Goal: Task Accomplishment & Management: Use online tool/utility

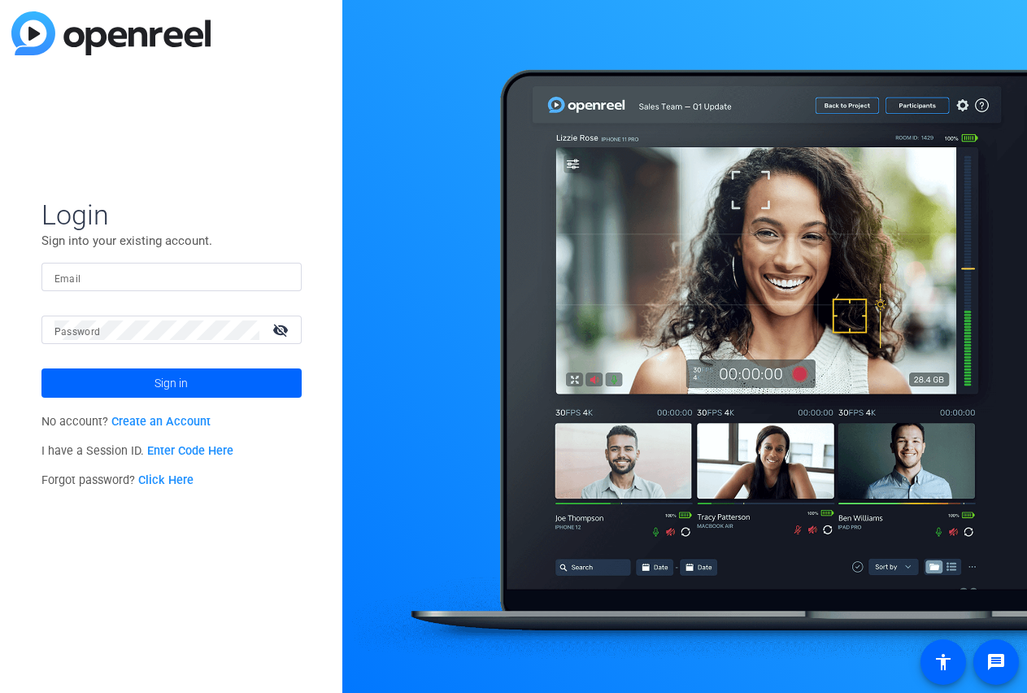
click at [225, 275] on input "Email" at bounding box center [171, 278] width 234 height 20
type input "[PERSON_NAME][EMAIL_ADDRESS][DOMAIN_NAME]"
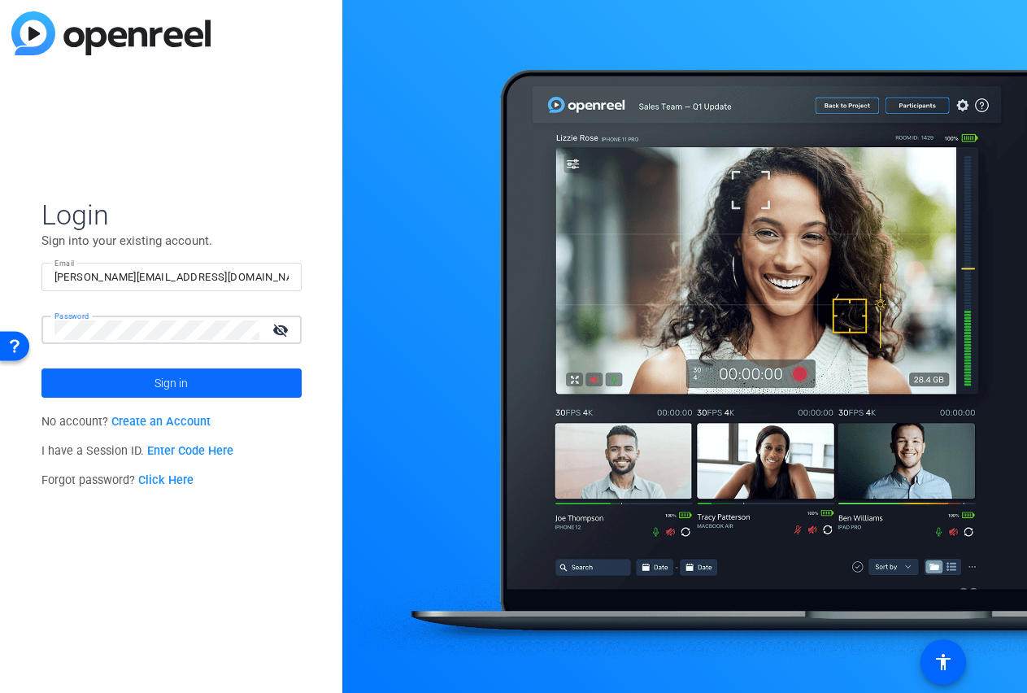
click at [167, 380] on span "Sign in" at bounding box center [170, 383] width 33 height 41
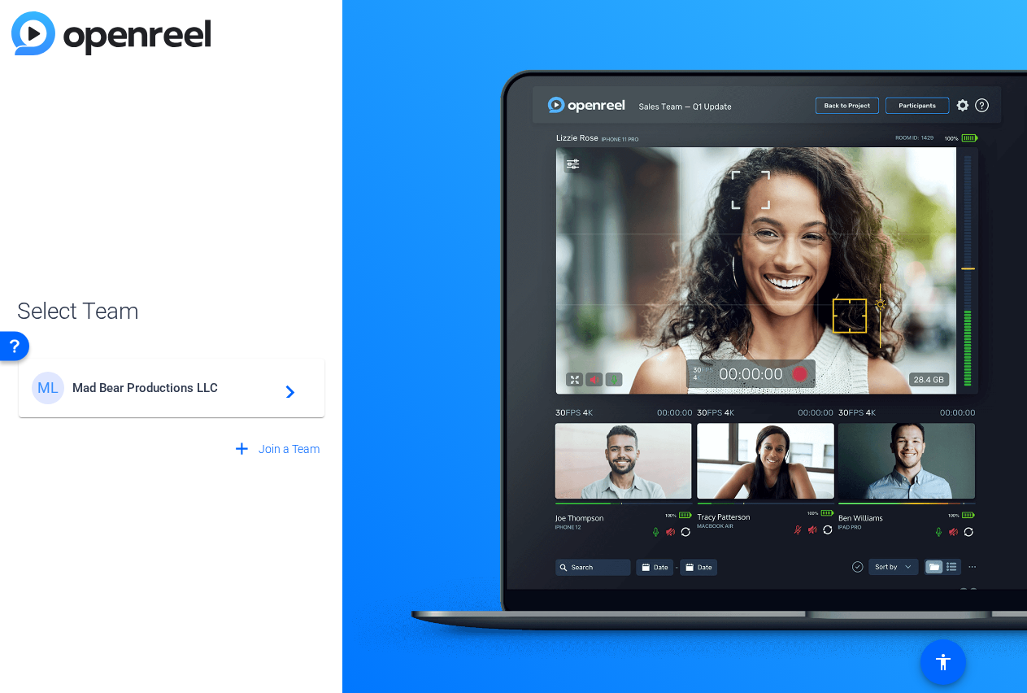
click at [179, 387] on span "Mad Bear Productions LLC" at bounding box center [173, 388] width 203 height 15
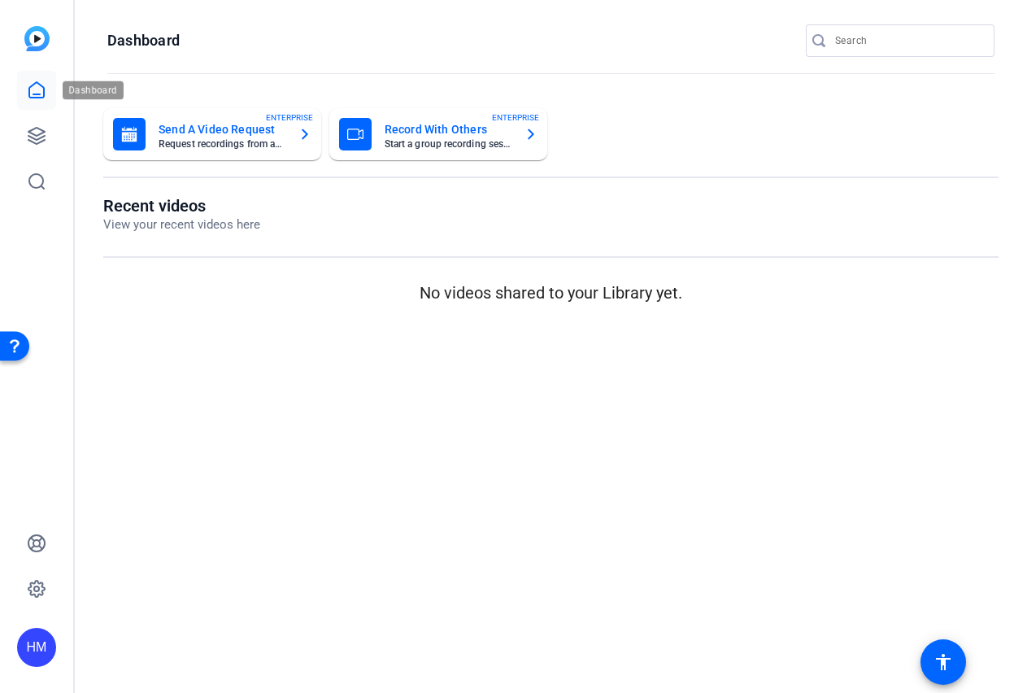
click at [42, 92] on icon at bounding box center [37, 90] width 20 height 20
click at [39, 127] on icon at bounding box center [37, 136] width 20 height 20
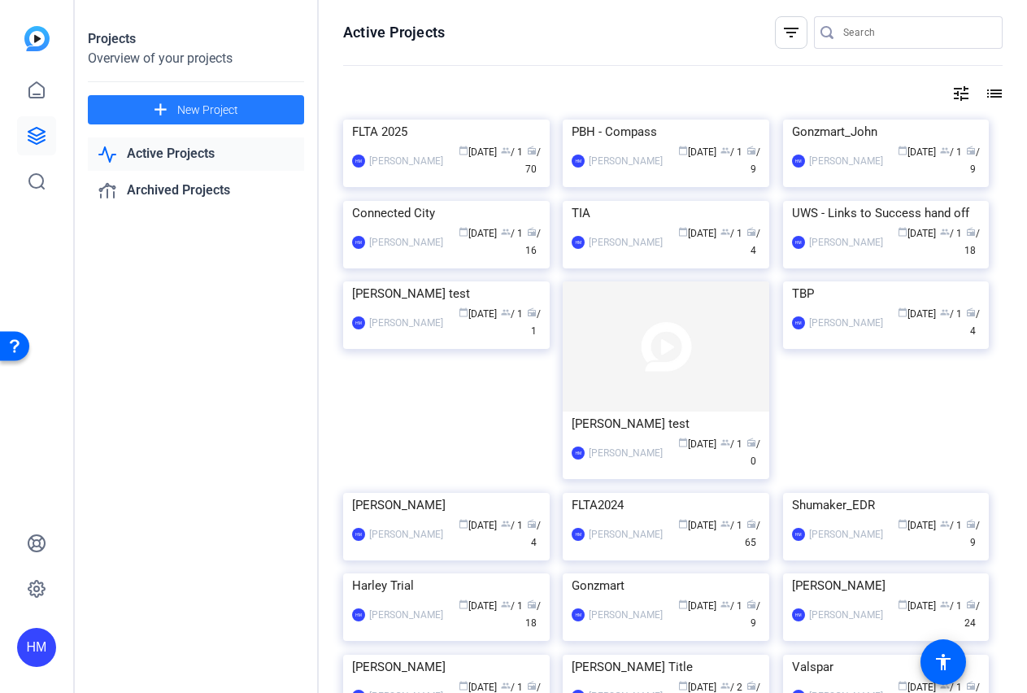
click at [194, 107] on span "New Project" at bounding box center [207, 110] width 61 height 17
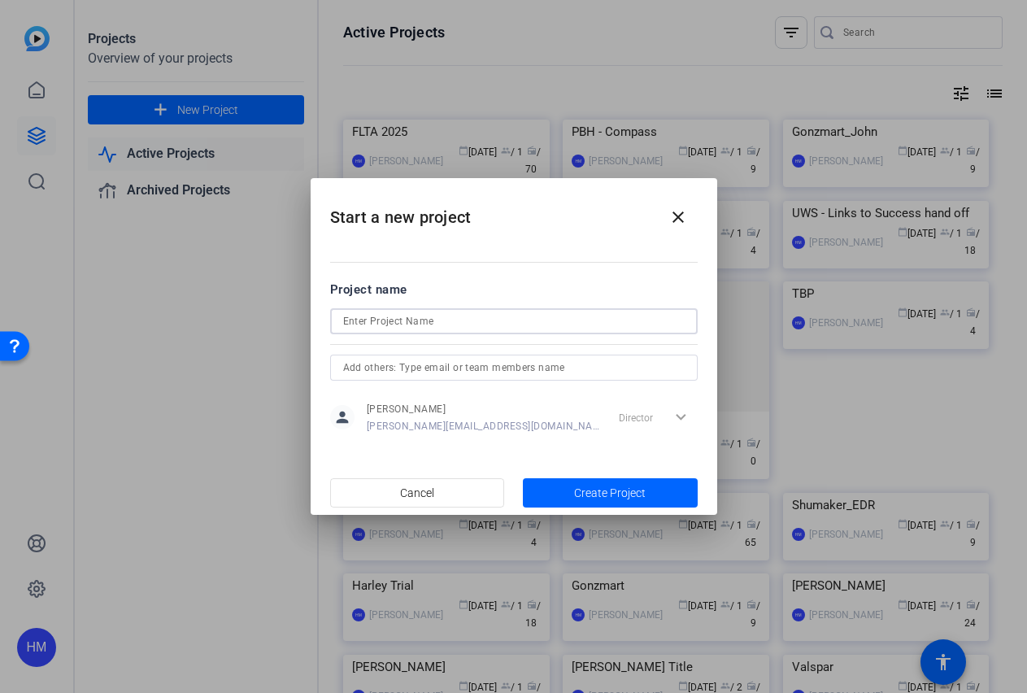
click at [377, 322] on input at bounding box center [514, 321] width 342 height 20
type input "Jori"
click at [555, 498] on span "button" at bounding box center [610, 492] width 175 height 39
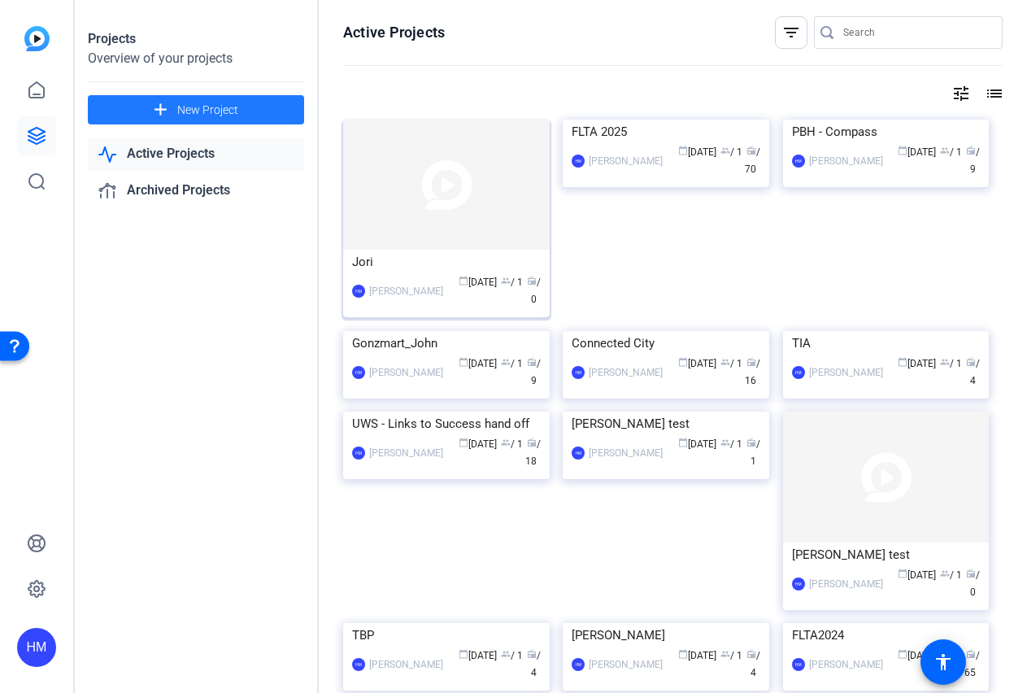
click at [432, 204] on img at bounding box center [446, 185] width 207 height 130
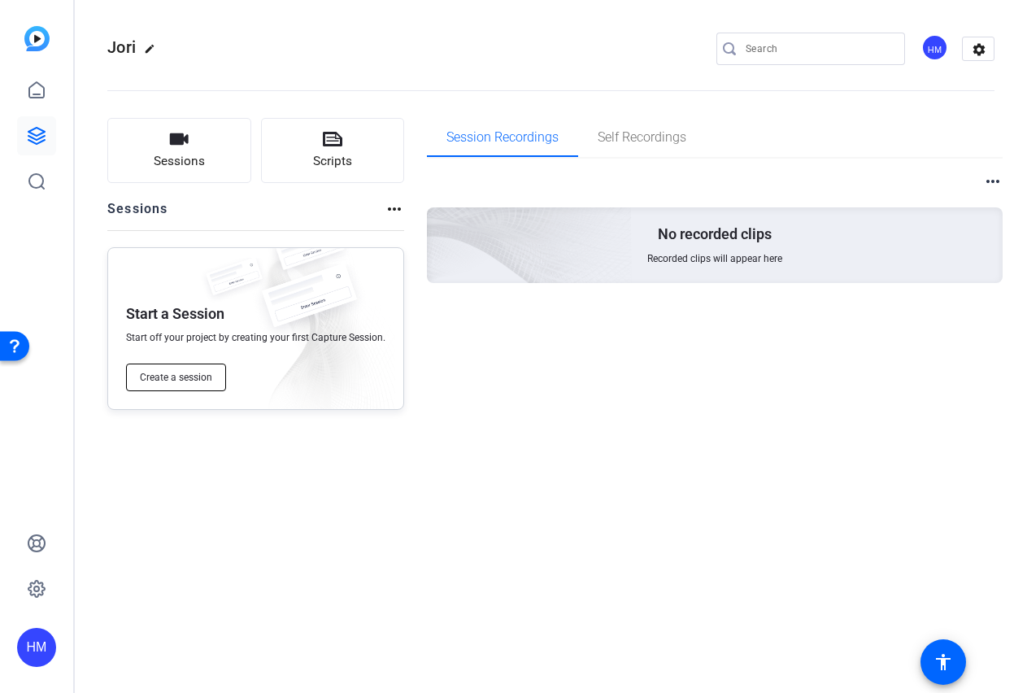
click at [177, 374] on span "Create a session" at bounding box center [176, 377] width 72 height 13
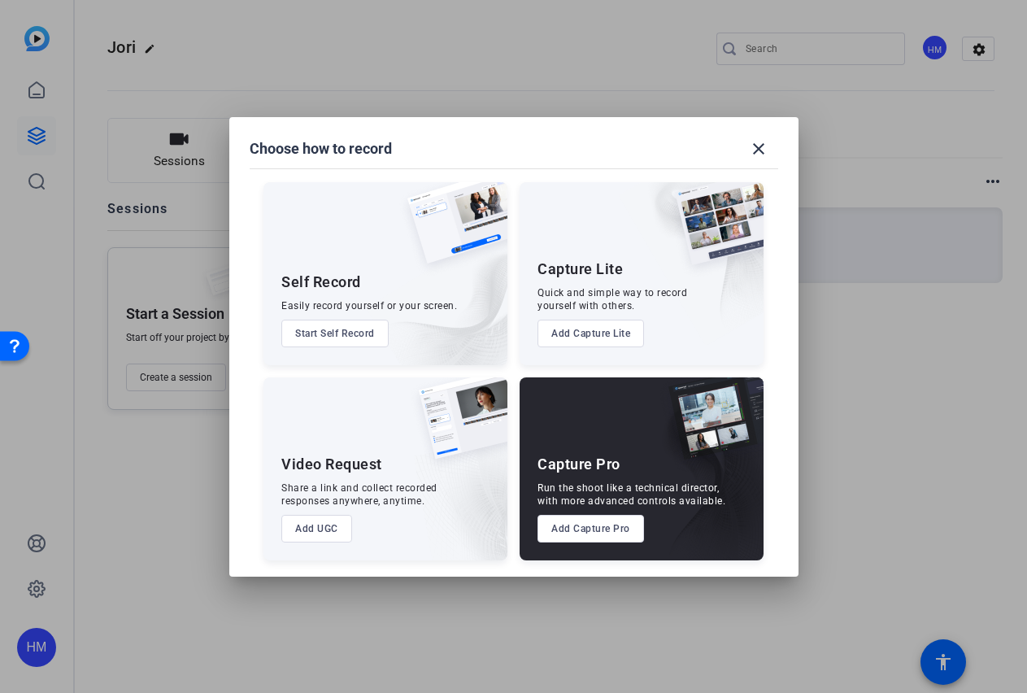
click at [572, 515] on button "Add Capture Pro" at bounding box center [590, 529] width 107 height 28
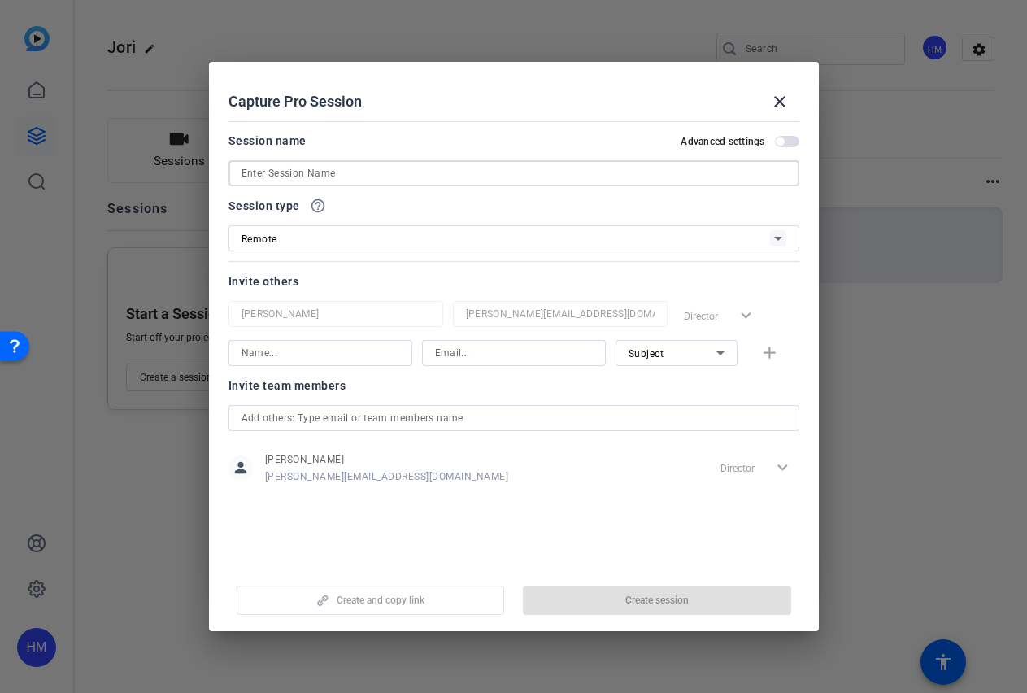
click at [472, 178] on input at bounding box center [513, 173] width 545 height 20
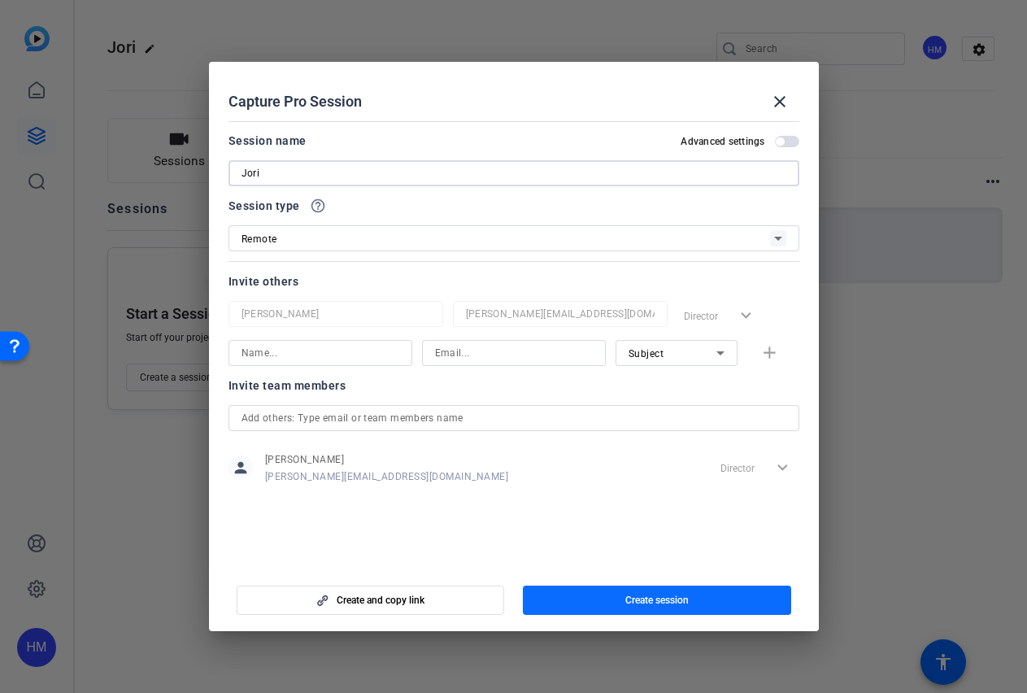
type input "Jori"
click at [669, 604] on span "Create session" at bounding box center [656, 600] width 63 height 13
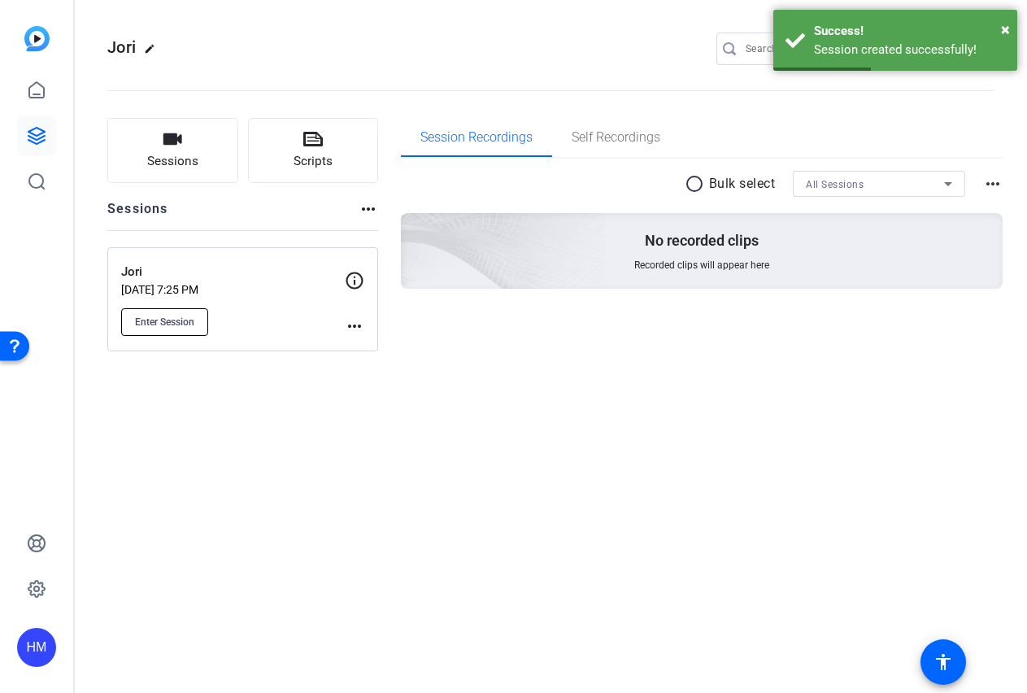
click at [177, 316] on span "Enter Session" at bounding box center [164, 321] width 59 height 13
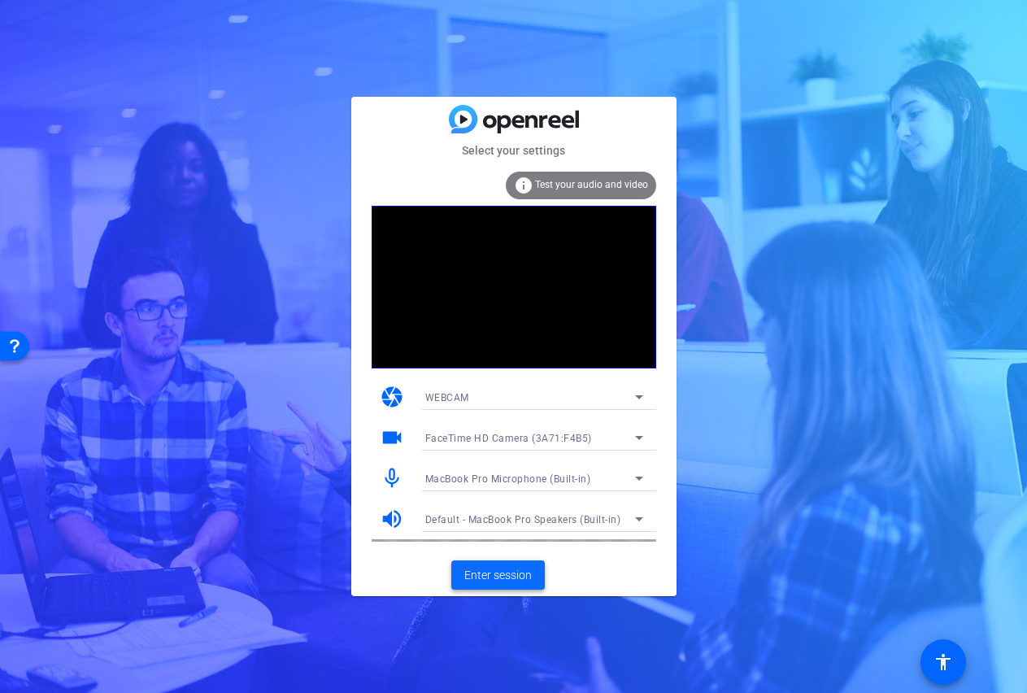
click at [511, 575] on span "Enter session" at bounding box center [497, 575] width 67 height 17
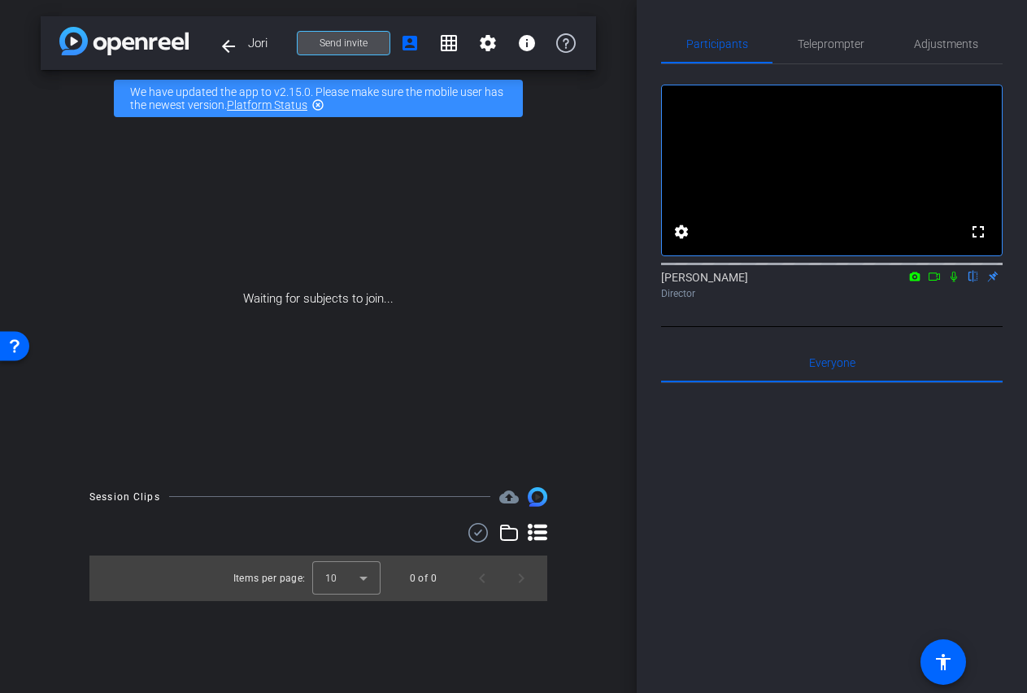
click at [358, 41] on span "Send invite" at bounding box center [344, 43] width 48 height 13
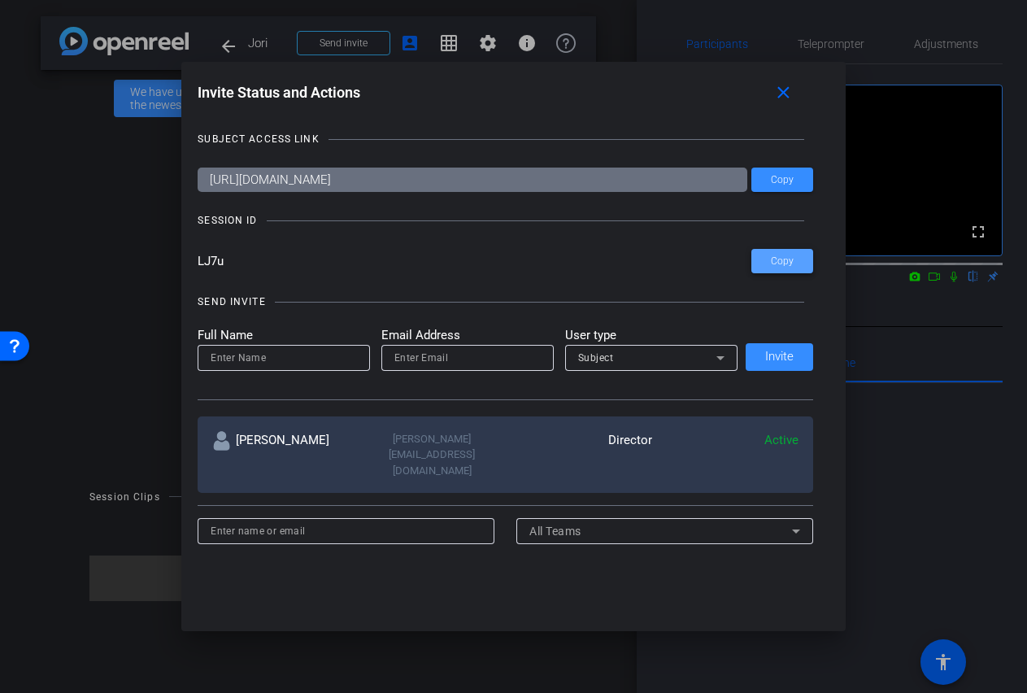
click at [775, 260] on span "Copy" at bounding box center [782, 261] width 23 height 12
click at [0, 0] on mat-icon "close" at bounding box center [0, 0] width 0 height 0
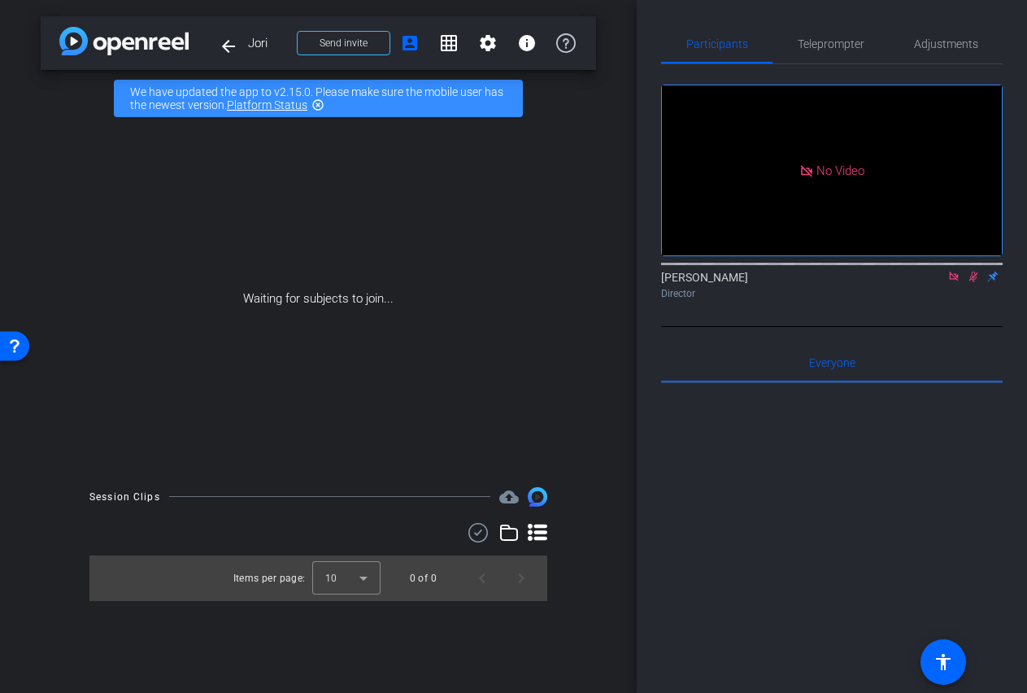
click at [947, 282] on icon at bounding box center [953, 276] width 13 height 11
click at [956, 282] on icon at bounding box center [953, 276] width 13 height 11
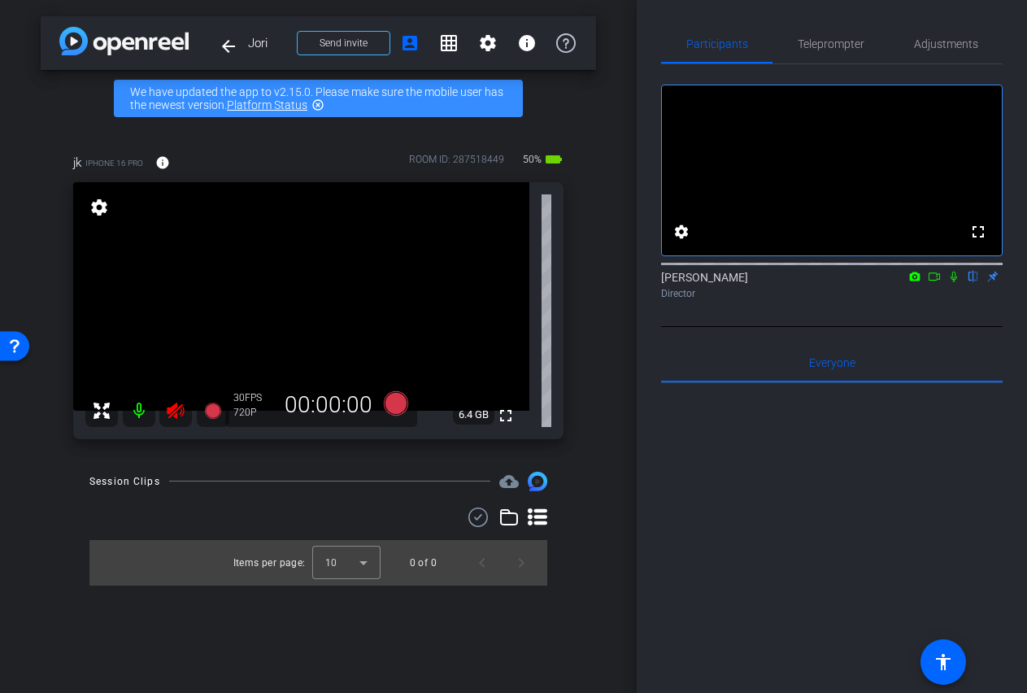
click at [178, 409] on icon at bounding box center [176, 411] width 20 height 20
click at [943, 50] on span "Adjustments" at bounding box center [946, 43] width 64 height 11
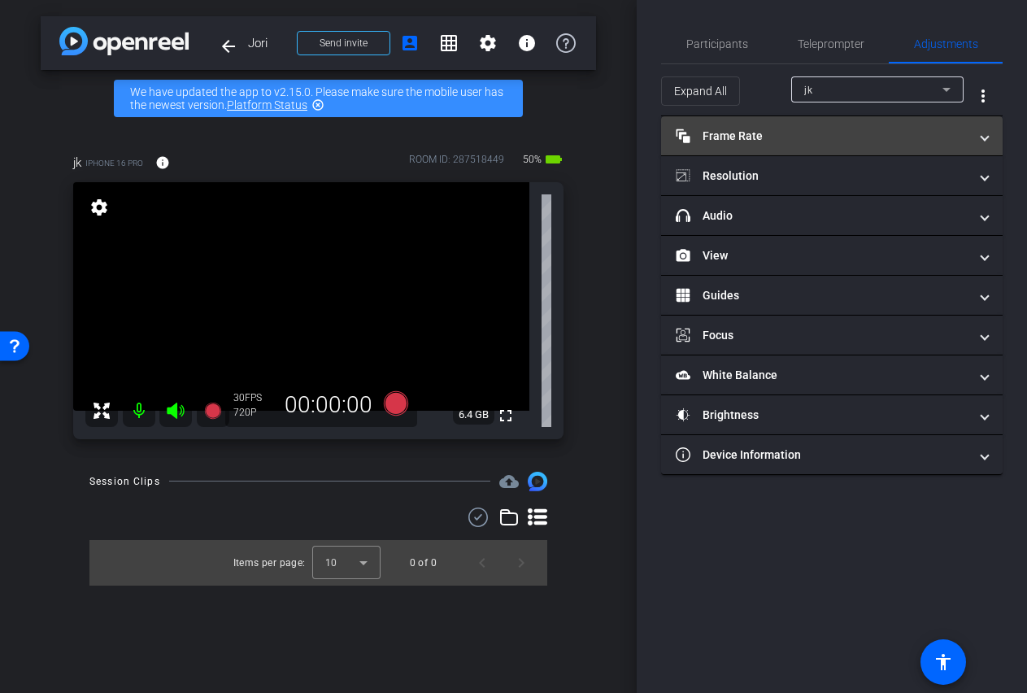
click at [768, 137] on mat-panel-title "Frame Rate Frame Rate" at bounding box center [822, 136] width 293 height 17
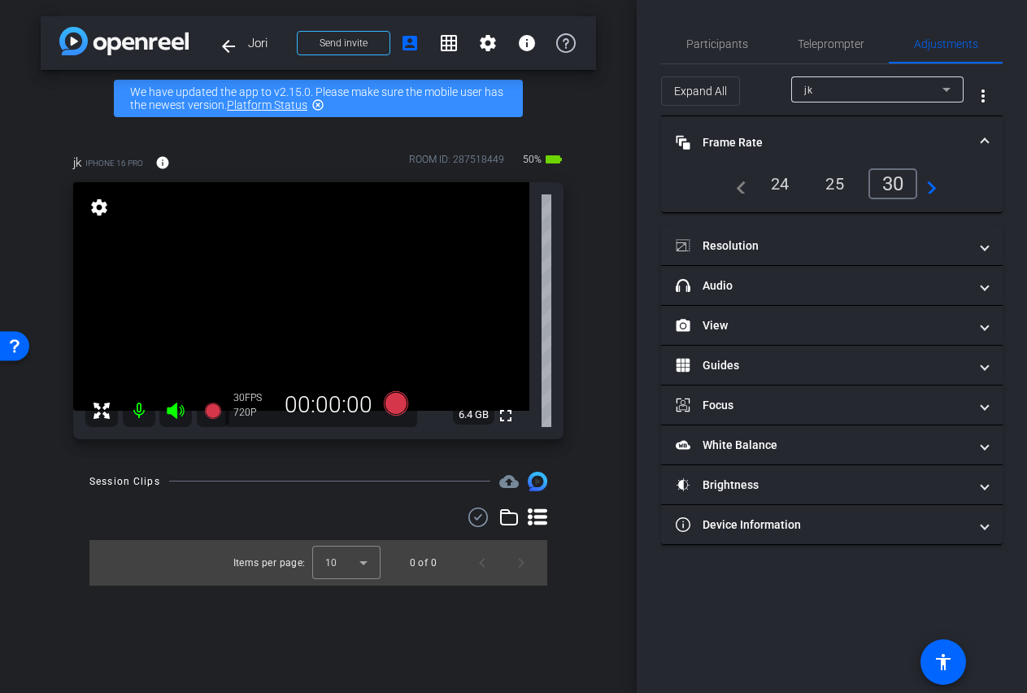
click at [772, 187] on div "24" at bounding box center [780, 184] width 43 height 28
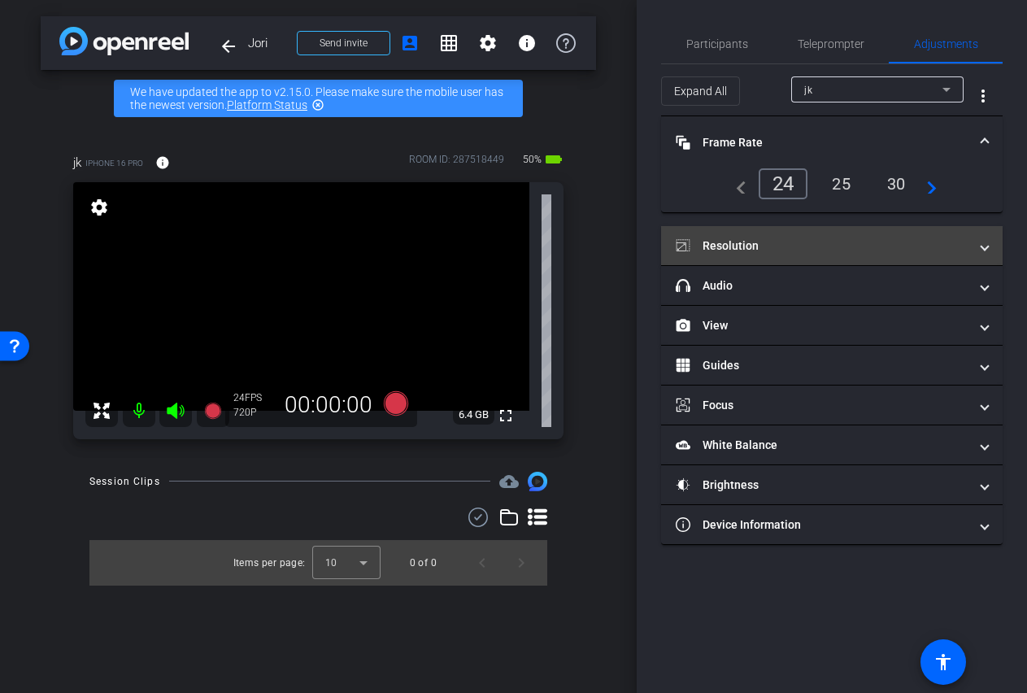
click at [783, 243] on mat-panel-title "Resolution" at bounding box center [822, 245] width 293 height 17
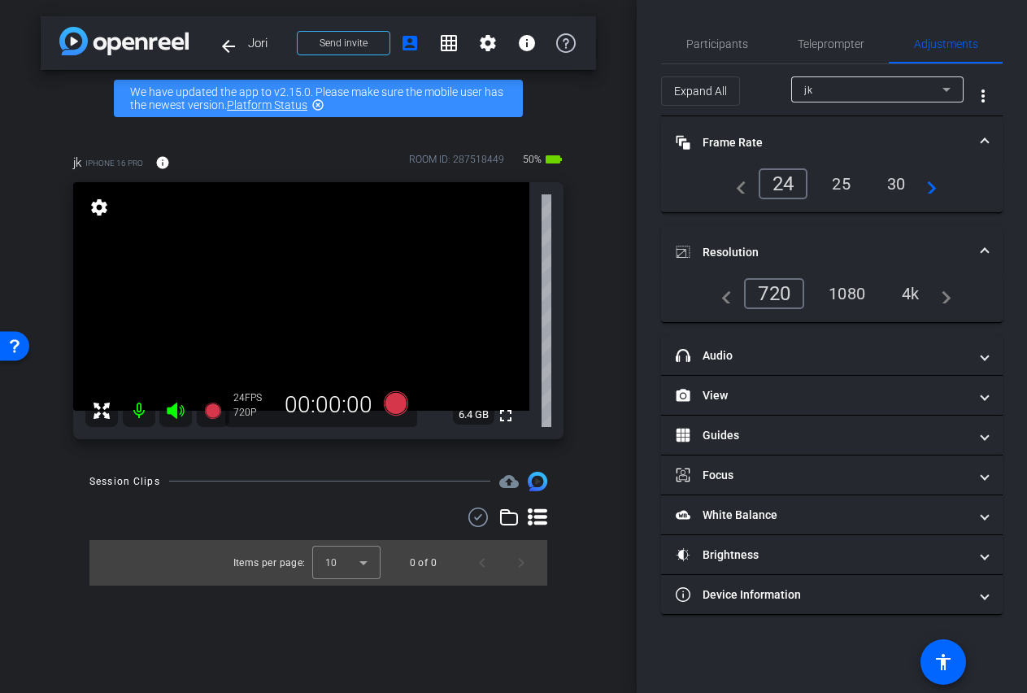
click at [912, 291] on div "4k" at bounding box center [911, 294] width 42 height 28
click at [774, 245] on mat-panel-title "Resolution" at bounding box center [822, 252] width 293 height 17
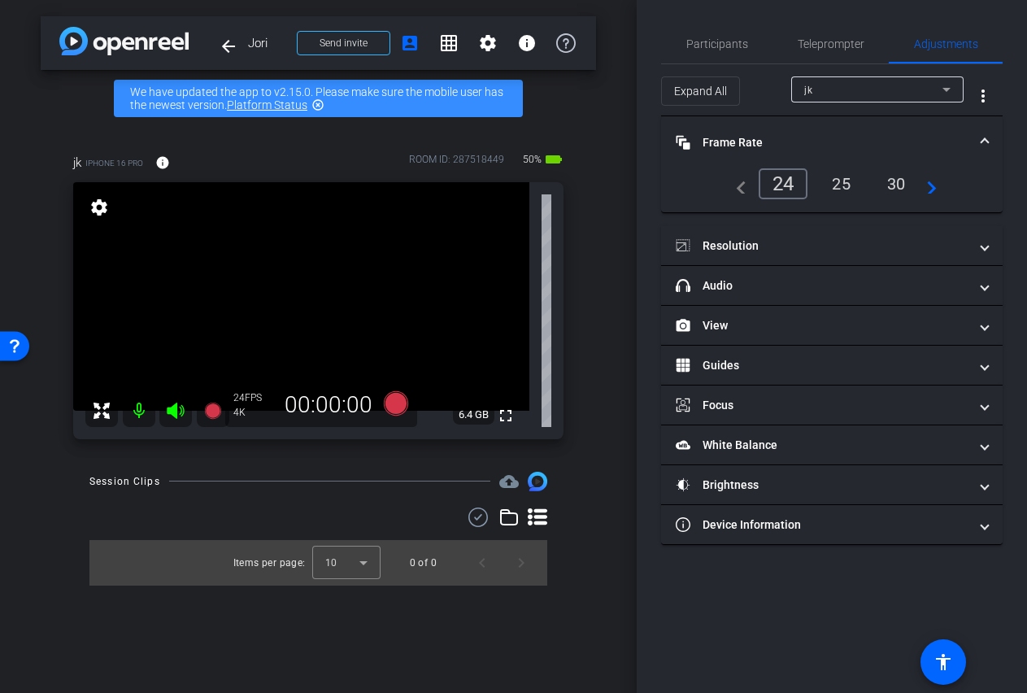
click at [794, 140] on mat-panel-title "Frame Rate Frame Rate" at bounding box center [822, 142] width 293 height 17
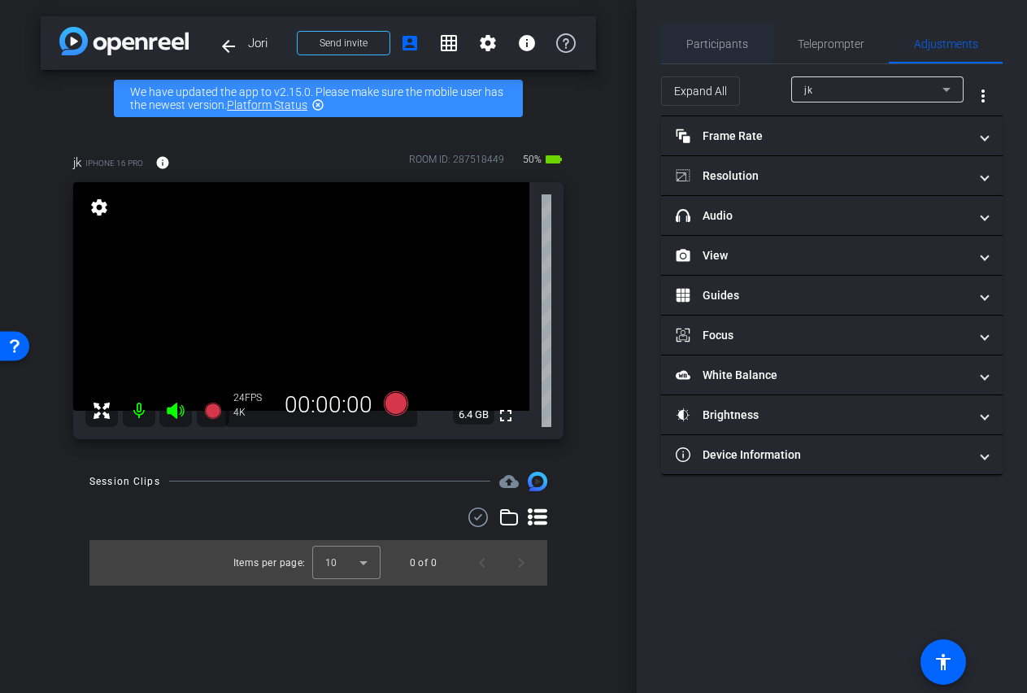
click at [711, 38] on span "Participants" at bounding box center [717, 43] width 62 height 11
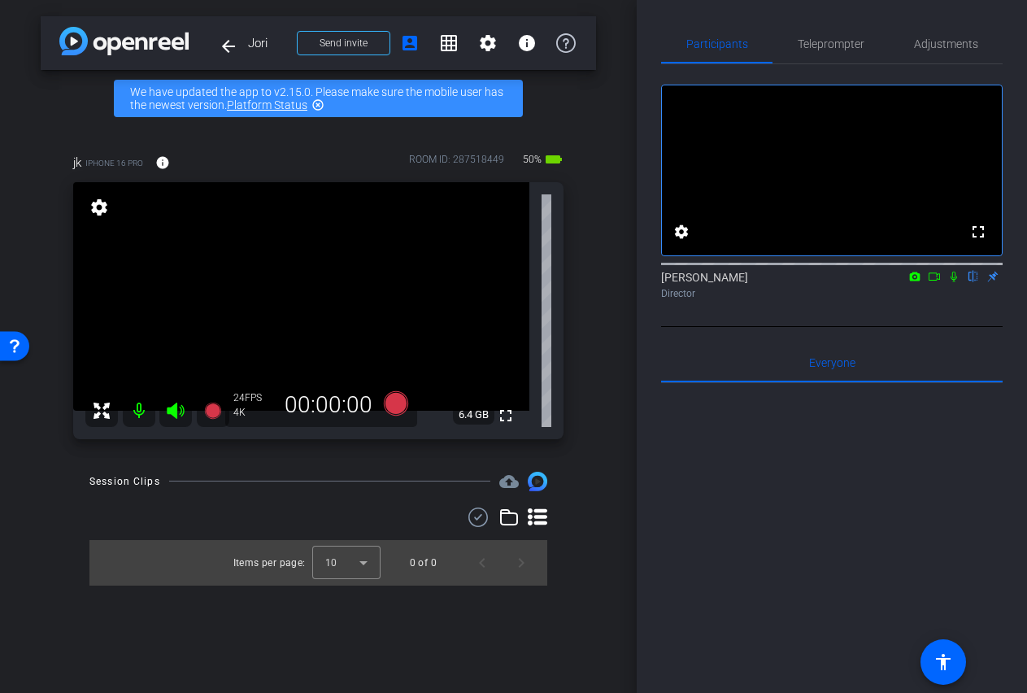
click at [302, 244] on video at bounding box center [301, 296] width 456 height 228
click at [297, 301] on video at bounding box center [301, 296] width 456 height 228
click at [292, 257] on video at bounding box center [301, 296] width 456 height 228
click at [307, 249] on div at bounding box center [292, 257] width 41 height 41
click at [298, 249] on div at bounding box center [292, 257] width 41 height 41
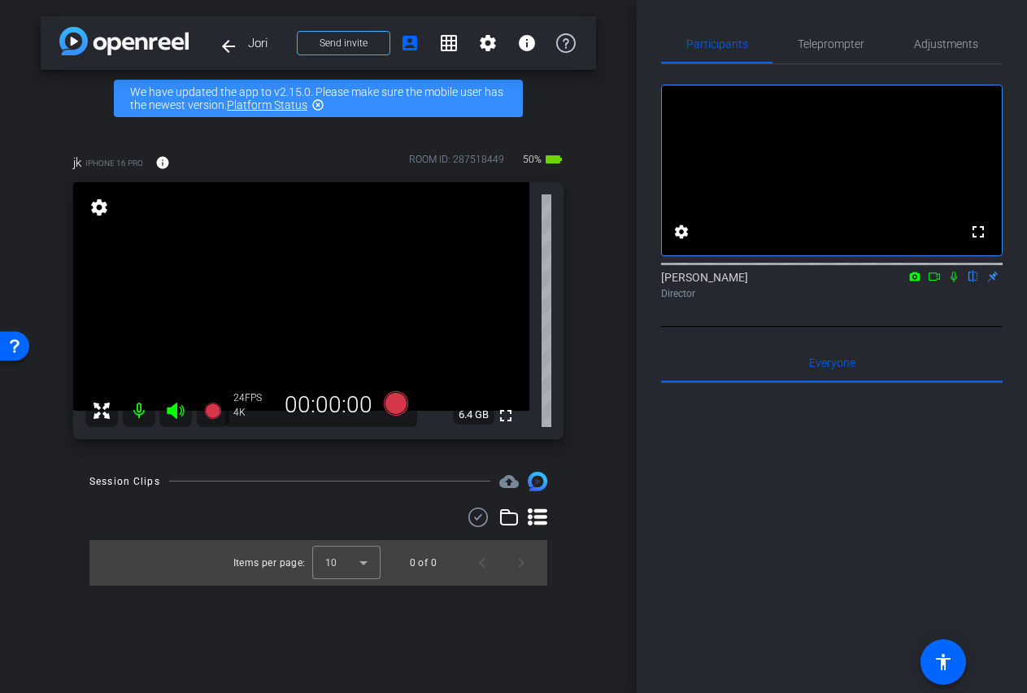
click at [294, 250] on video at bounding box center [301, 296] width 456 height 228
click at [822, 51] on span "Teleprompter" at bounding box center [831, 43] width 67 height 39
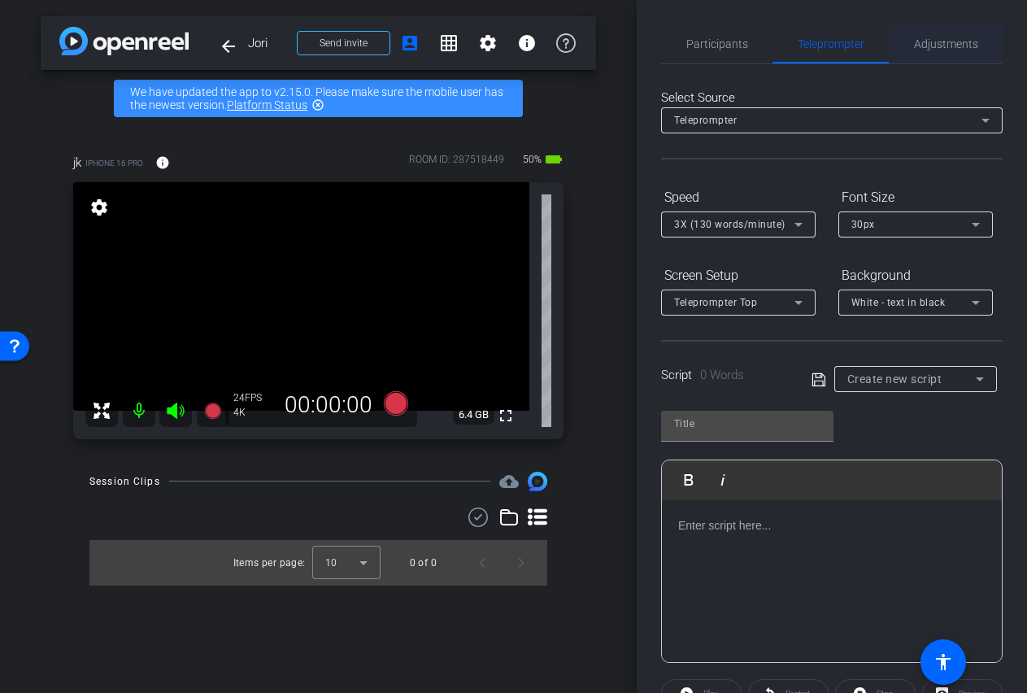
click at [928, 44] on span "Adjustments" at bounding box center [946, 43] width 64 height 11
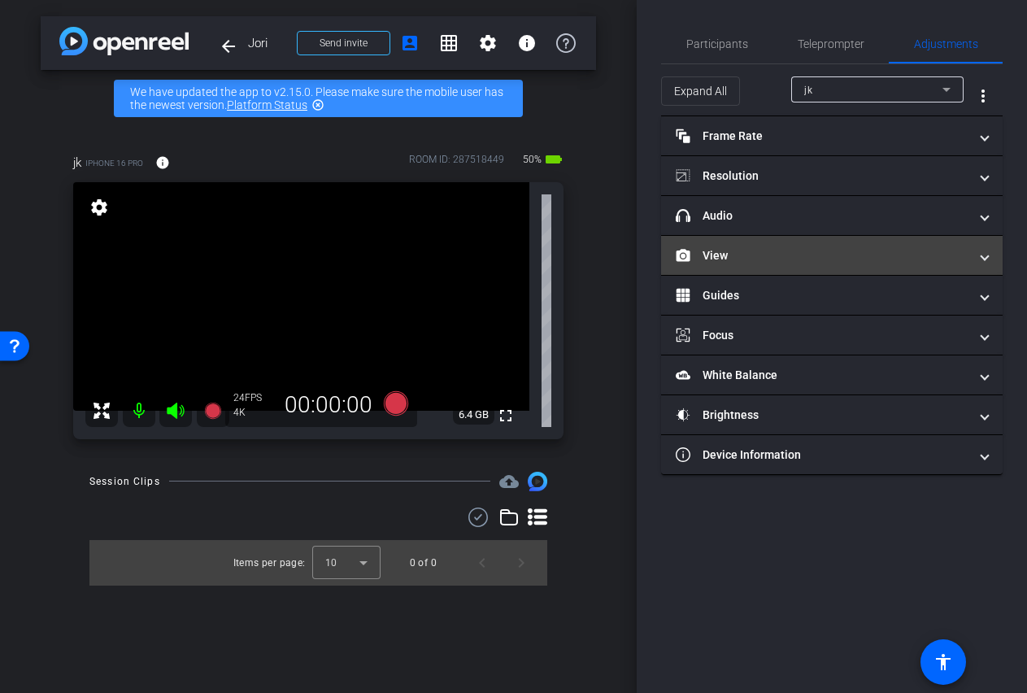
click at [986, 252] on span at bounding box center [984, 255] width 7 height 17
click at [985, 262] on span at bounding box center [984, 255] width 7 height 17
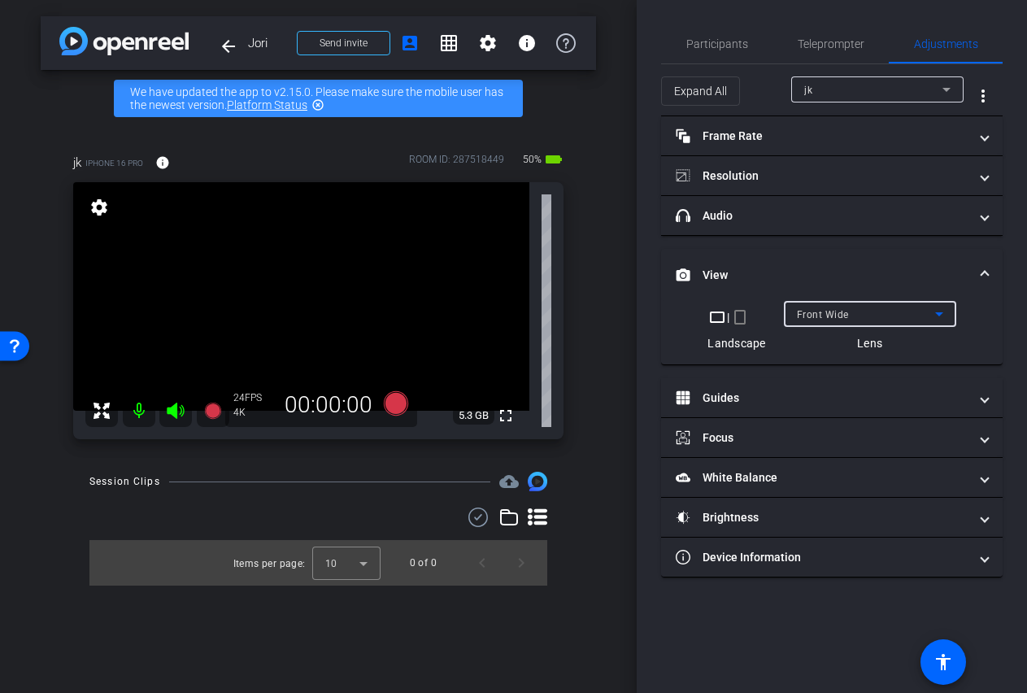
click at [933, 316] on icon at bounding box center [939, 314] width 20 height 20
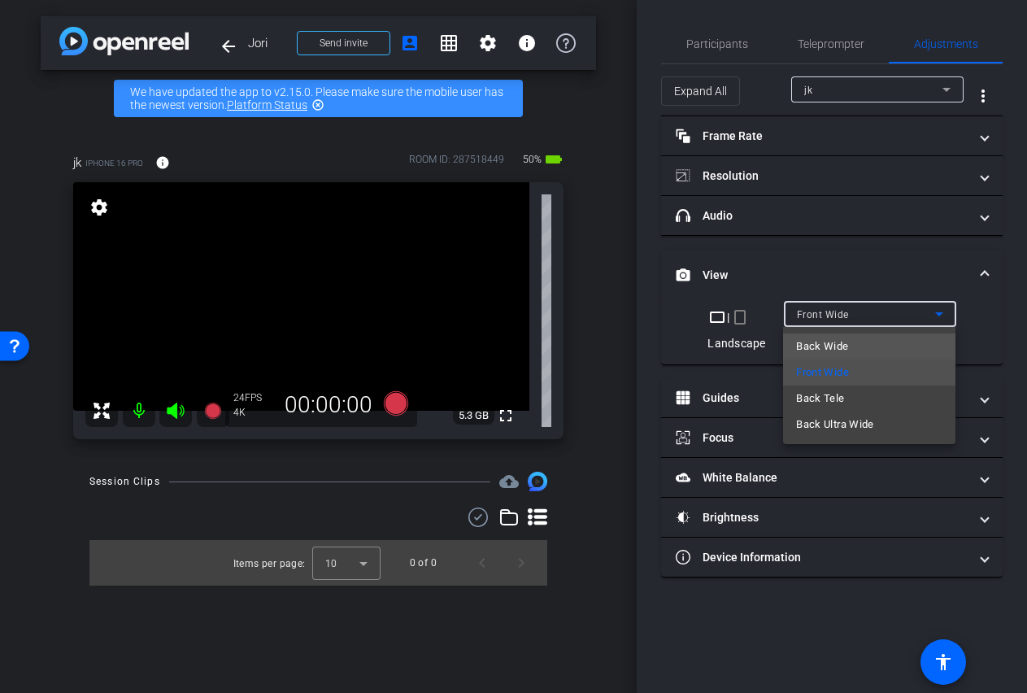
click at [914, 346] on mat-option "Back Wide" at bounding box center [869, 346] width 172 height 26
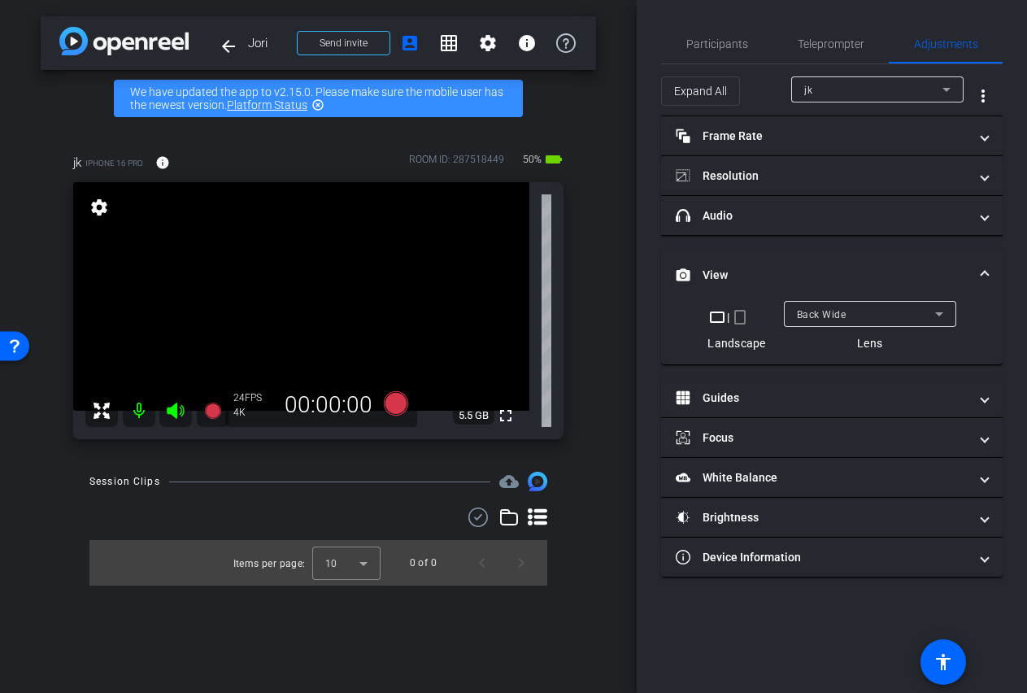
click at [319, 260] on video at bounding box center [301, 296] width 456 height 228
click at [330, 260] on div at bounding box center [318, 260] width 41 height 41
click at [320, 300] on video at bounding box center [301, 296] width 456 height 228
click at [322, 245] on div at bounding box center [328, 265] width 41 height 41
click at [325, 311] on video at bounding box center [301, 296] width 456 height 228
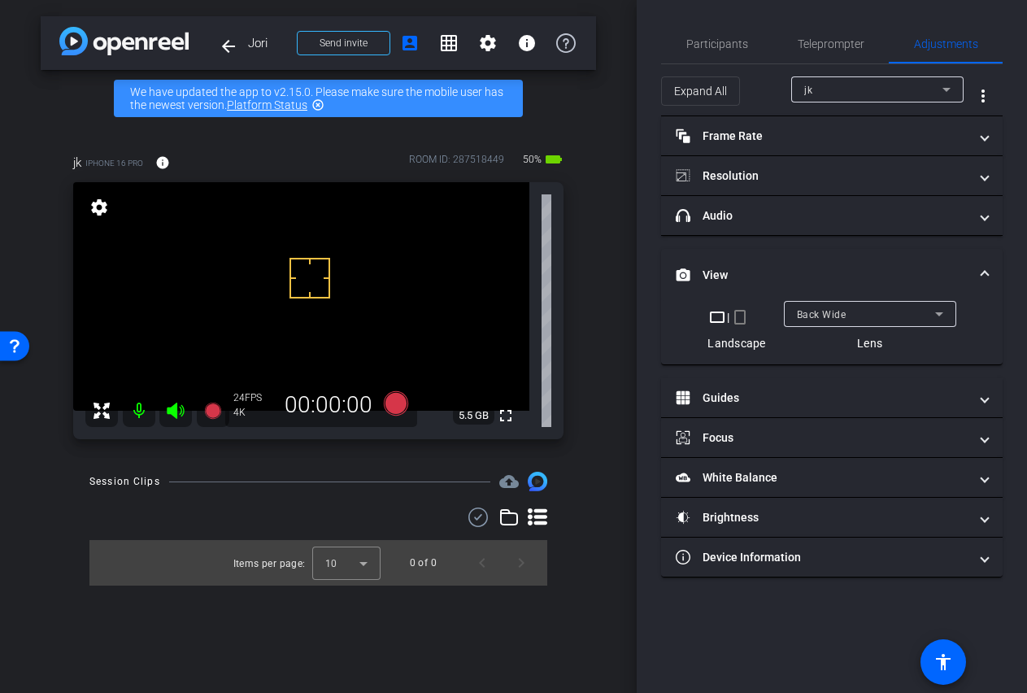
click at [335, 268] on video at bounding box center [301, 296] width 456 height 228
click at [393, 408] on icon at bounding box center [395, 403] width 24 height 24
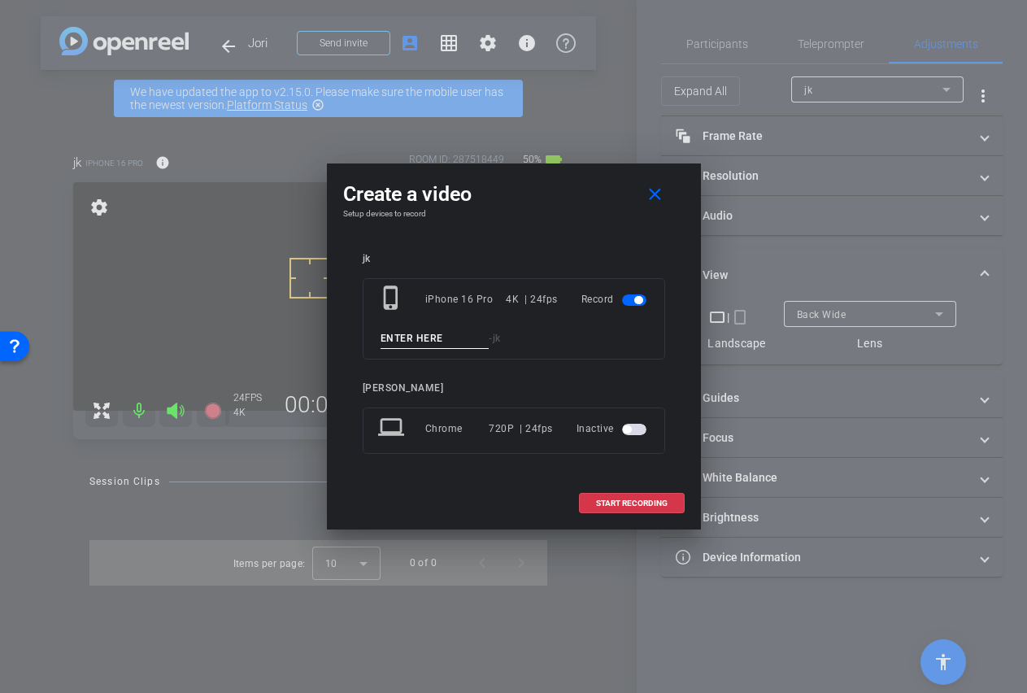
click at [407, 340] on input at bounding box center [435, 338] width 109 height 20
type input "[PERSON_NAME] name"
click at [618, 499] on span "START RECORDING" at bounding box center [632, 503] width 72 height 8
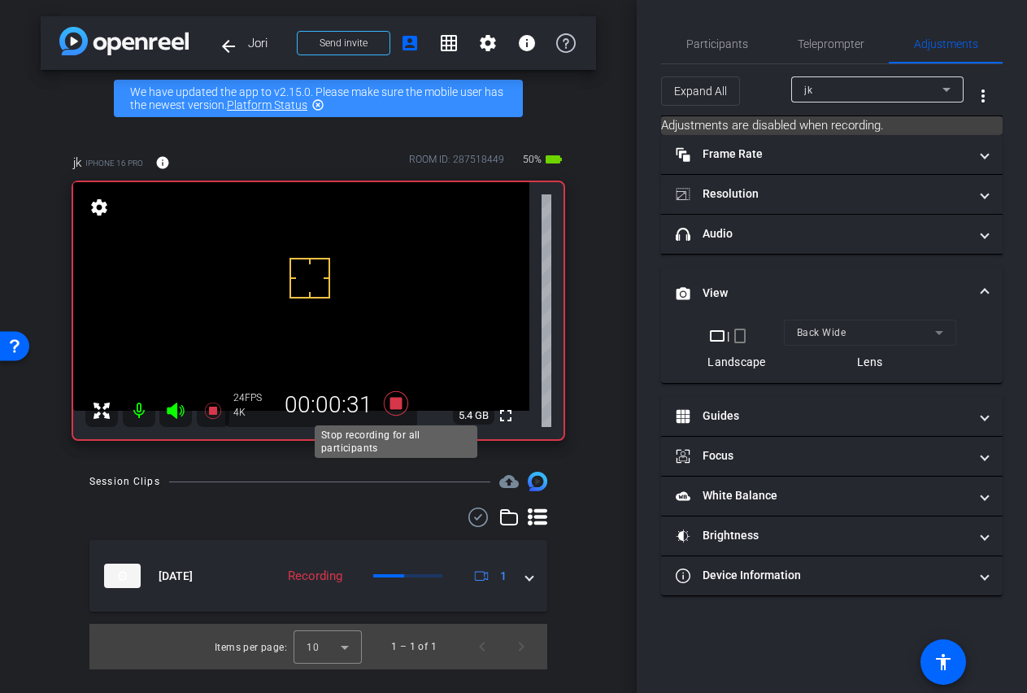
click at [392, 401] on icon at bounding box center [395, 403] width 24 height 24
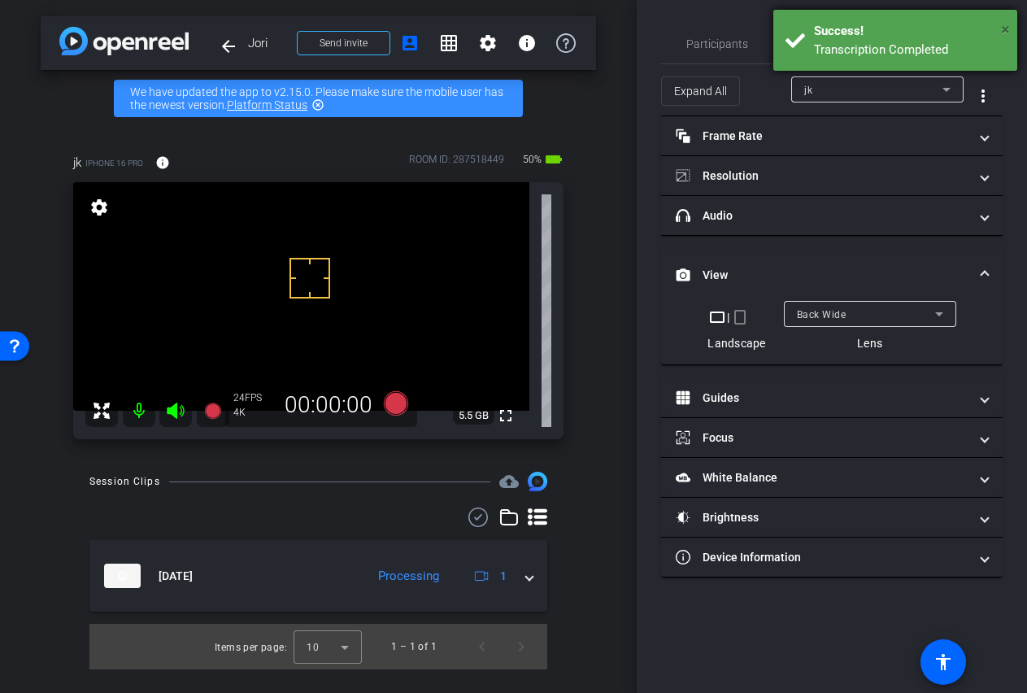
click at [1005, 25] on span "×" at bounding box center [1005, 30] width 9 height 20
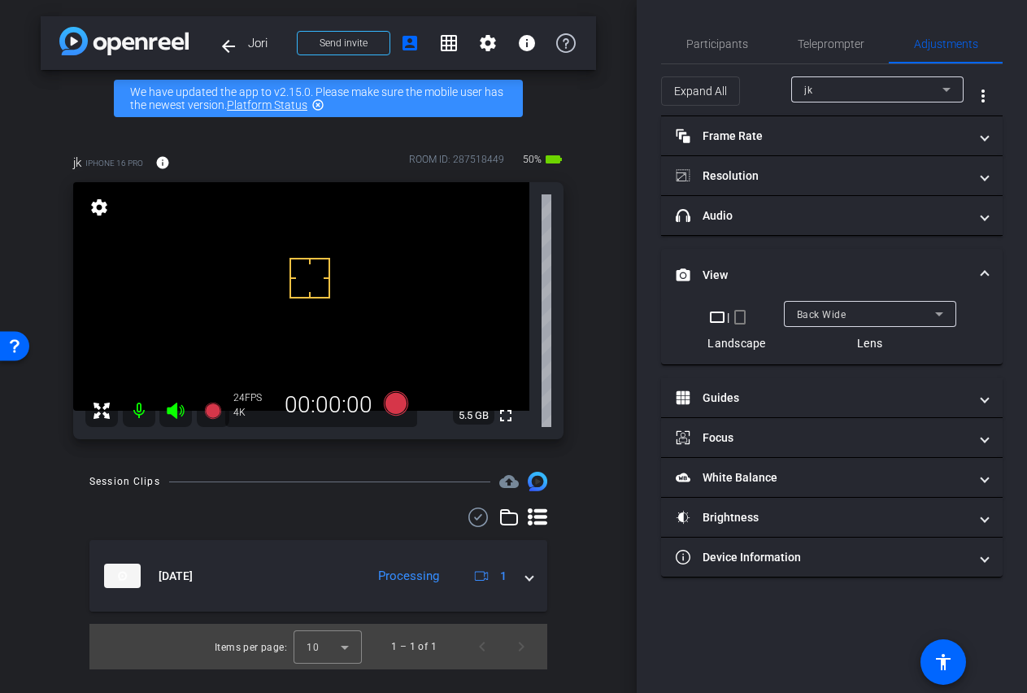
click at [985, 271] on span at bounding box center [984, 275] width 7 height 17
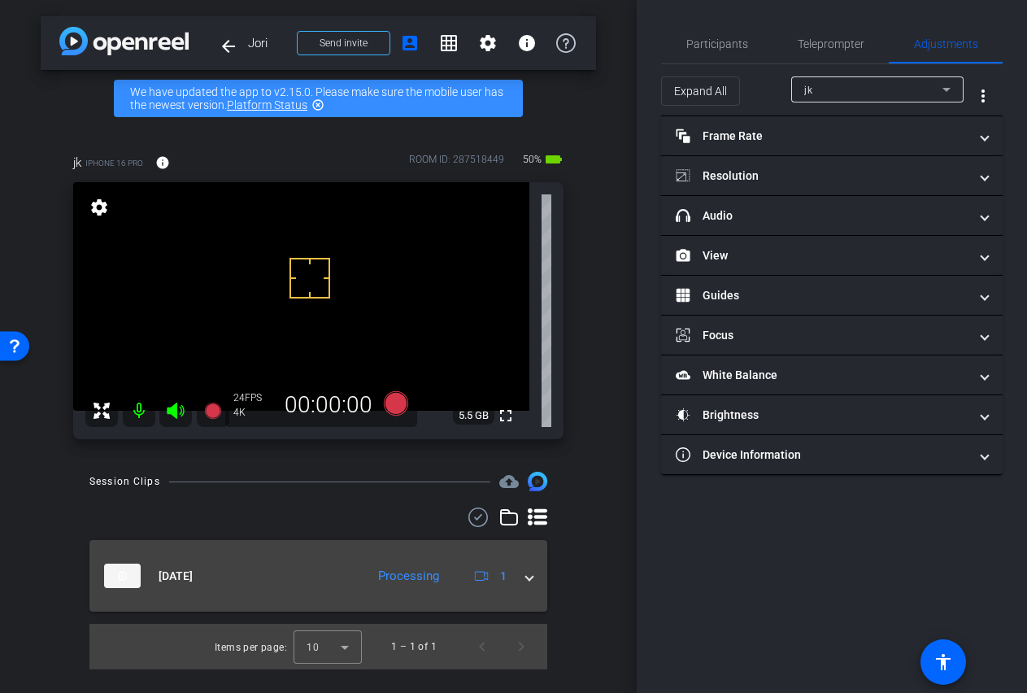
click at [532, 576] on span at bounding box center [529, 576] width 7 height 17
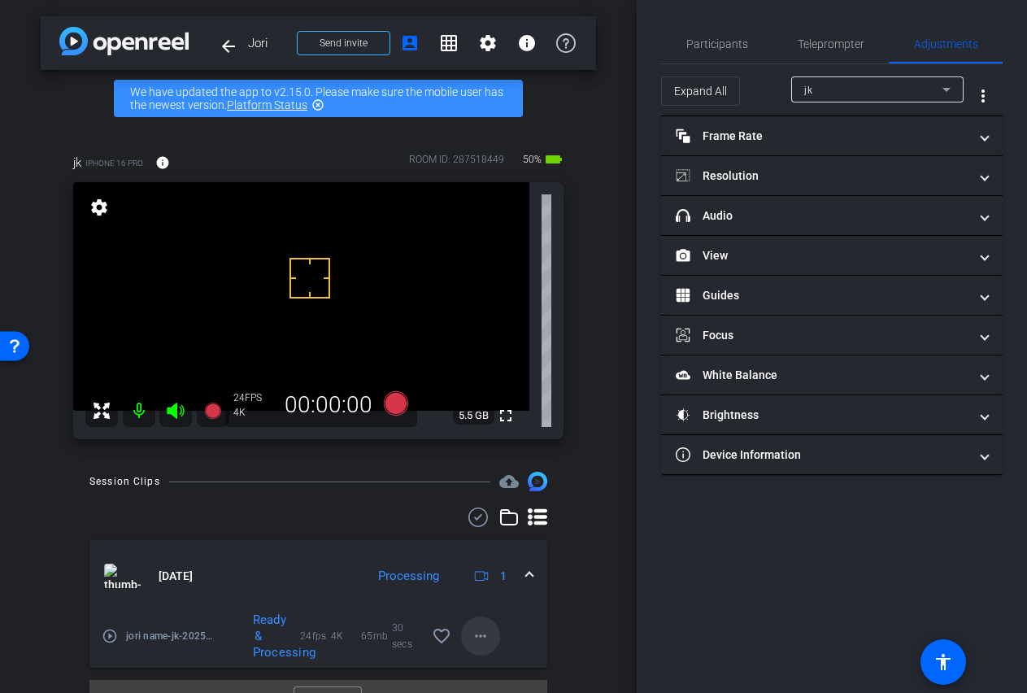
click at [485, 632] on mat-icon "more_horiz" at bounding box center [481, 636] width 20 height 20
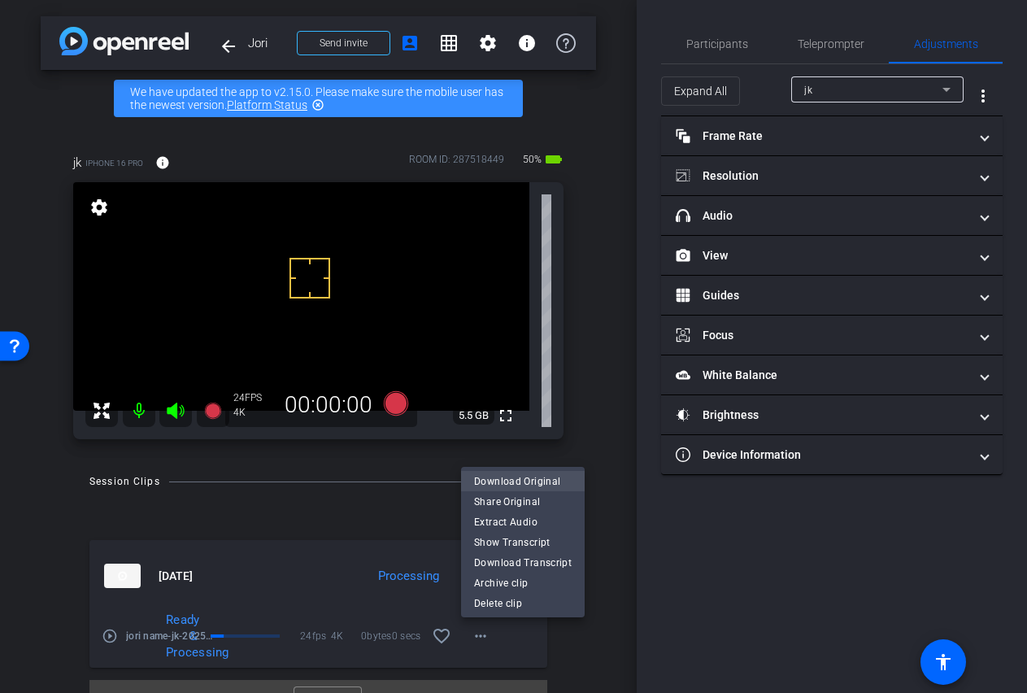
click at [520, 481] on span "Download Original" at bounding box center [523, 481] width 98 height 20
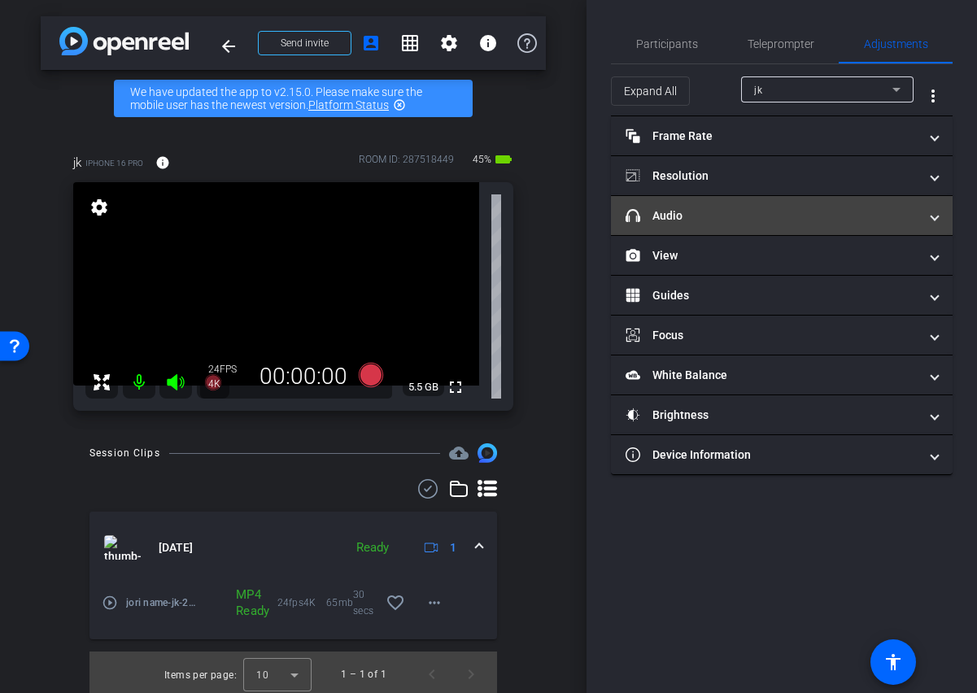
click at [940, 218] on mat-expansion-panel-header "headphone icon Audio" at bounding box center [782, 215] width 342 height 39
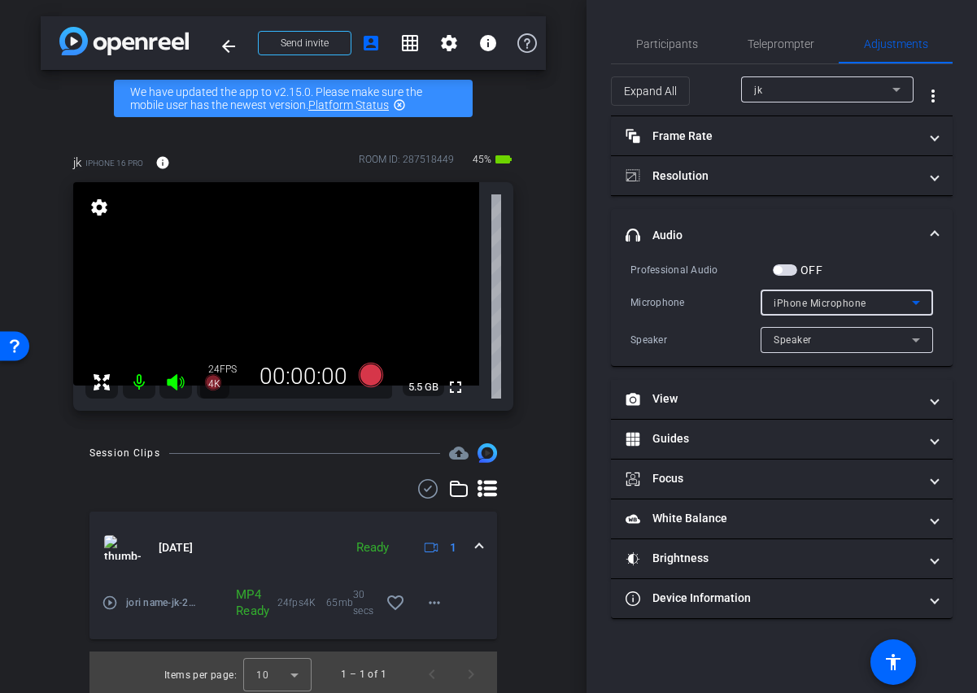
click at [910, 301] on icon at bounding box center [916, 303] width 20 height 20
click at [881, 224] on div at bounding box center [488, 346] width 977 height 693
click at [791, 268] on span "button" at bounding box center [784, 269] width 24 height 11
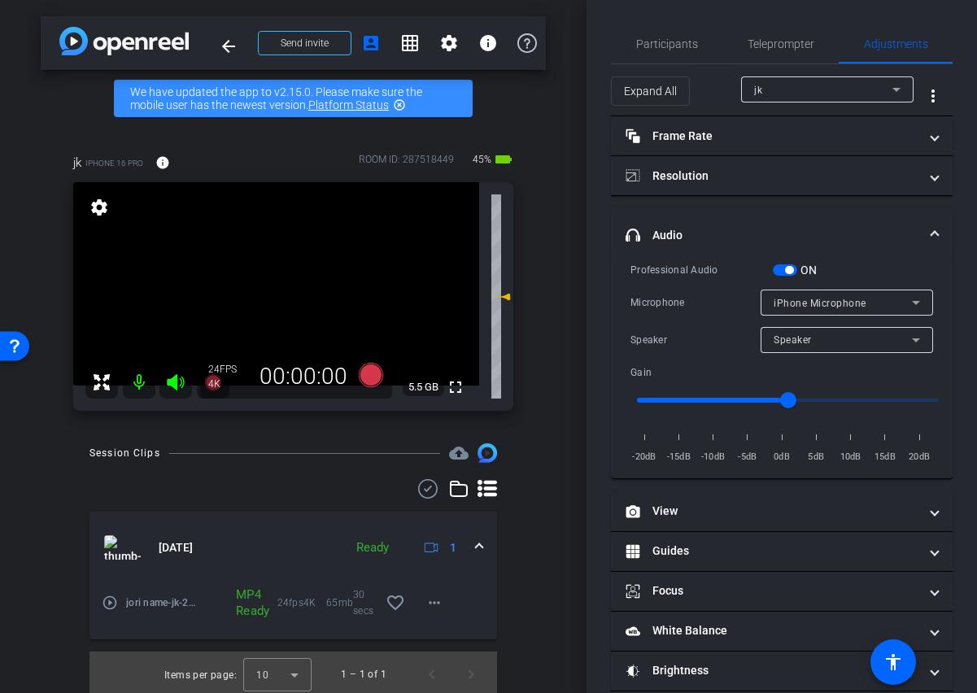
click at [911, 299] on icon at bounding box center [916, 303] width 20 height 20
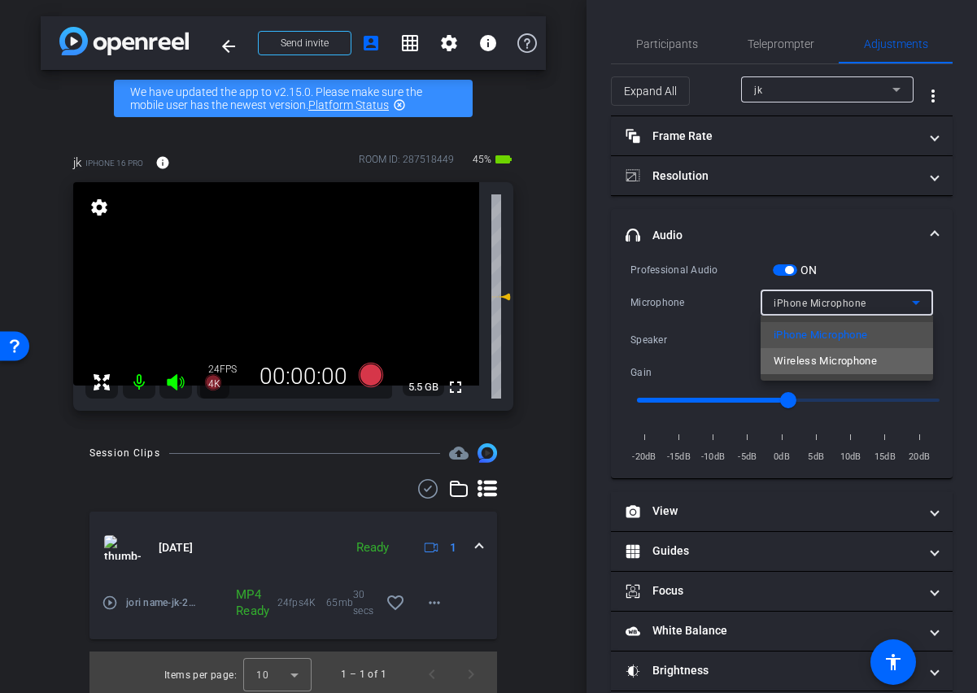
click at [873, 362] on span "Wireless Microphone" at bounding box center [824, 361] width 103 height 20
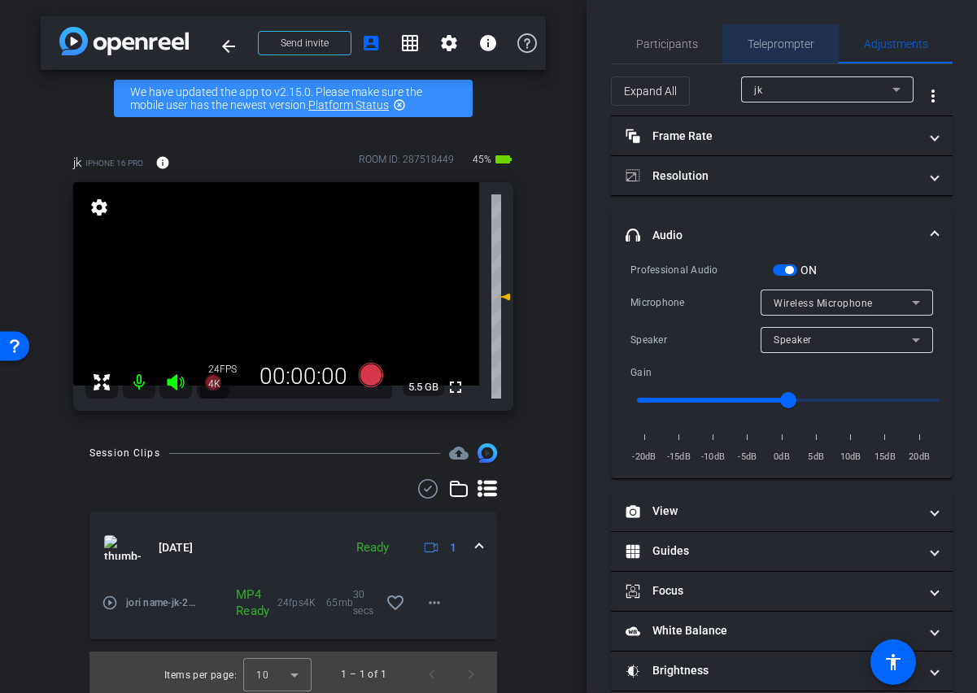
click at [768, 45] on span "Teleprompter" at bounding box center [780, 43] width 67 height 11
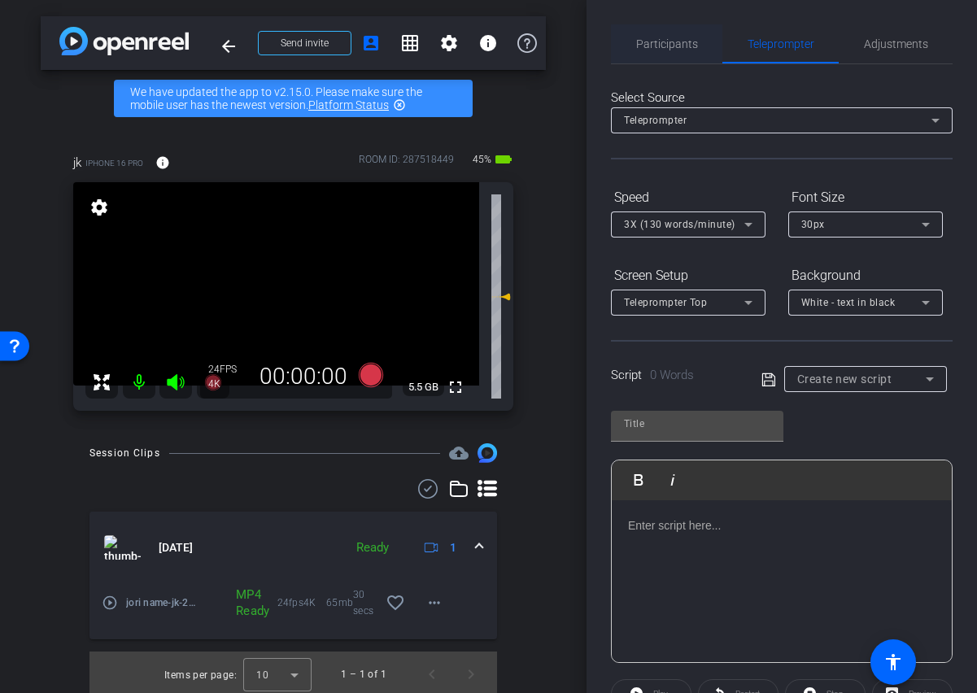
click at [670, 45] on span "Participants" at bounding box center [667, 43] width 62 height 11
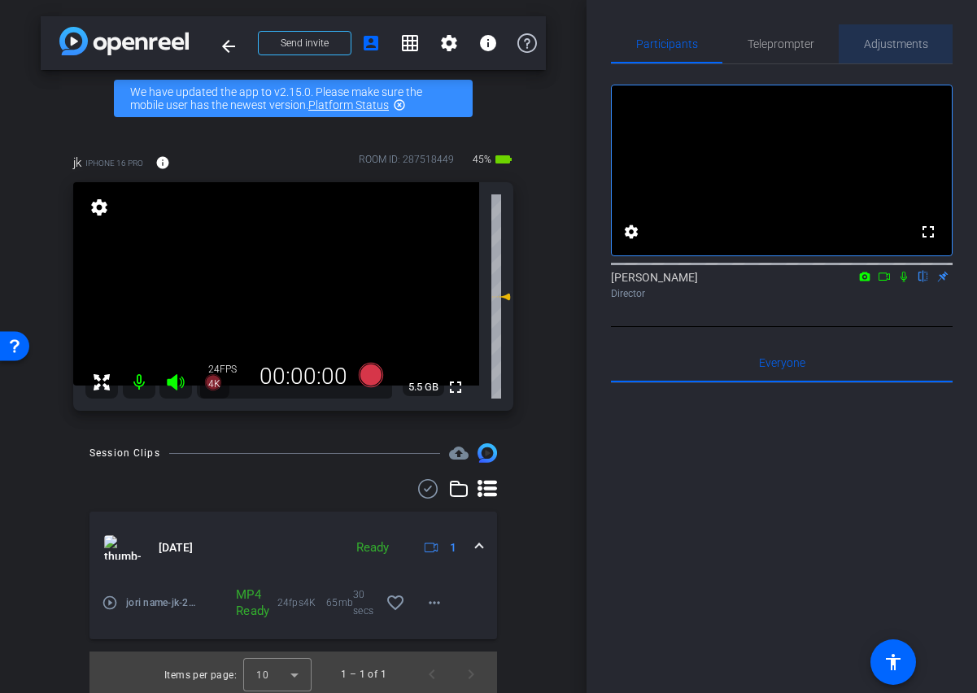
click at [877, 41] on span "Adjustments" at bounding box center [896, 43] width 64 height 11
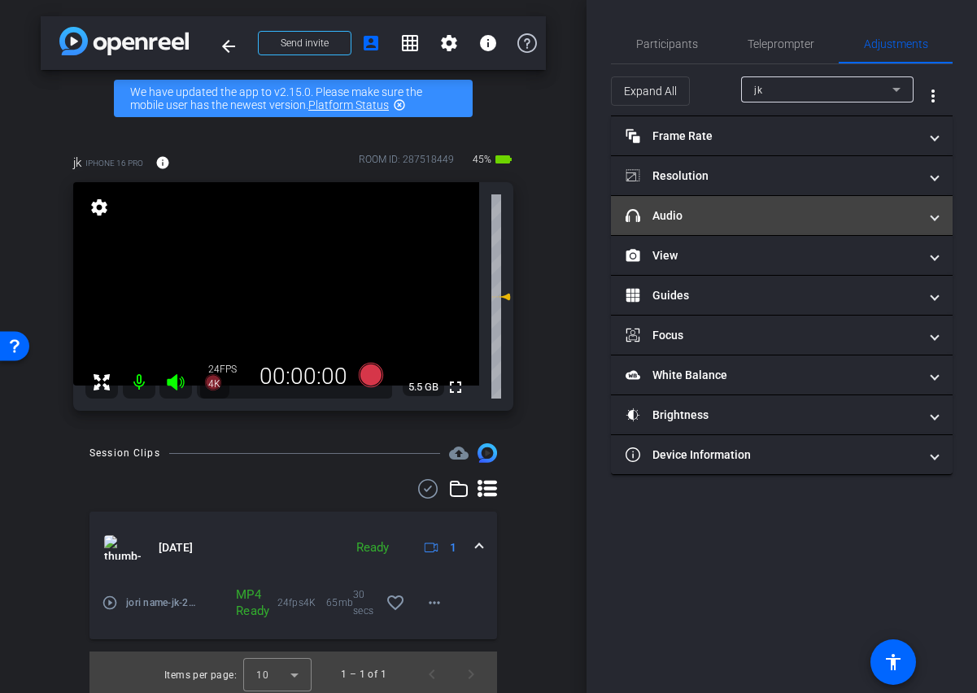
click at [936, 226] on mat-expansion-panel-header "headphone icon Audio" at bounding box center [782, 215] width 342 height 39
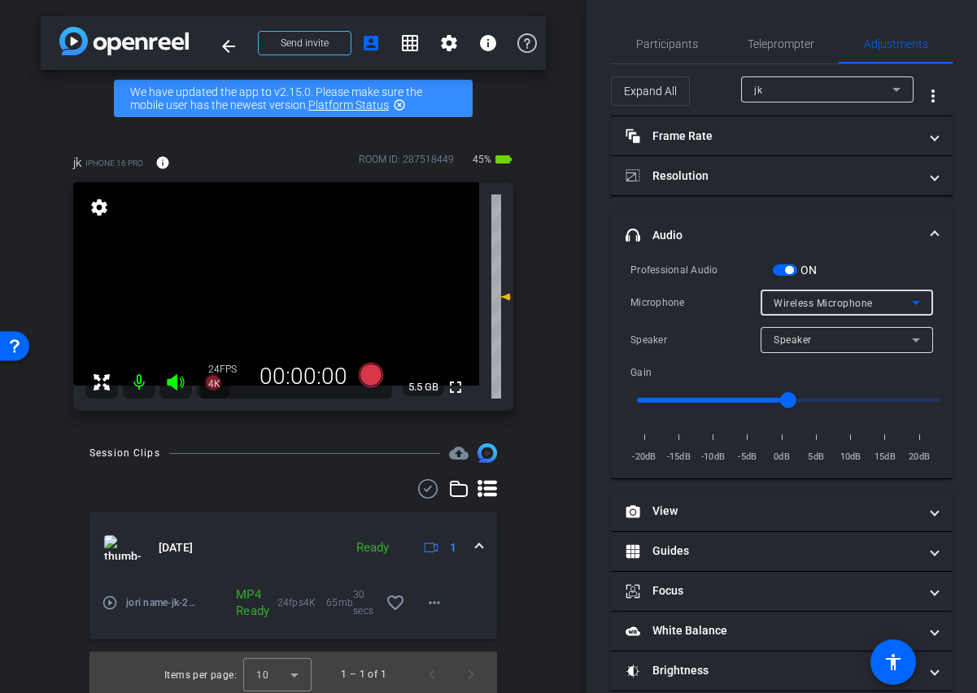
click at [916, 301] on icon at bounding box center [915, 303] width 8 height 4
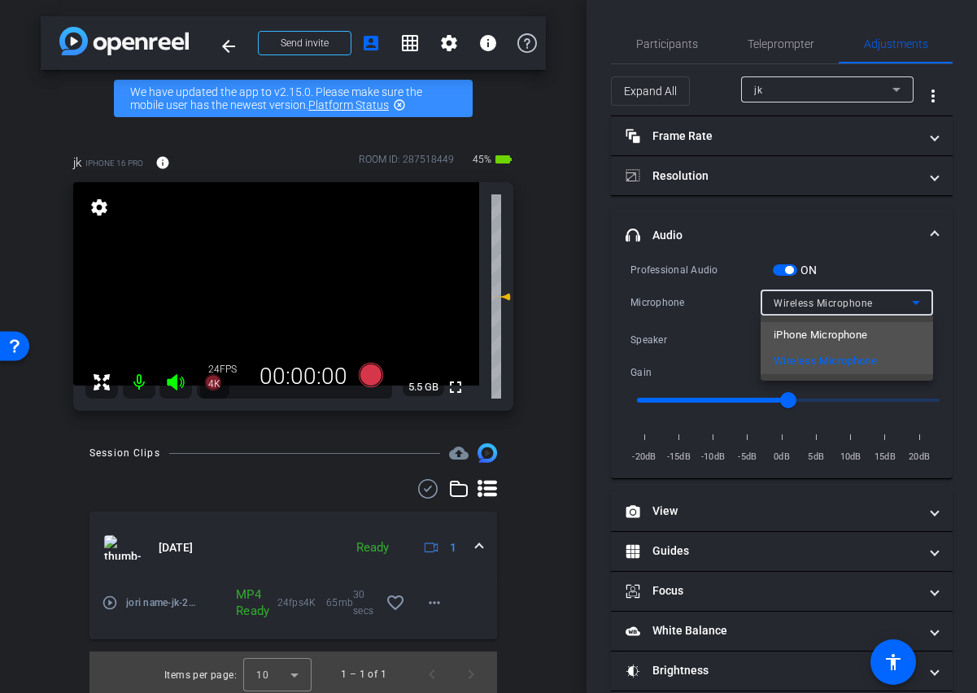
click at [848, 332] on span "iPhone Microphone" at bounding box center [820, 335] width 94 height 20
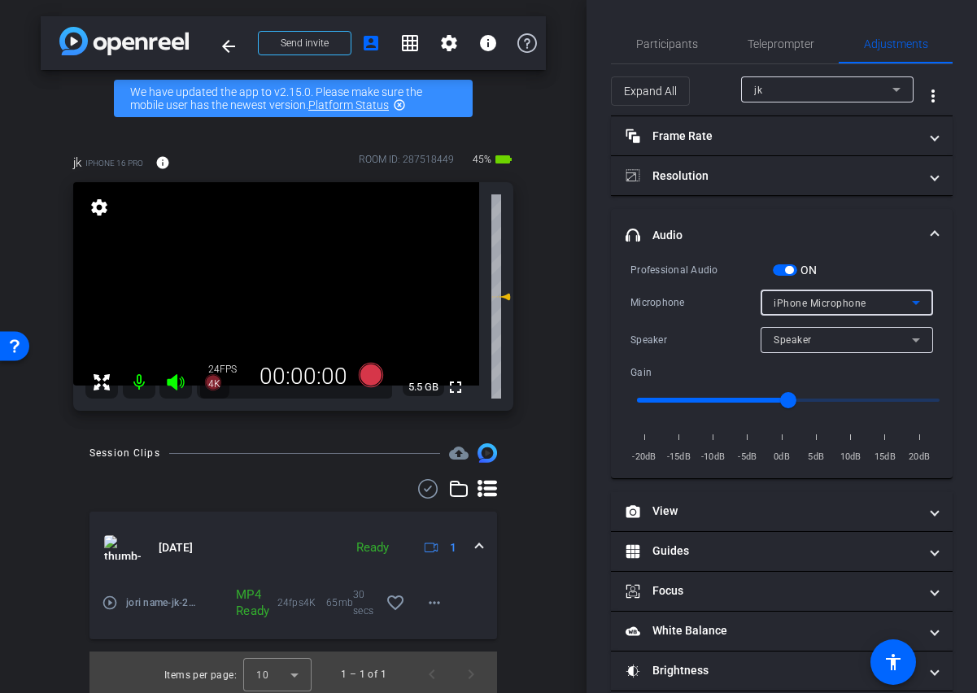
click at [914, 337] on icon at bounding box center [916, 340] width 20 height 20
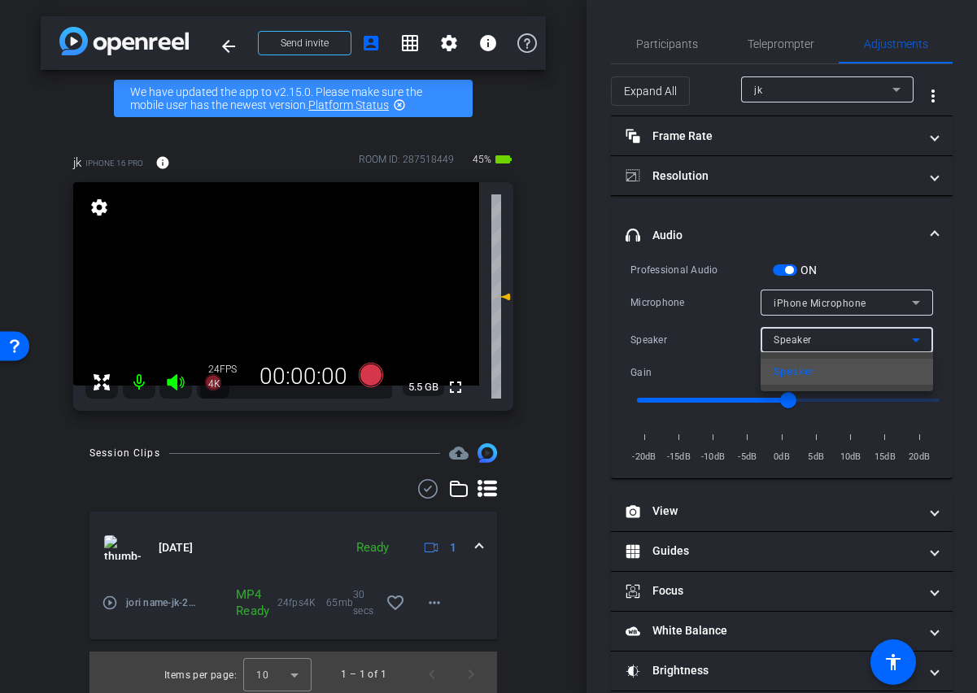
click at [917, 301] on div at bounding box center [488, 346] width 977 height 693
click at [916, 303] on icon at bounding box center [915, 303] width 8 height 4
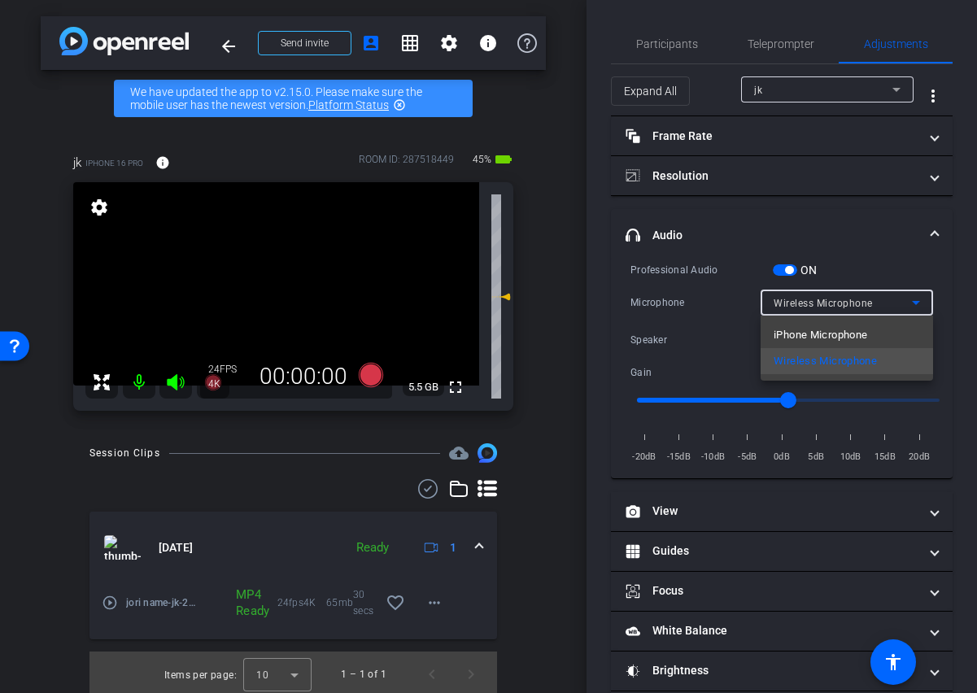
click at [901, 245] on div at bounding box center [488, 346] width 977 height 693
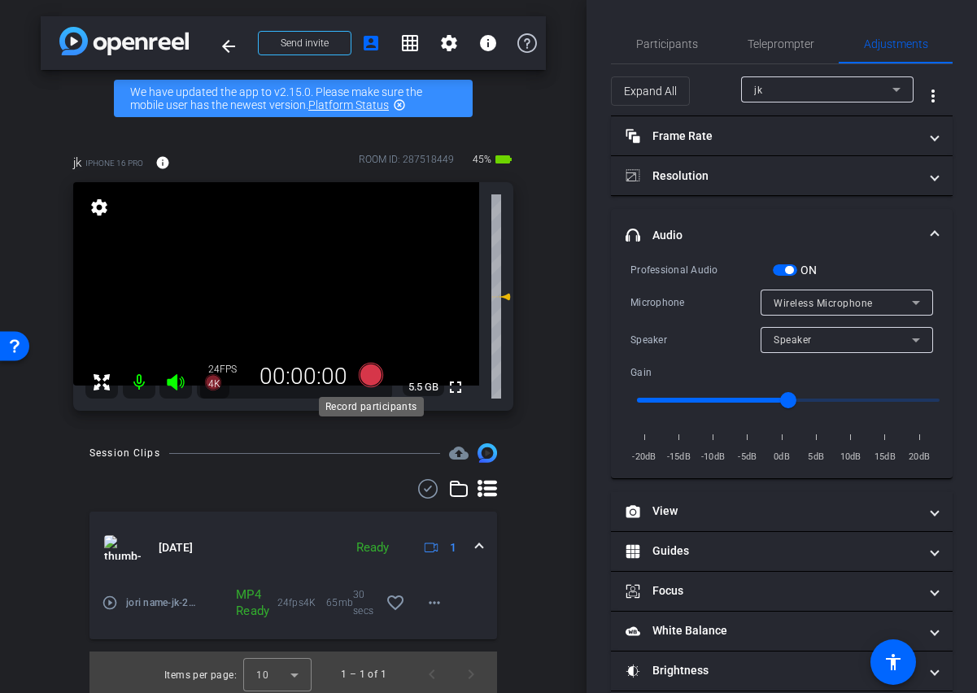
click at [363, 372] on icon at bounding box center [370, 375] width 24 height 24
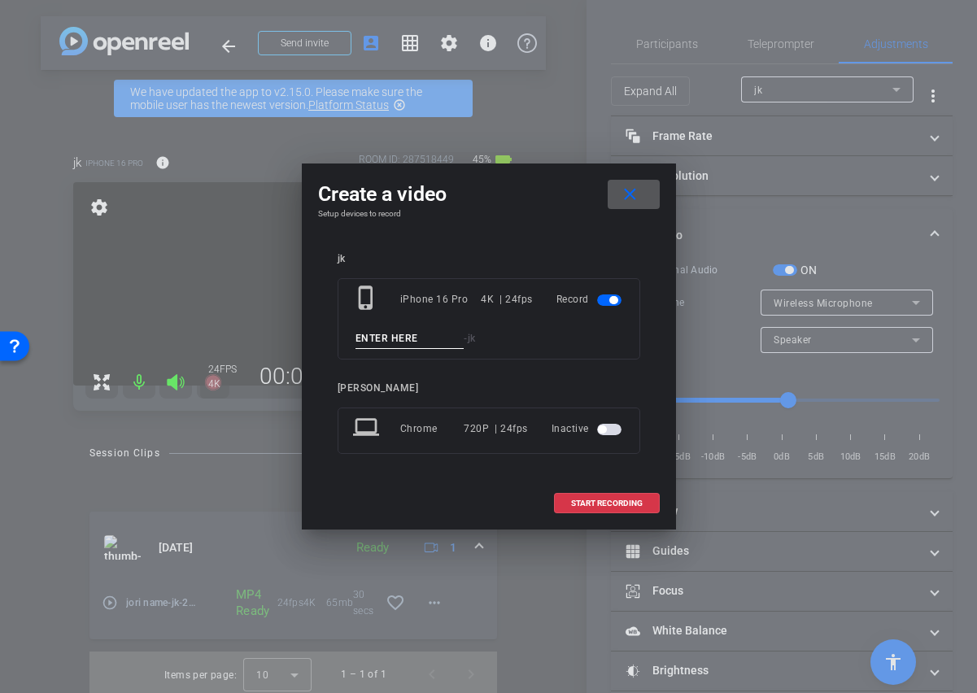
click at [376, 341] on input at bounding box center [409, 338] width 109 height 20
type input "jori test"
click at [581, 507] on span "START RECORDING" at bounding box center [607, 503] width 72 height 8
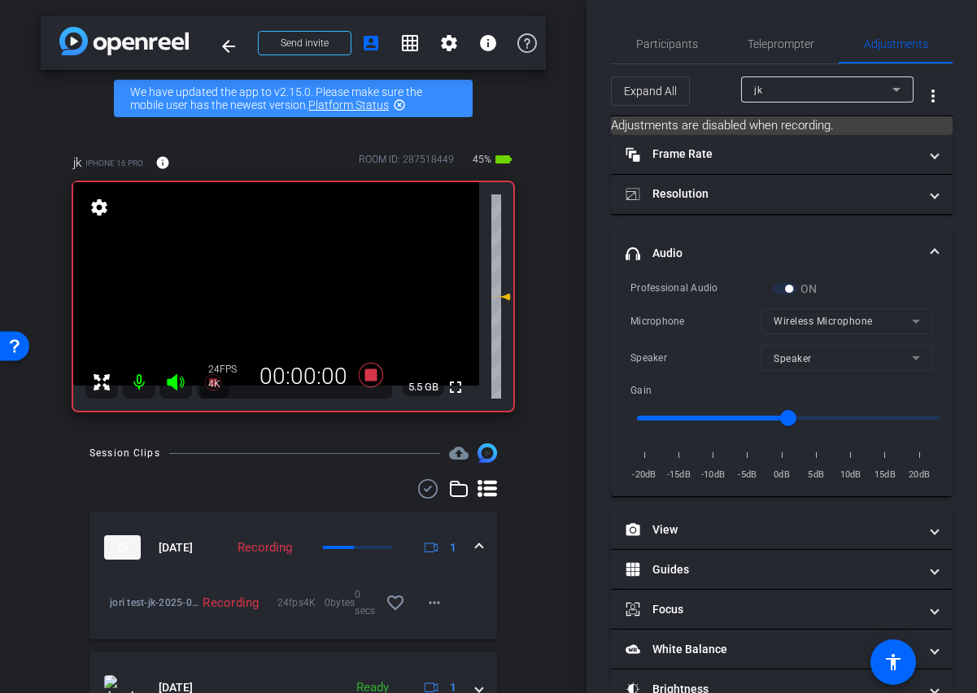
click at [361, 225] on video at bounding box center [276, 283] width 406 height 203
click at [325, 213] on video at bounding box center [276, 283] width 406 height 203
click at [371, 372] on icon at bounding box center [370, 375] width 24 height 24
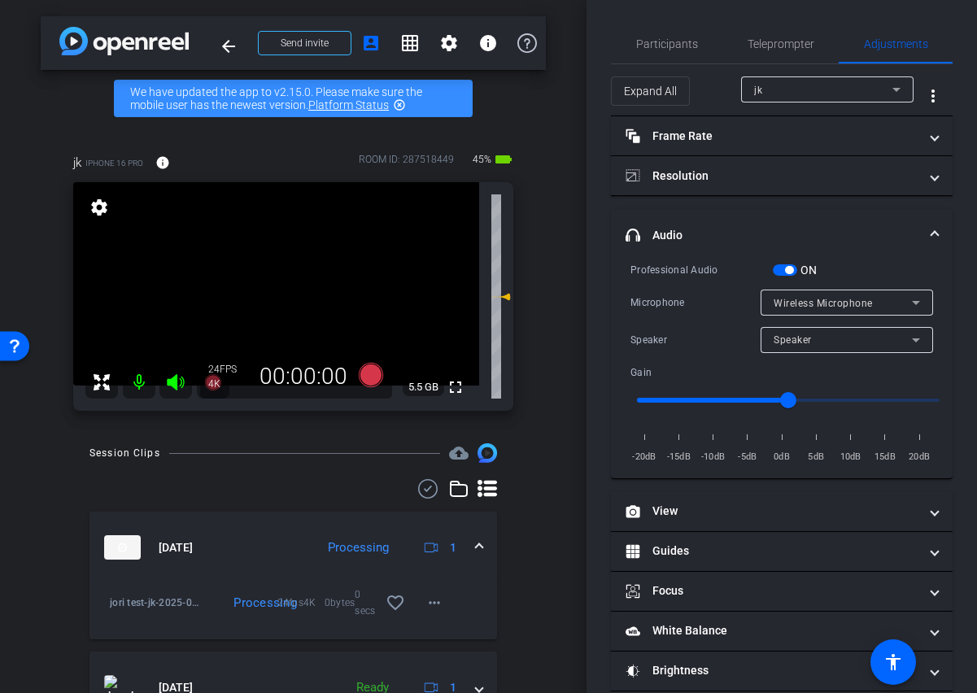
click at [918, 336] on icon at bounding box center [916, 340] width 20 height 20
click at [910, 255] on div at bounding box center [488, 346] width 977 height 693
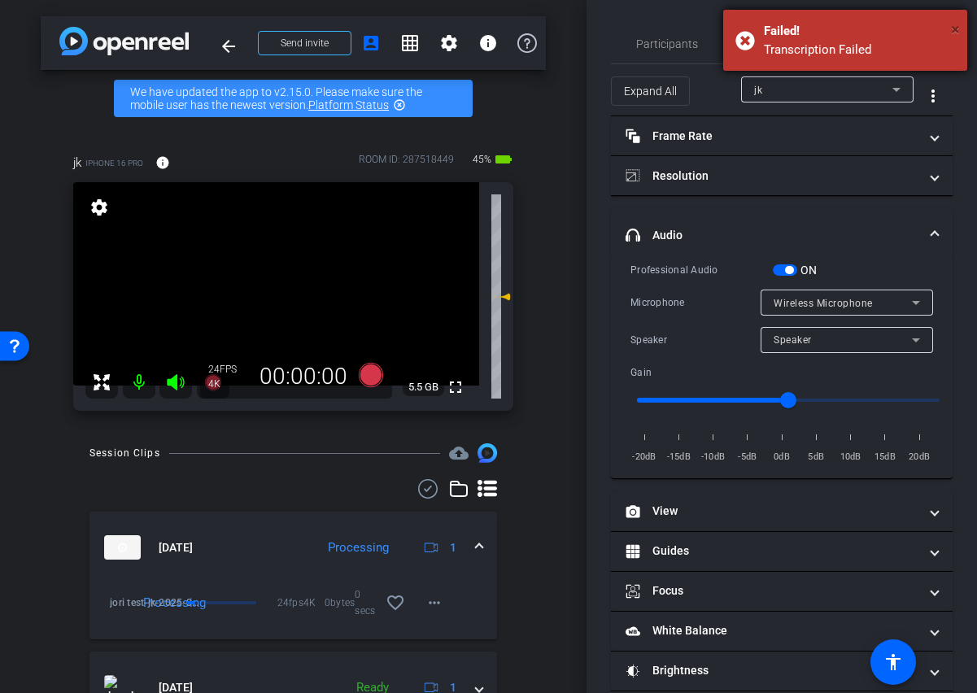
click at [953, 26] on span "×" at bounding box center [955, 30] width 9 height 20
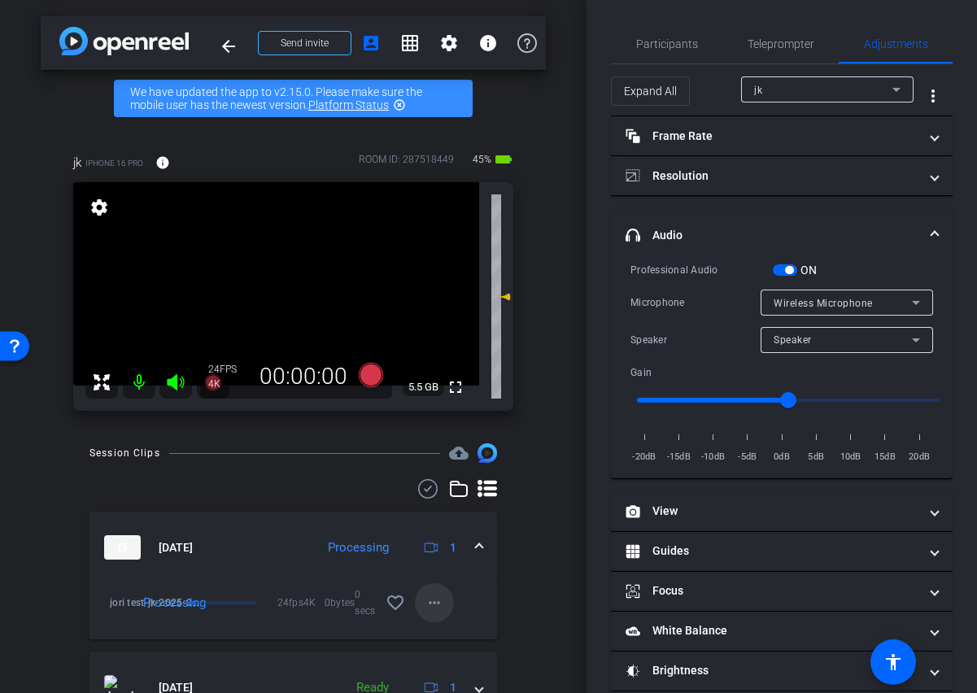
click at [443, 601] on mat-icon "more_horiz" at bounding box center [434, 603] width 20 height 20
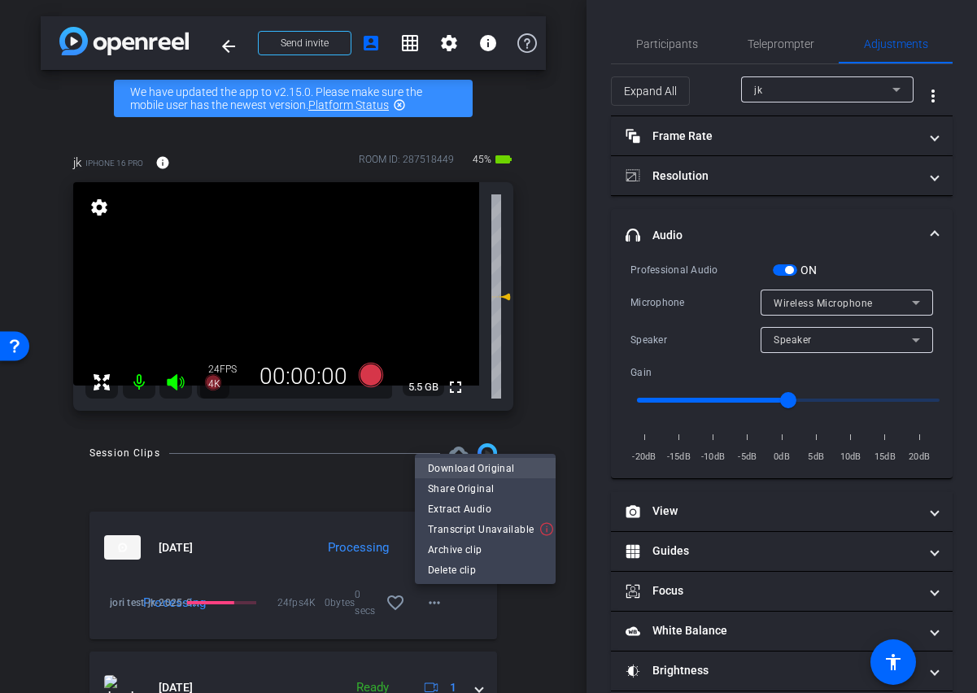
click at [494, 462] on span "Download Original" at bounding box center [485, 468] width 115 height 20
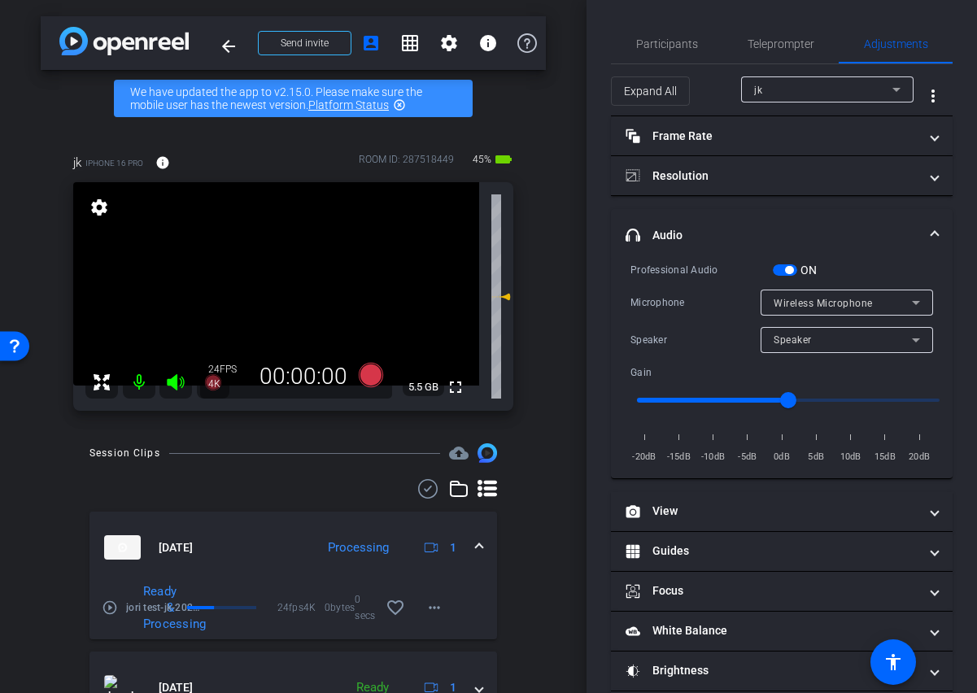
click at [95, 207] on mat-icon "settings" at bounding box center [99, 208] width 23 height 20
click at [101, 207] on mat-icon "settings" at bounding box center [99, 208] width 23 height 20
click at [164, 166] on mat-icon "info" at bounding box center [162, 162] width 15 height 15
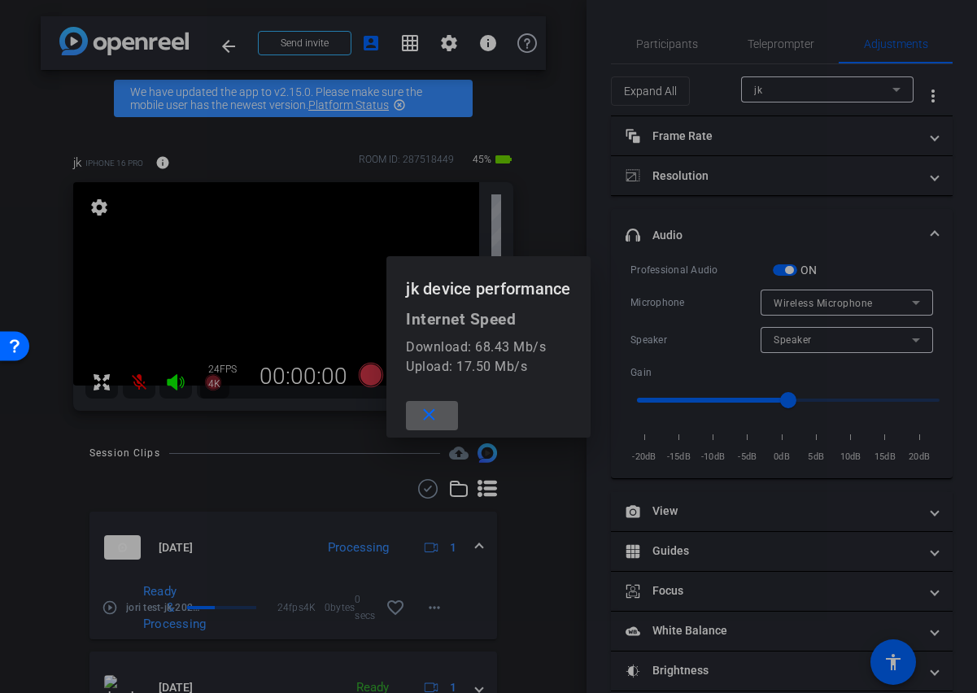
click at [208, 159] on div at bounding box center [488, 346] width 977 height 693
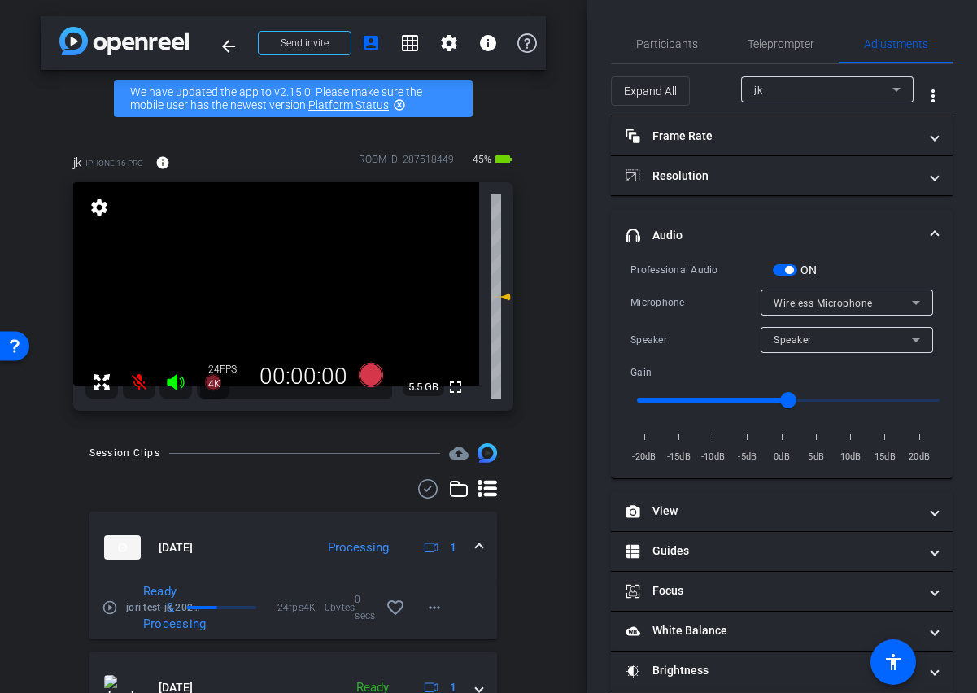
click at [776, 273] on span "button" at bounding box center [784, 269] width 24 height 11
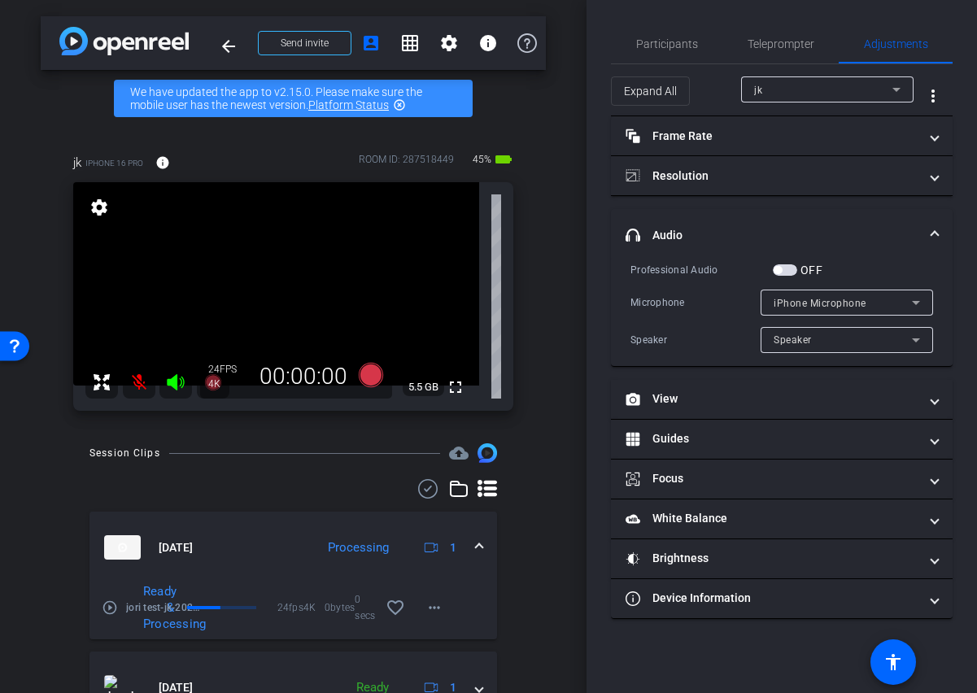
click at [138, 378] on mat-icon at bounding box center [139, 382] width 33 height 33
click at [911, 309] on icon at bounding box center [916, 303] width 20 height 20
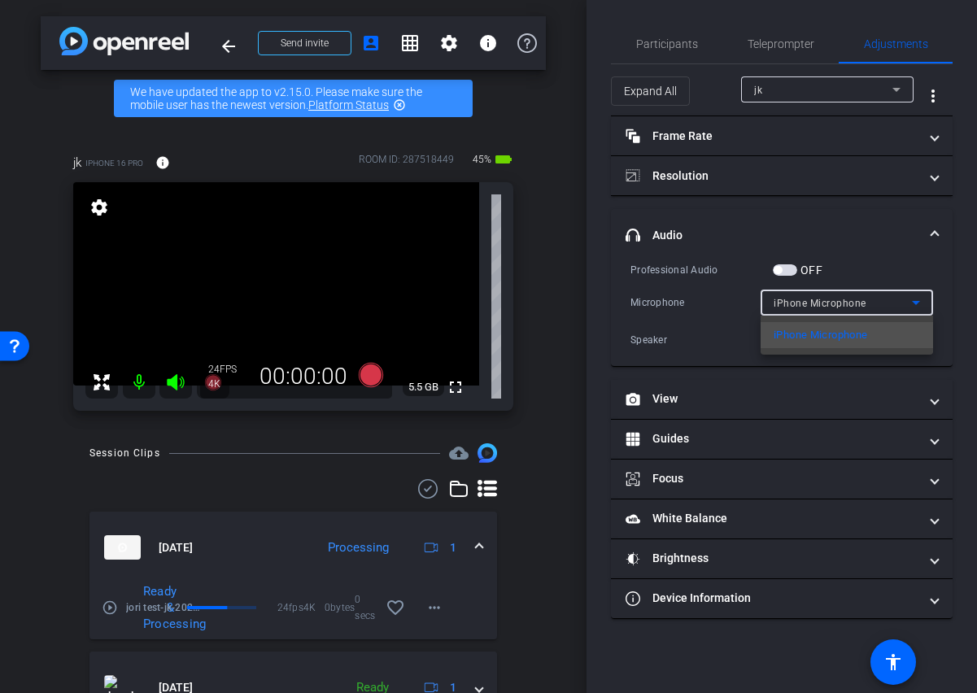
click at [896, 259] on div at bounding box center [488, 346] width 977 height 693
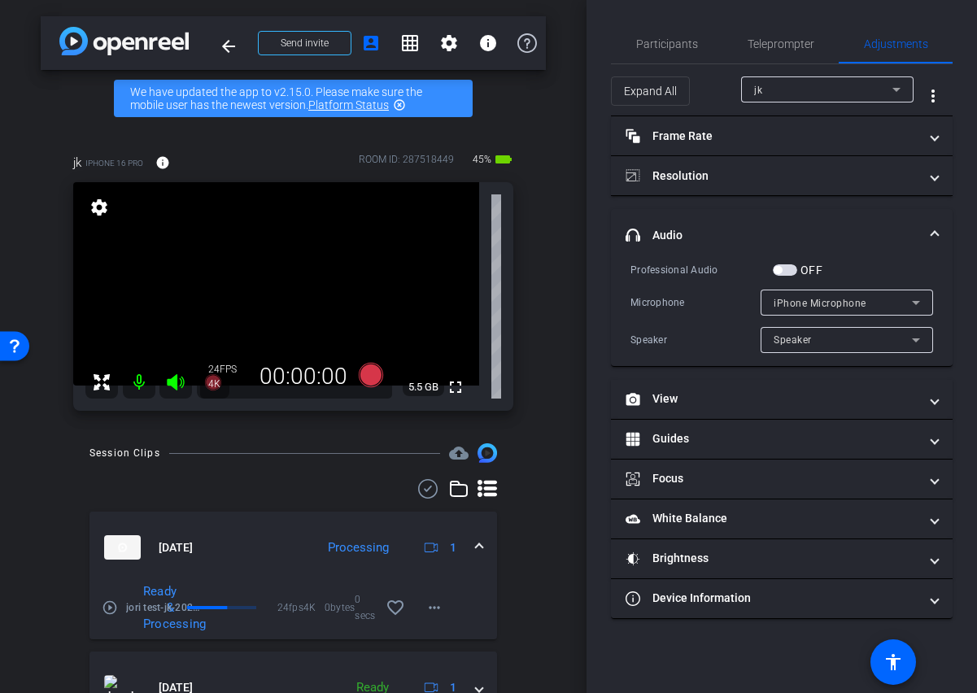
click at [796, 271] on span "button" at bounding box center [784, 269] width 24 height 11
click at [913, 301] on icon at bounding box center [915, 303] width 8 height 4
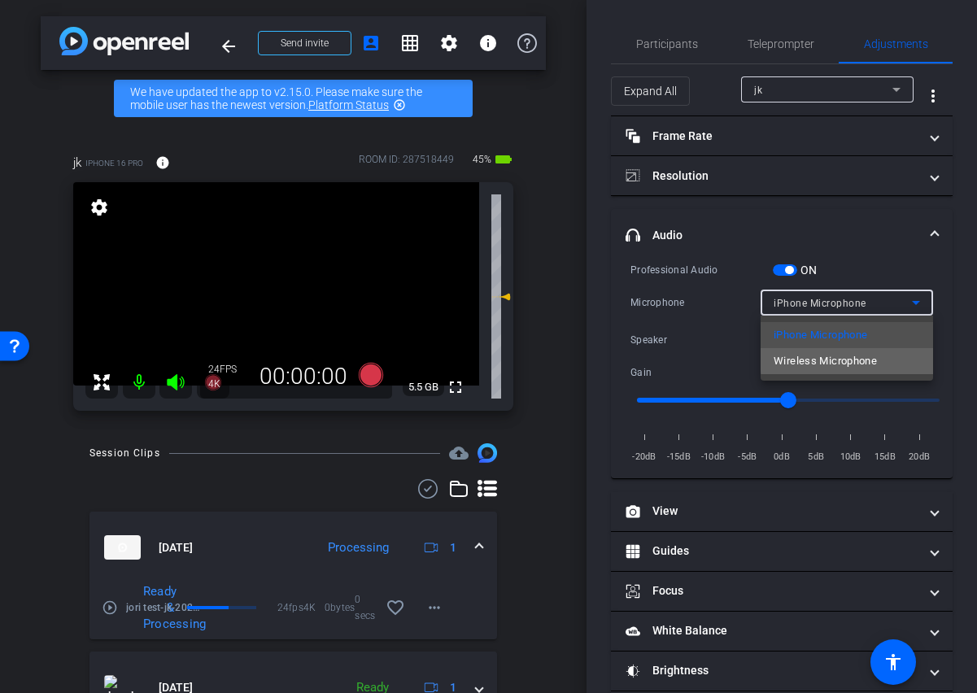
click at [875, 358] on span "Wireless Microphone" at bounding box center [824, 361] width 103 height 20
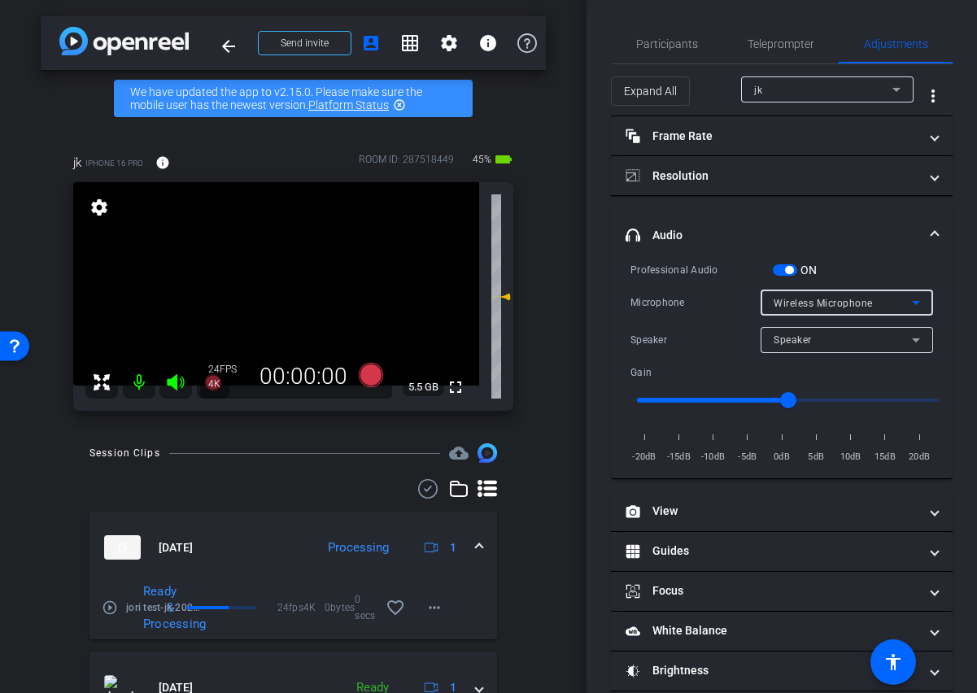
click at [913, 300] on icon at bounding box center [916, 303] width 20 height 20
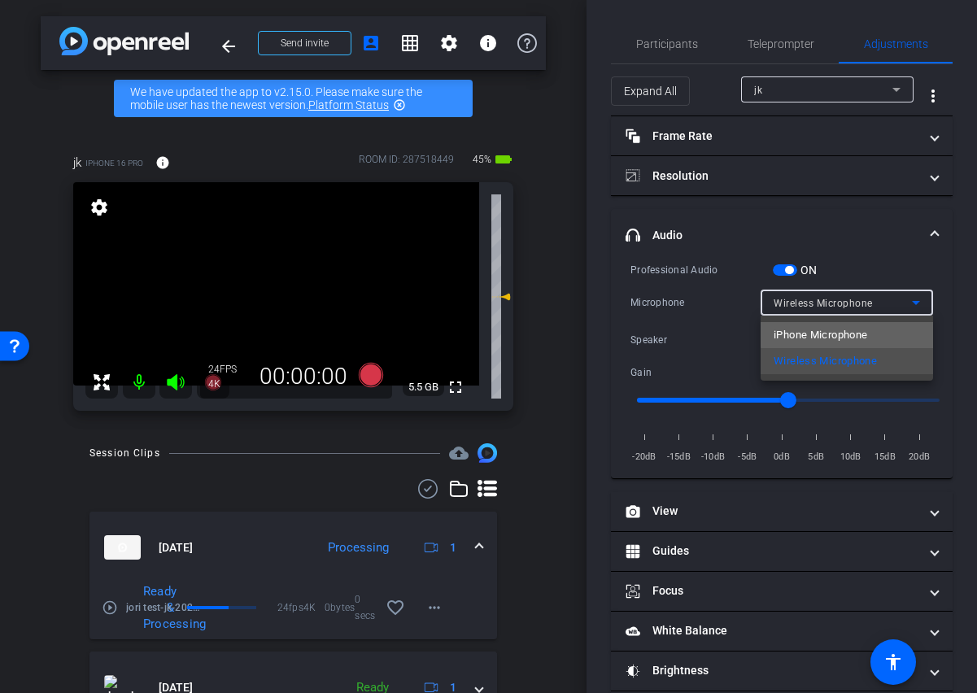
click at [882, 333] on mat-option "iPhone Microphone" at bounding box center [846, 335] width 172 height 26
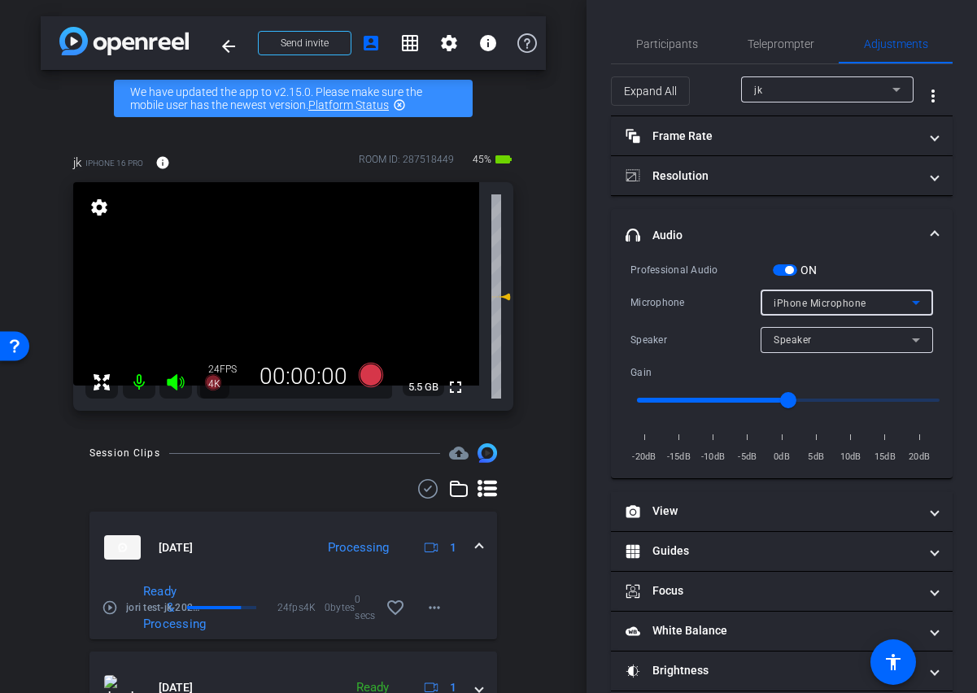
click at [778, 273] on span "button" at bounding box center [784, 269] width 24 height 11
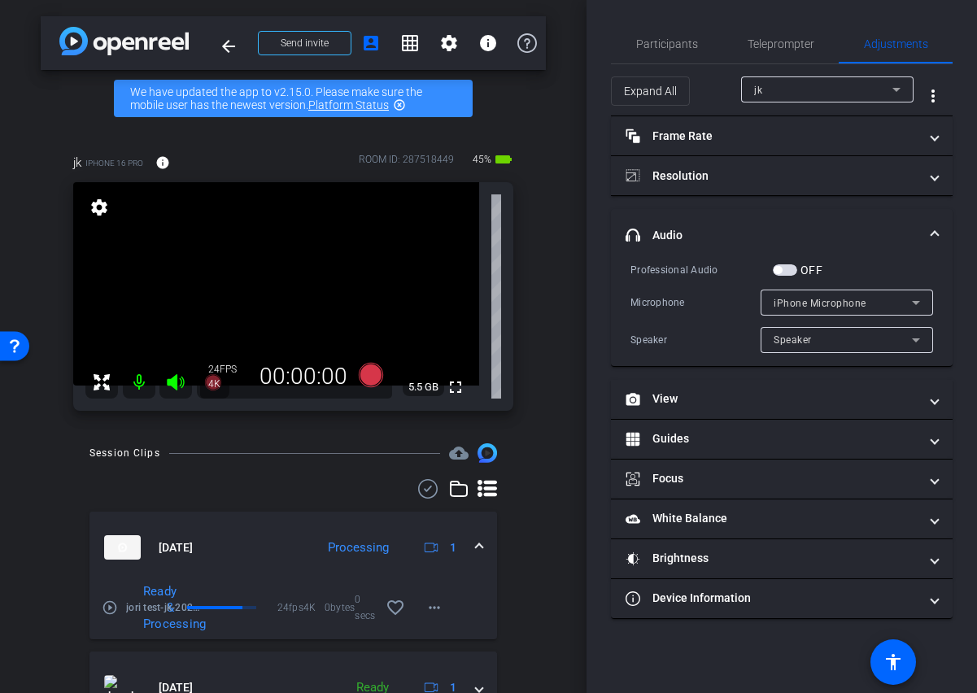
click at [931, 232] on span at bounding box center [934, 235] width 7 height 17
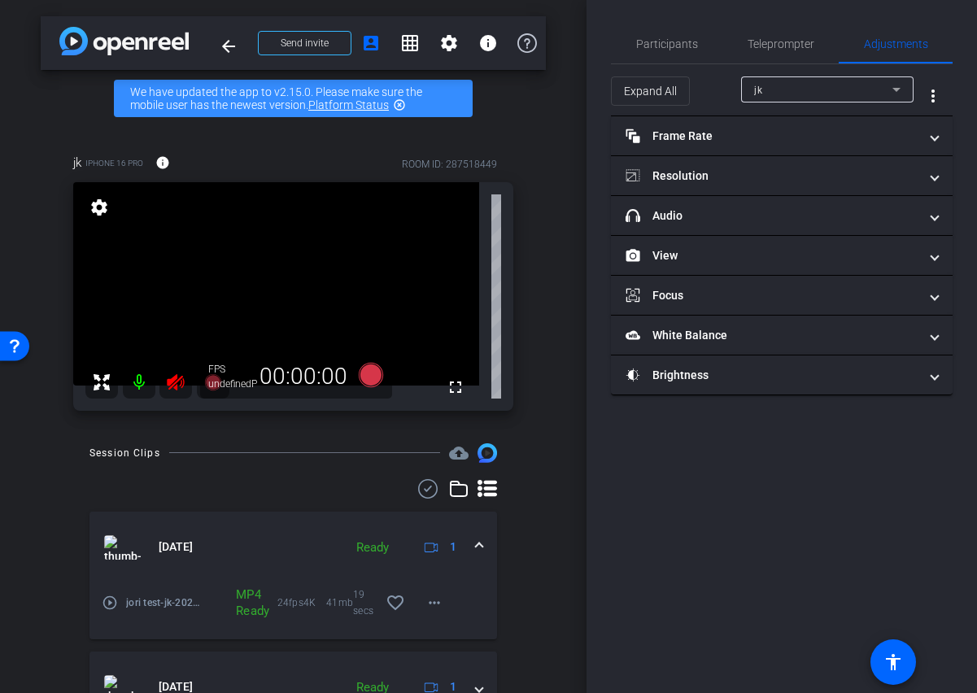
click at [176, 383] on icon at bounding box center [176, 382] width 20 height 20
click at [172, 384] on div at bounding box center [157, 382] width 144 height 33
click at [172, 382] on div at bounding box center [157, 382] width 144 height 33
click at [188, 425] on div "jk iPhone 16 Pro info ROOM ID: 287518449 fullscreen settings FPS undefinedP 00:…" at bounding box center [293, 277] width 505 height 300
click at [172, 383] on div at bounding box center [157, 382] width 144 height 33
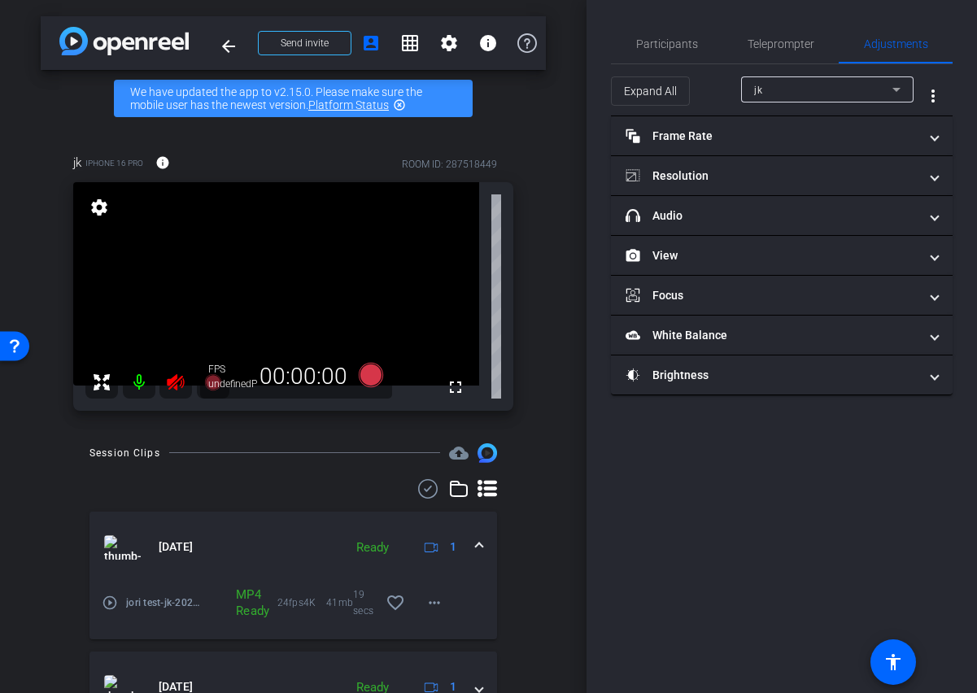
click at [170, 386] on div at bounding box center [157, 382] width 144 height 33
click at [662, 40] on span "Participants" at bounding box center [667, 43] width 62 height 11
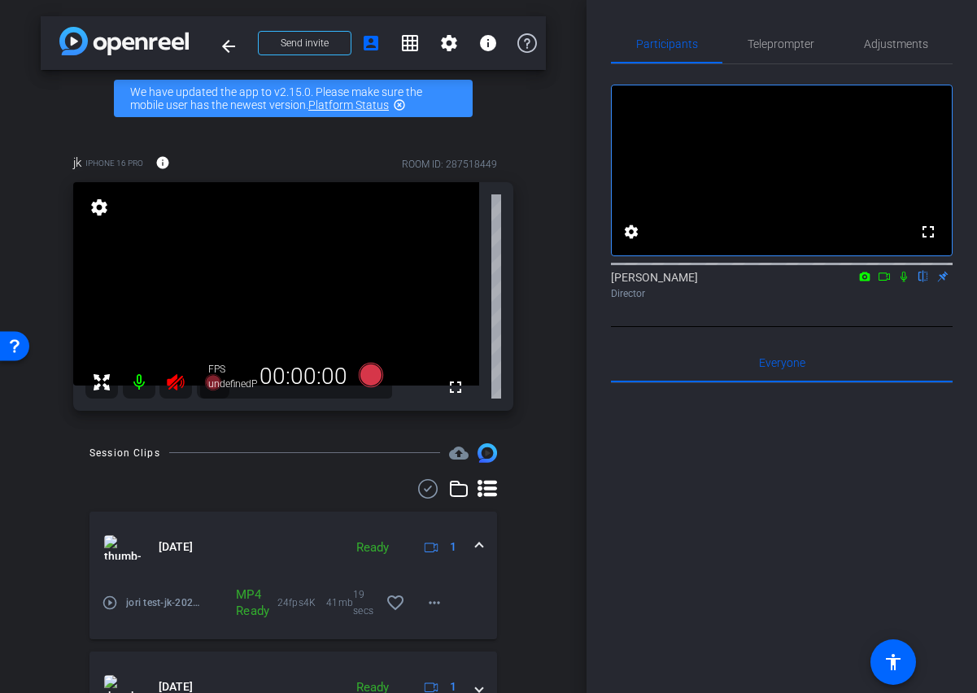
click at [172, 381] on icon at bounding box center [175, 382] width 17 height 16
click at [141, 385] on mat-icon at bounding box center [139, 382] width 33 height 33
click at [174, 381] on div at bounding box center [157, 382] width 144 height 33
click at [177, 425] on div "jk iPhone 16 Pro info ROOM ID: 287518449 fullscreen settings FPS undefinedP 00:…" at bounding box center [293, 277] width 505 height 300
click at [176, 383] on div at bounding box center [157, 382] width 144 height 33
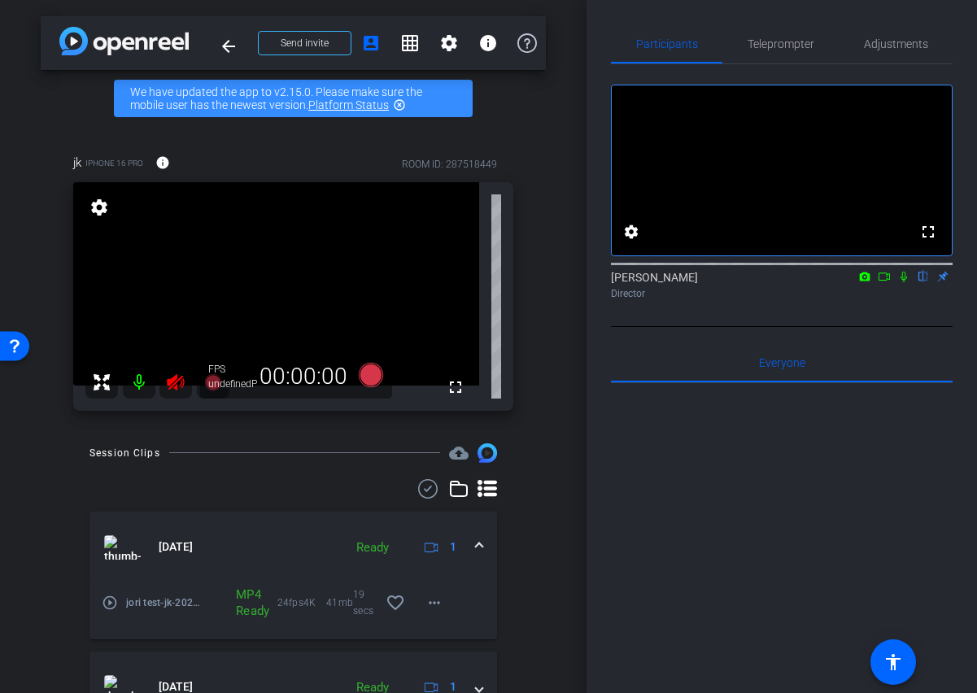
click at [141, 383] on mat-icon at bounding box center [139, 382] width 33 height 33
click at [898, 41] on span "Adjustments" at bounding box center [896, 43] width 64 height 11
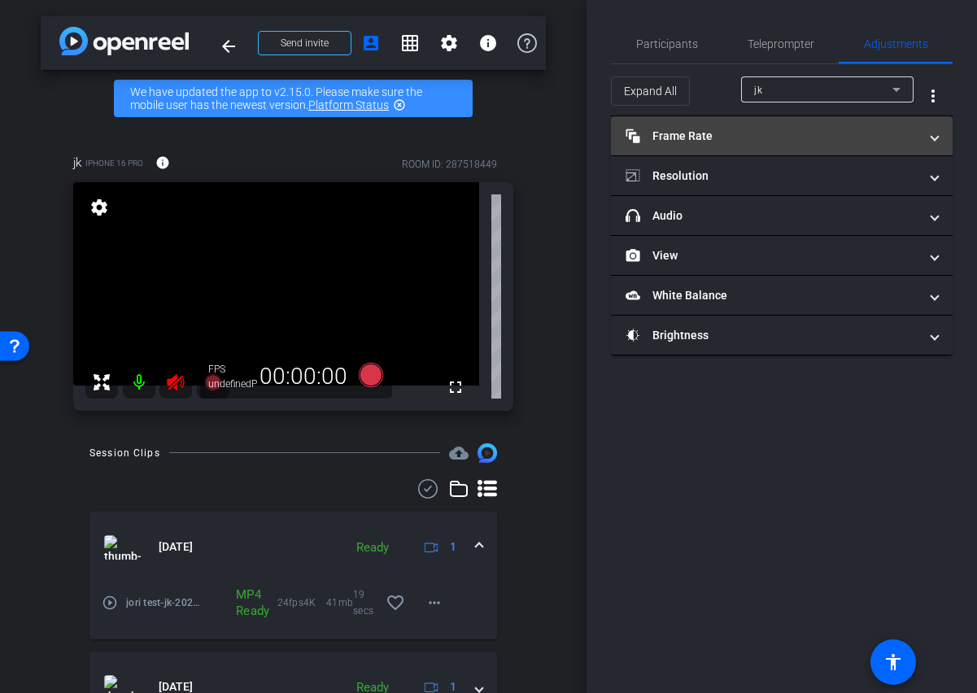
click at [762, 128] on mat-panel-title "Frame Rate Frame Rate" at bounding box center [771, 136] width 293 height 17
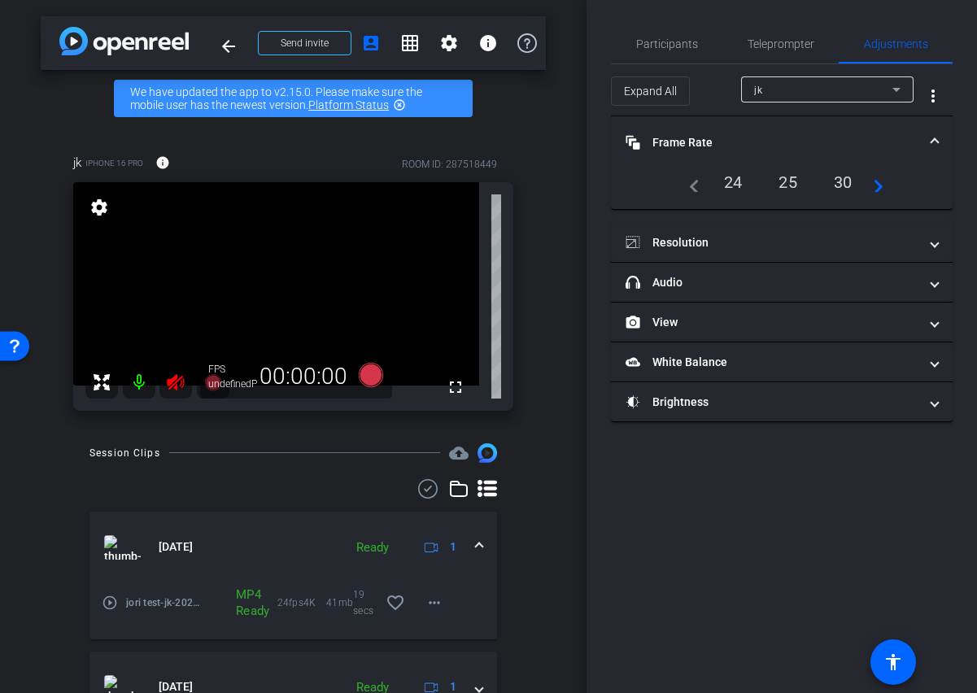
click at [739, 182] on div "24" at bounding box center [732, 182] width 43 height 28
click at [733, 180] on div "24" at bounding box center [732, 182] width 43 height 28
click at [697, 143] on mat-panel-title "Frame Rate Frame Rate" at bounding box center [771, 142] width 293 height 17
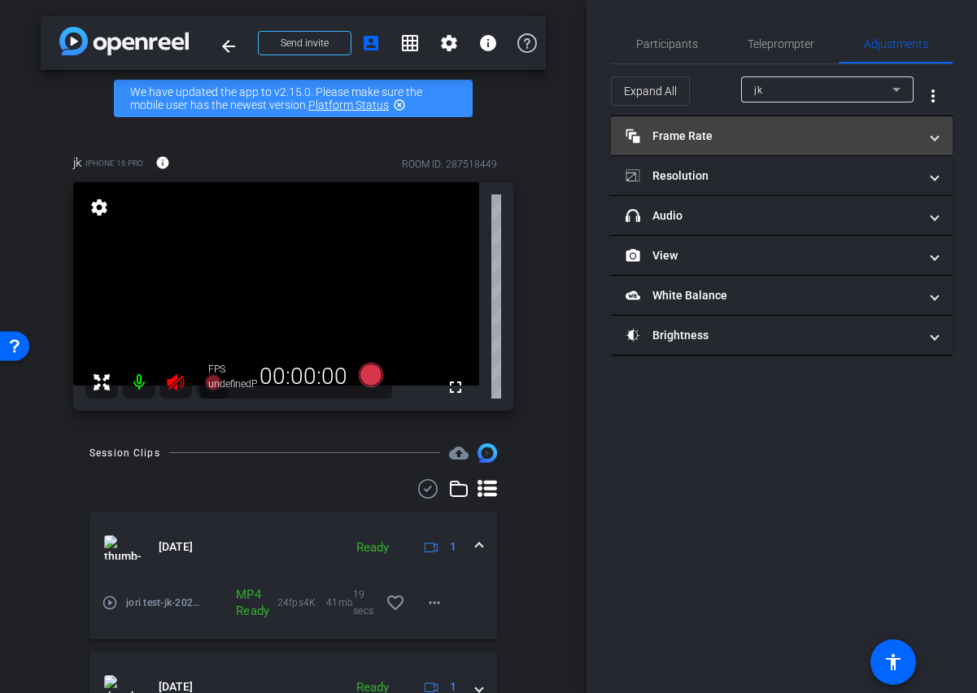
click at [720, 133] on mat-panel-title "Frame Rate Frame Rate" at bounding box center [771, 136] width 293 height 17
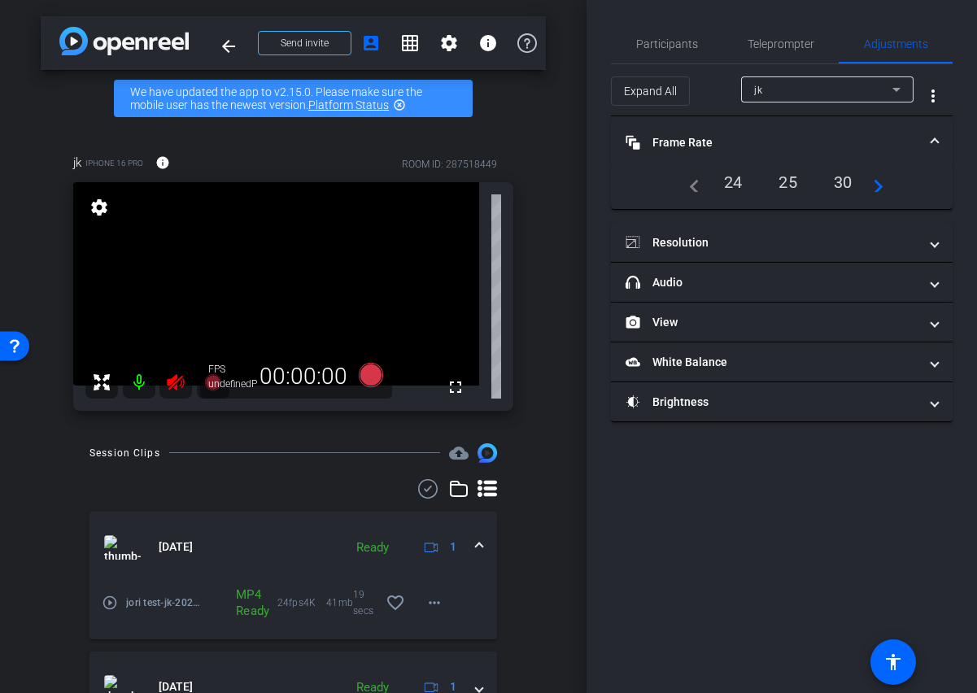
click at [729, 181] on div "24" at bounding box center [732, 182] width 43 height 28
click at [710, 141] on mat-panel-title "Frame Rate Frame Rate" at bounding box center [771, 142] width 293 height 17
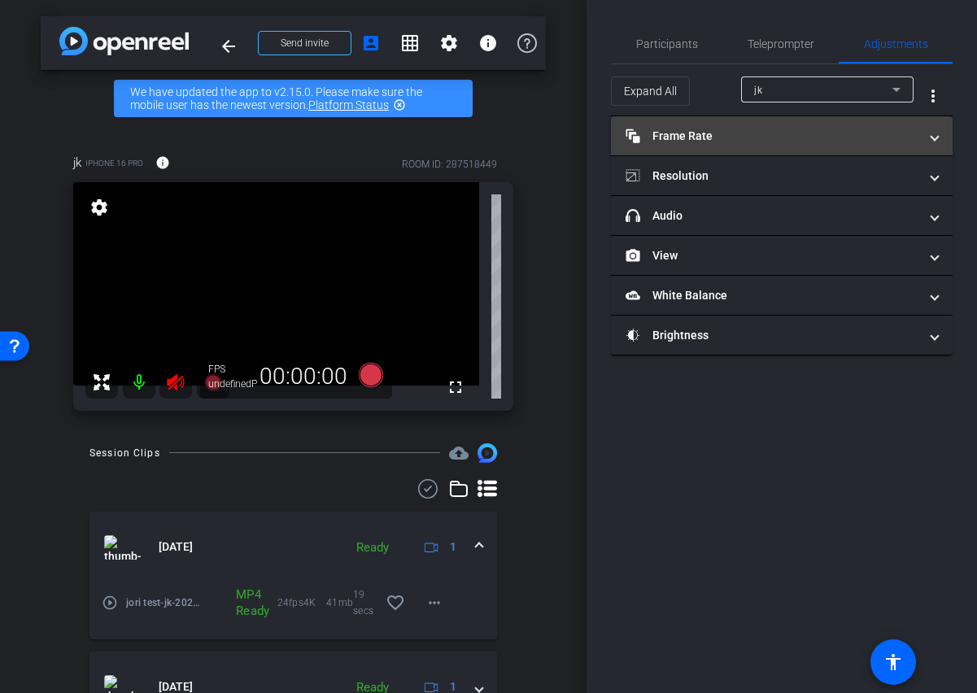
click at [713, 132] on mat-panel-title "Frame Rate Frame Rate" at bounding box center [771, 136] width 293 height 17
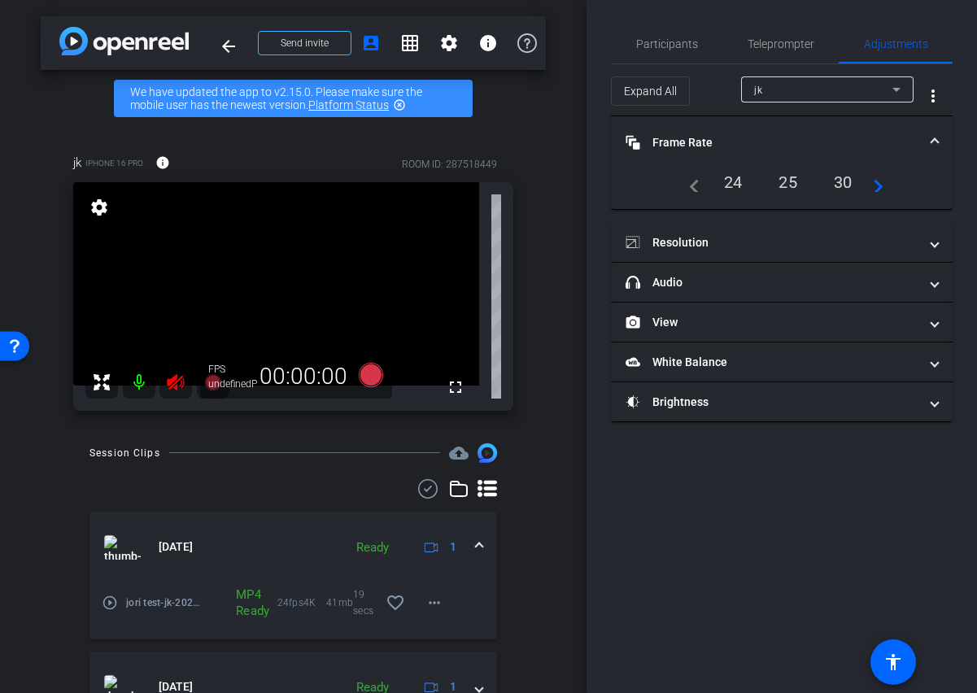
click at [728, 180] on div "24" at bounding box center [732, 182] width 43 height 28
click at [830, 137] on mat-panel-title "Frame Rate Frame Rate" at bounding box center [771, 142] width 293 height 17
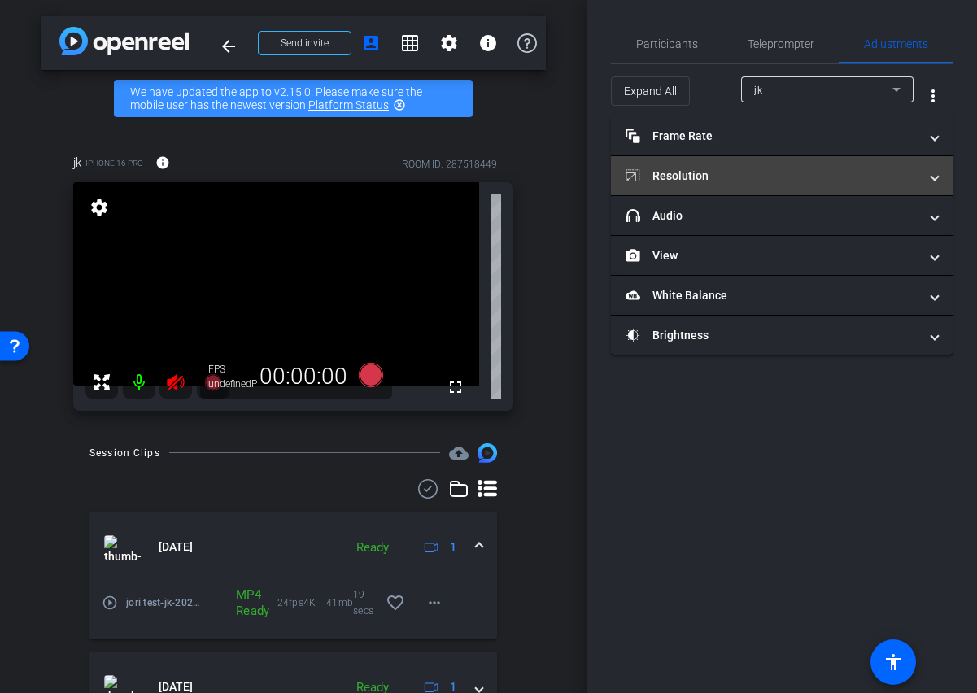
click at [770, 176] on mat-panel-title "Resolution" at bounding box center [771, 175] width 293 height 17
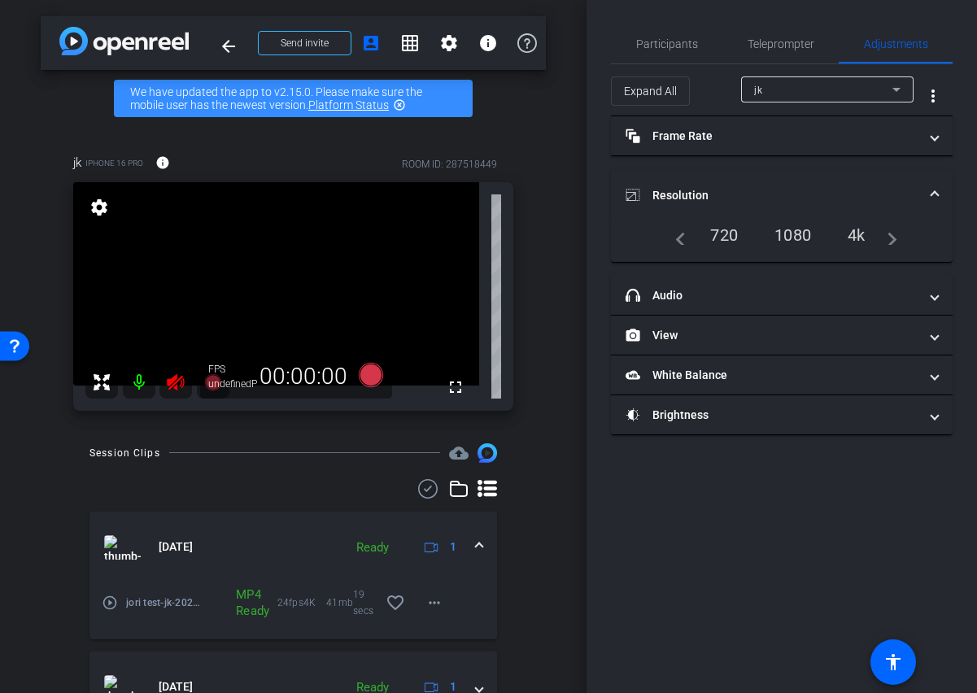
click at [855, 233] on div "4k" at bounding box center [856, 235] width 42 height 28
click at [839, 176] on mat-expansion-panel-header "Resolution" at bounding box center [782, 195] width 342 height 52
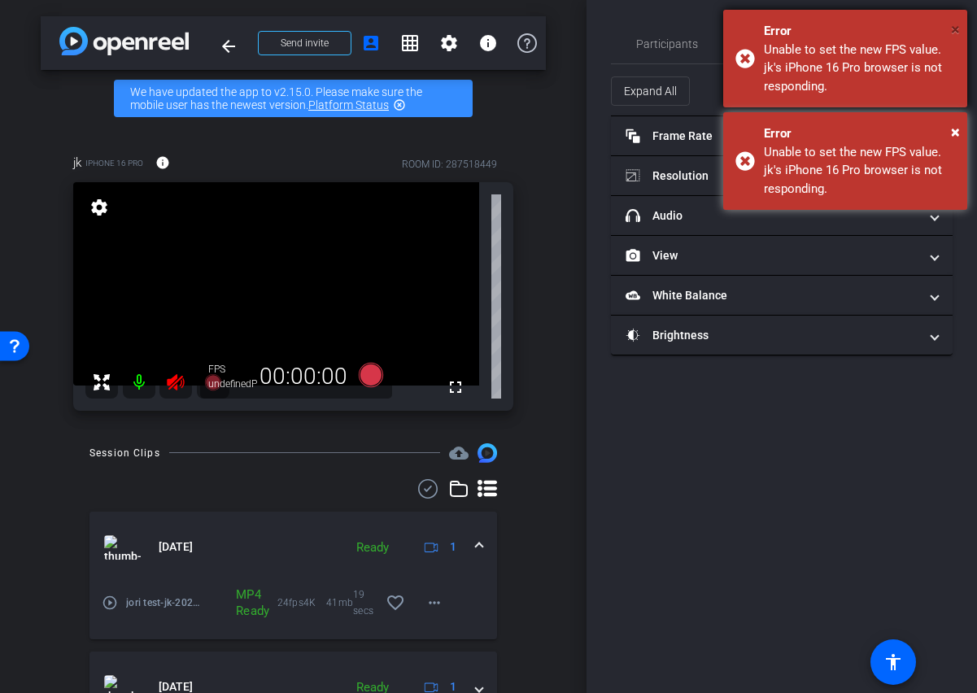
click at [953, 27] on span "×" at bounding box center [955, 30] width 9 height 20
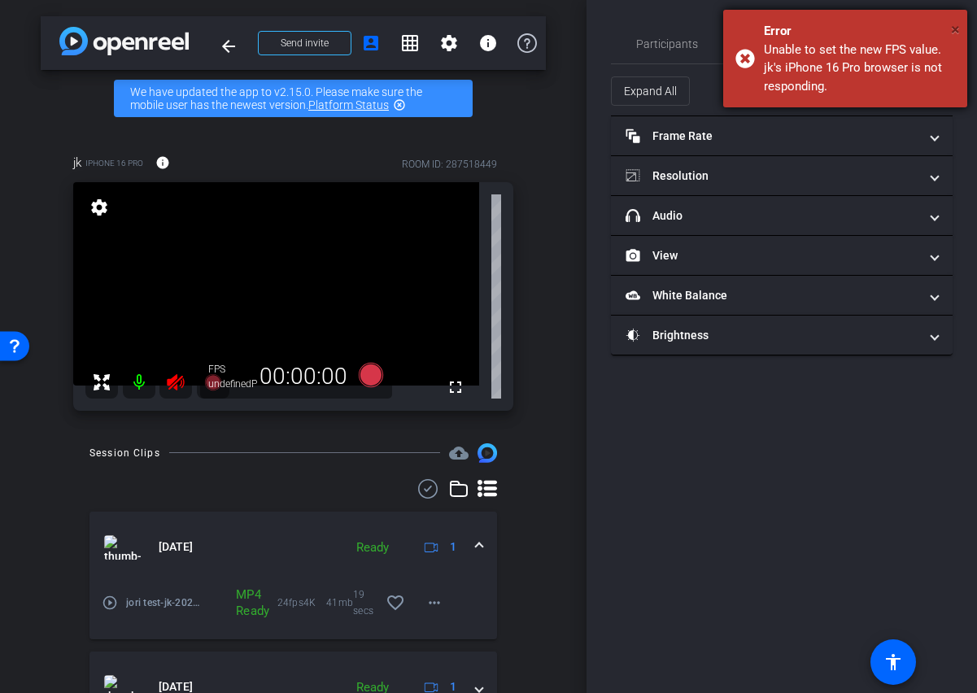
click at [954, 27] on span "×" at bounding box center [955, 30] width 9 height 20
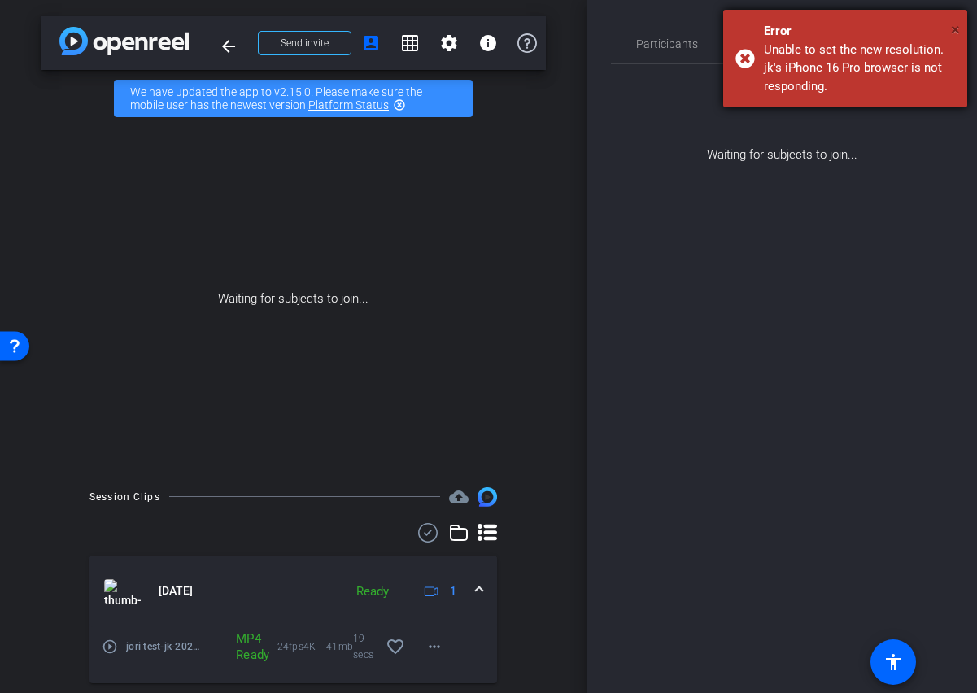
click at [957, 28] on span "×" at bounding box center [955, 30] width 9 height 20
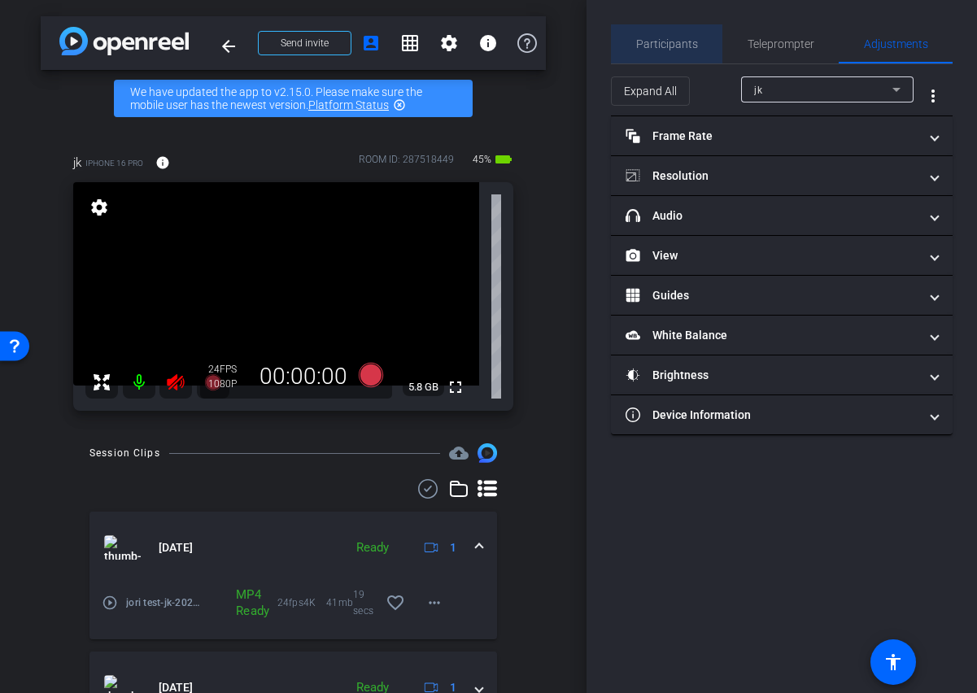
click at [679, 47] on span "Participants" at bounding box center [667, 43] width 62 height 11
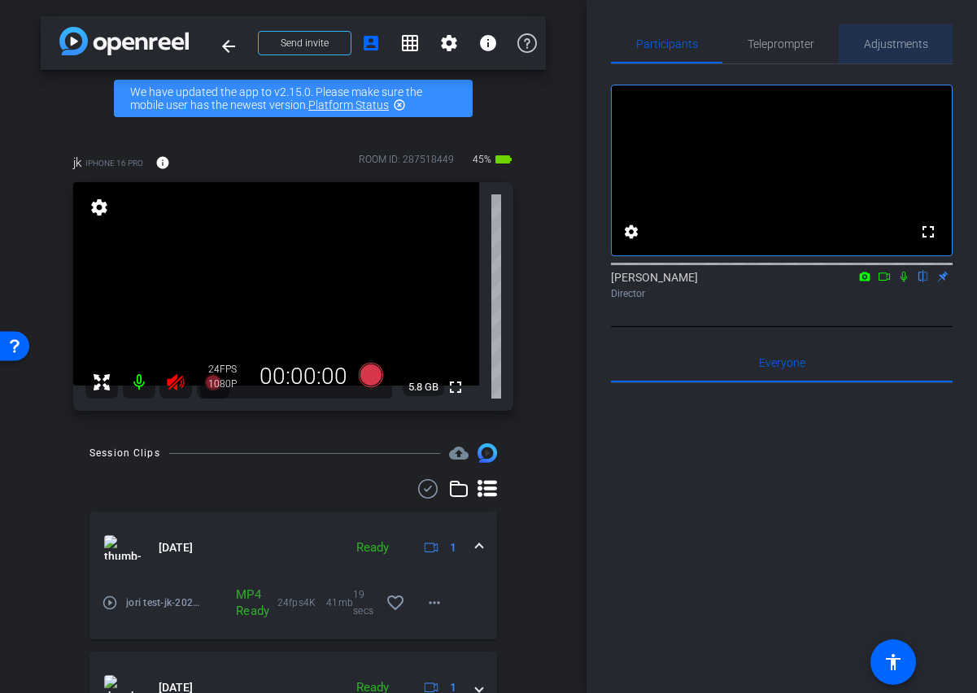
click at [881, 43] on span "Adjustments" at bounding box center [896, 43] width 64 height 11
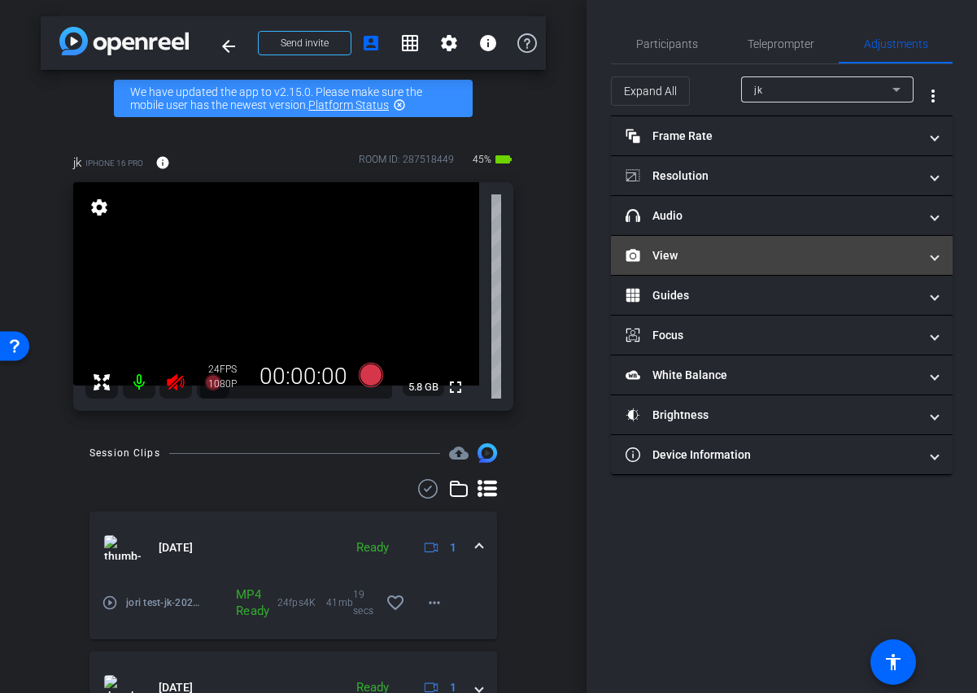
click at [938, 257] on mat-expansion-panel-header "View" at bounding box center [782, 255] width 342 height 39
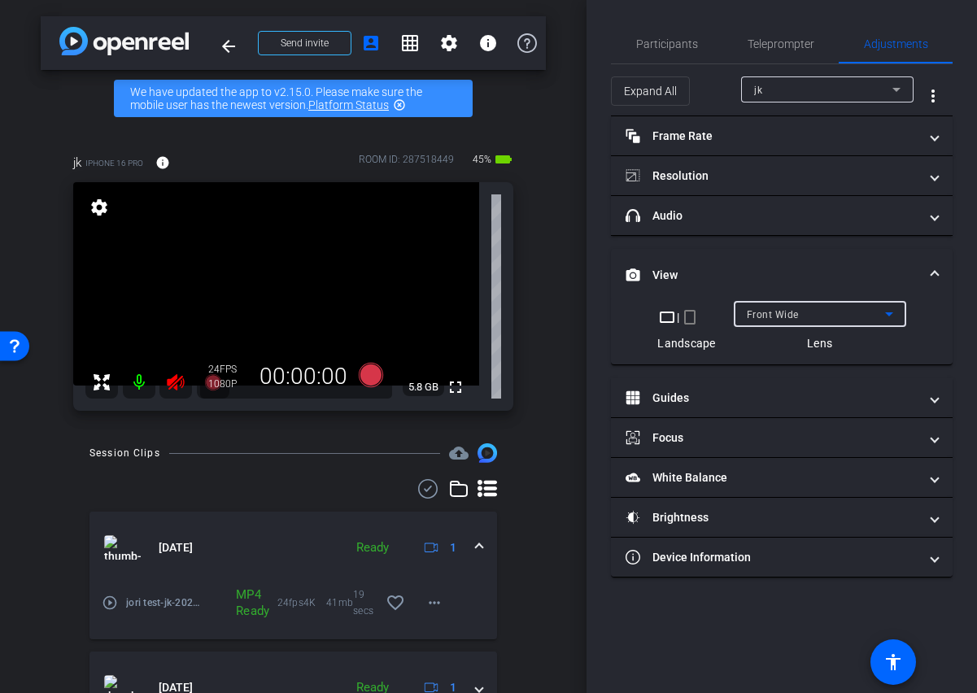
click at [869, 315] on div "Front Wide" at bounding box center [815, 314] width 138 height 20
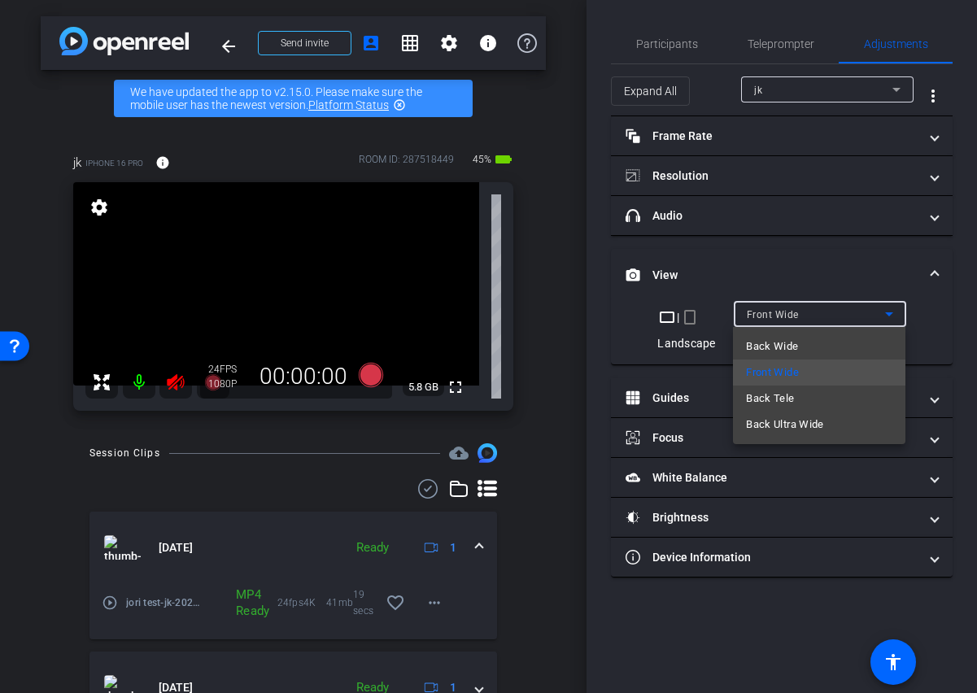
click at [172, 380] on div at bounding box center [488, 346] width 977 height 693
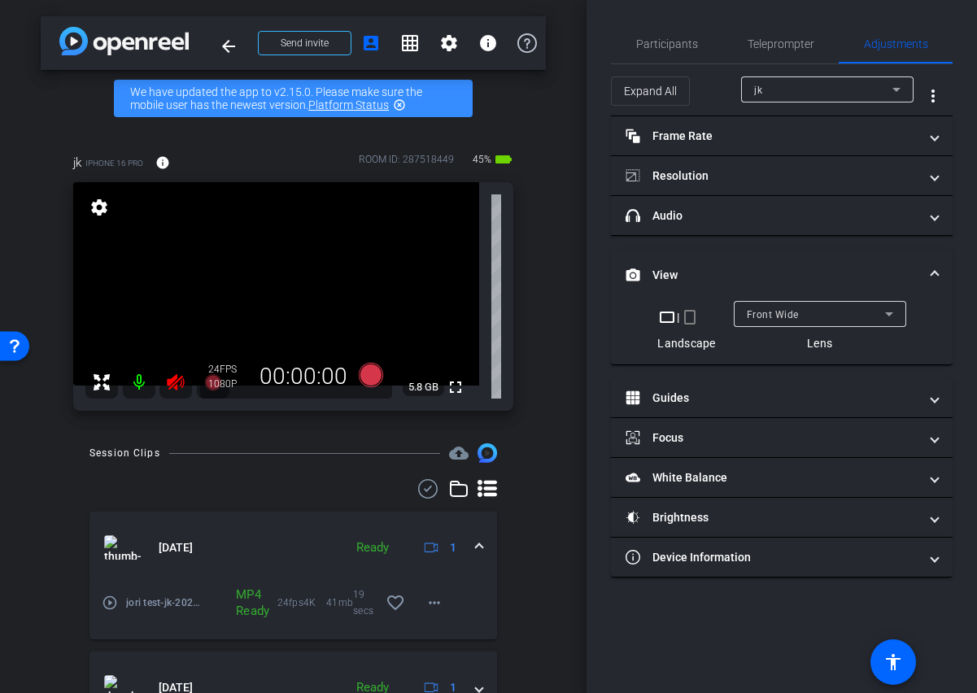
click at [178, 379] on icon at bounding box center [175, 382] width 17 height 16
click at [887, 313] on icon at bounding box center [889, 314] width 8 height 4
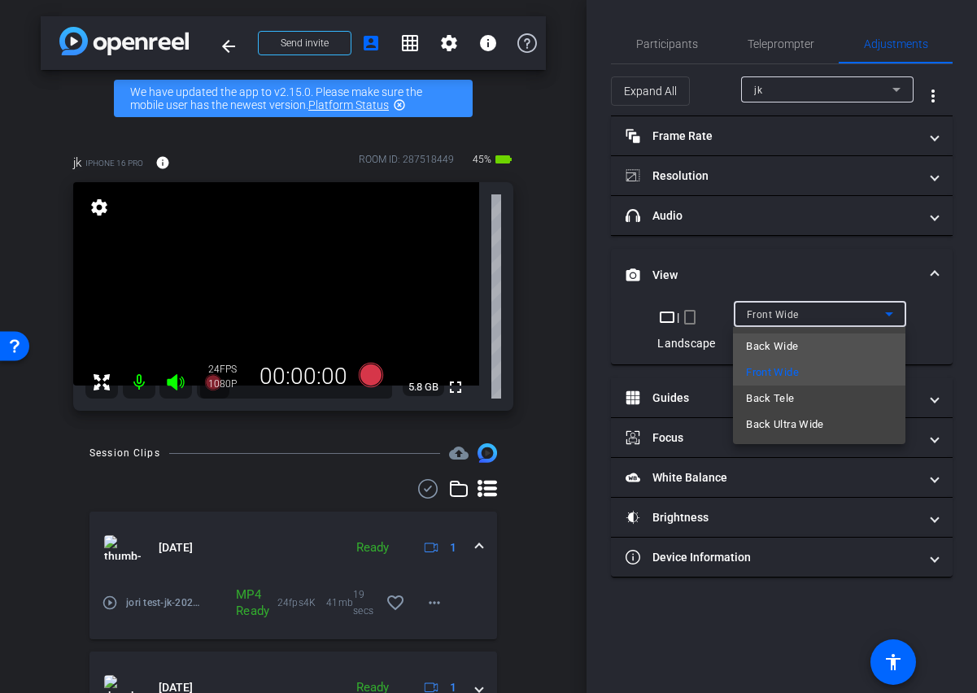
click at [777, 342] on span "Back Wide" at bounding box center [772, 347] width 52 height 20
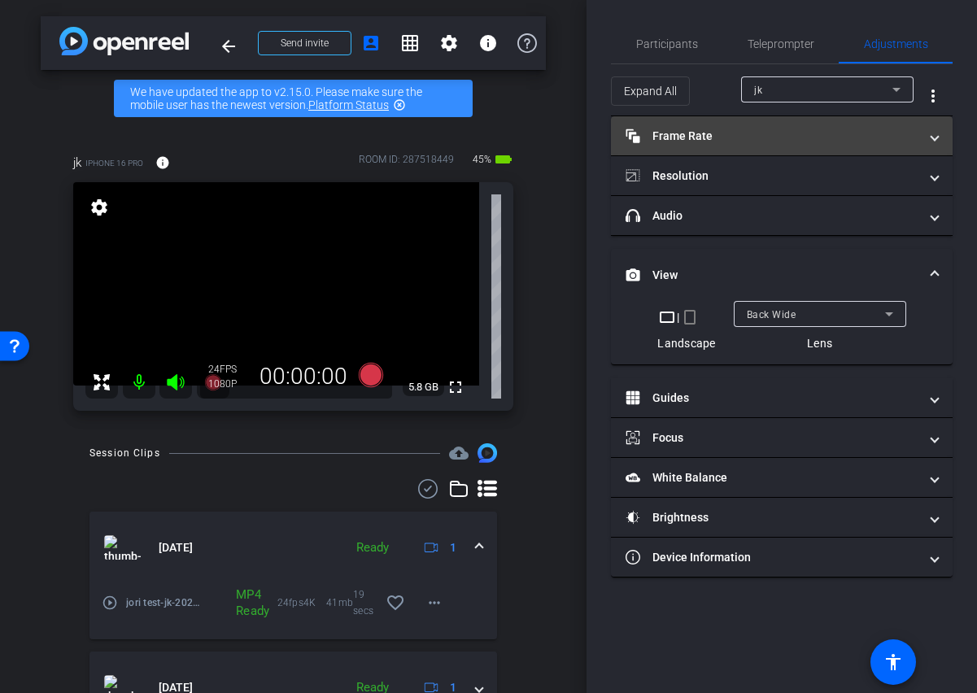
click at [938, 127] on mat-expansion-panel-header "Frame Rate Frame Rate" at bounding box center [782, 135] width 342 height 39
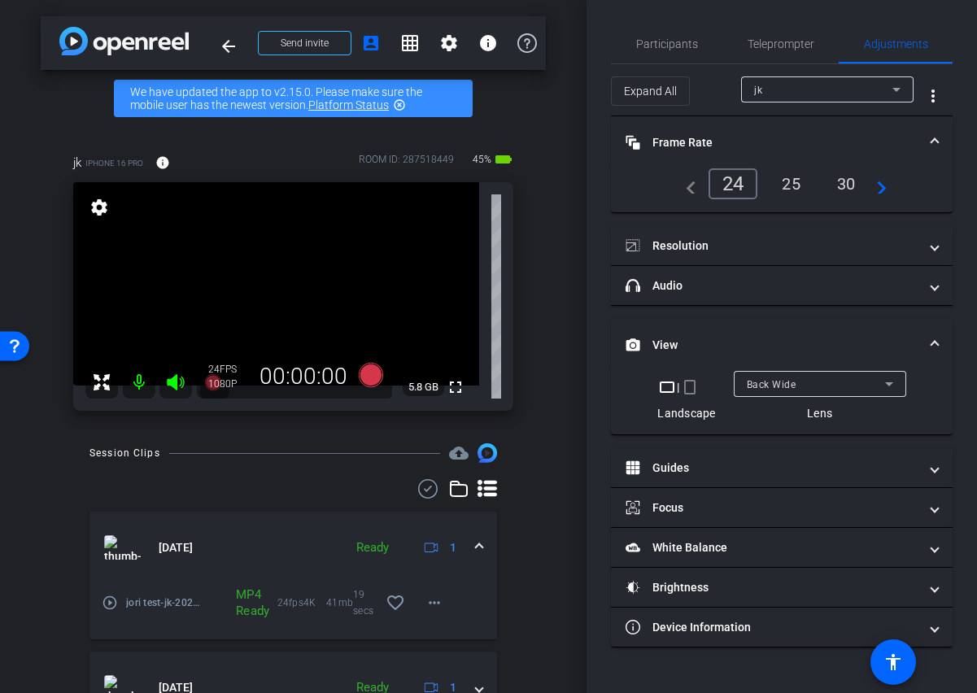
click at [732, 182] on div "24" at bounding box center [733, 183] width 50 height 31
click at [942, 137] on mat-expansion-panel-header "Frame Rate Frame Rate" at bounding box center [782, 142] width 342 height 52
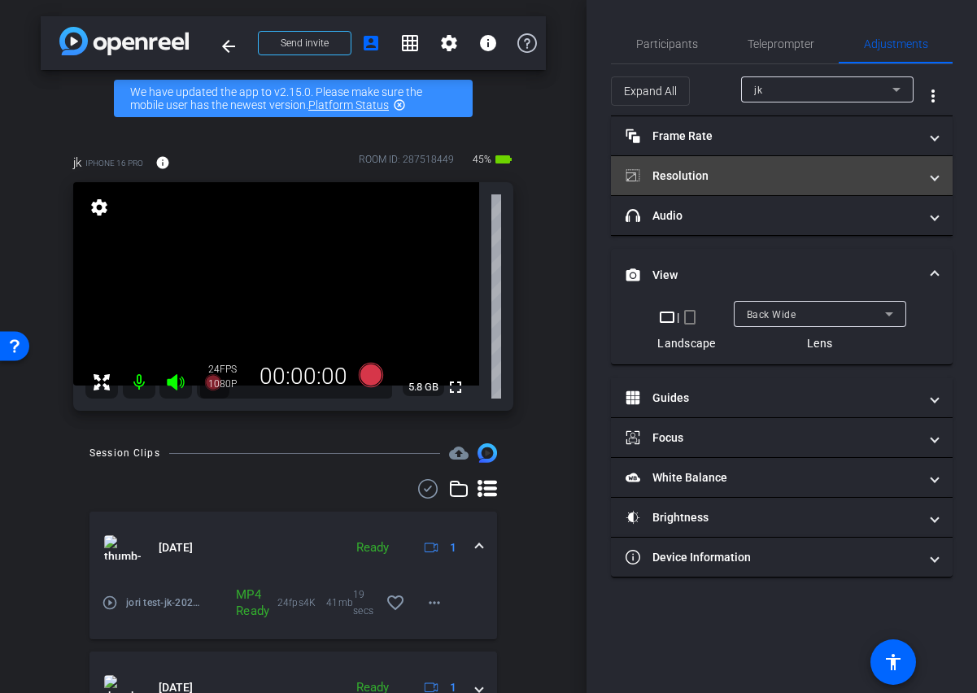
click at [932, 181] on span at bounding box center [934, 175] width 7 height 17
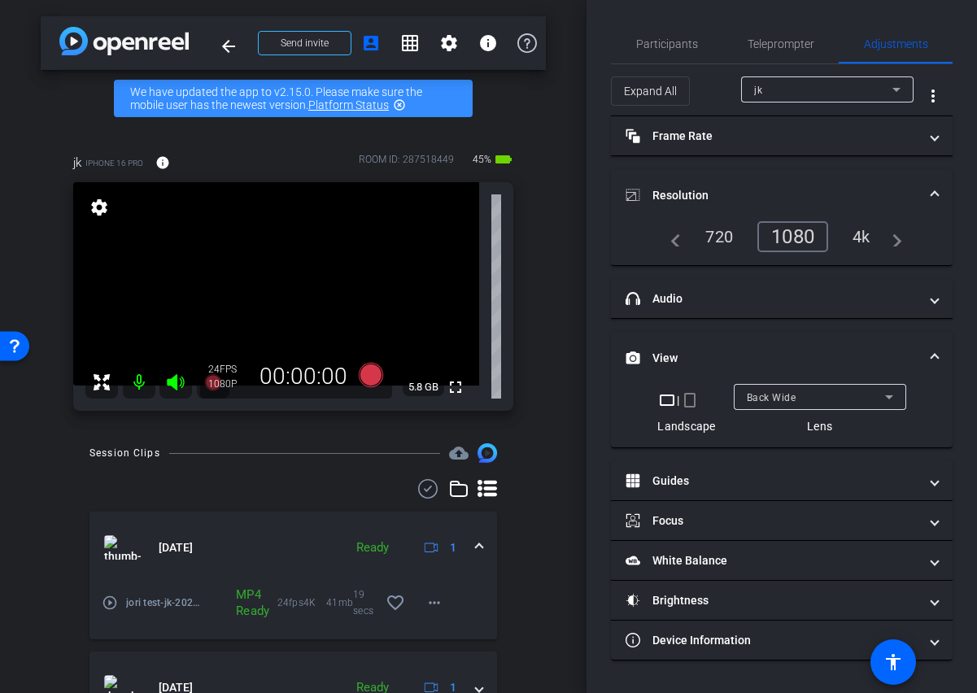
click at [872, 241] on div "4k" at bounding box center [861, 237] width 42 height 28
click at [859, 230] on div "4k" at bounding box center [856, 236] width 49 height 31
click at [928, 187] on span "Resolution" at bounding box center [778, 195] width 306 height 17
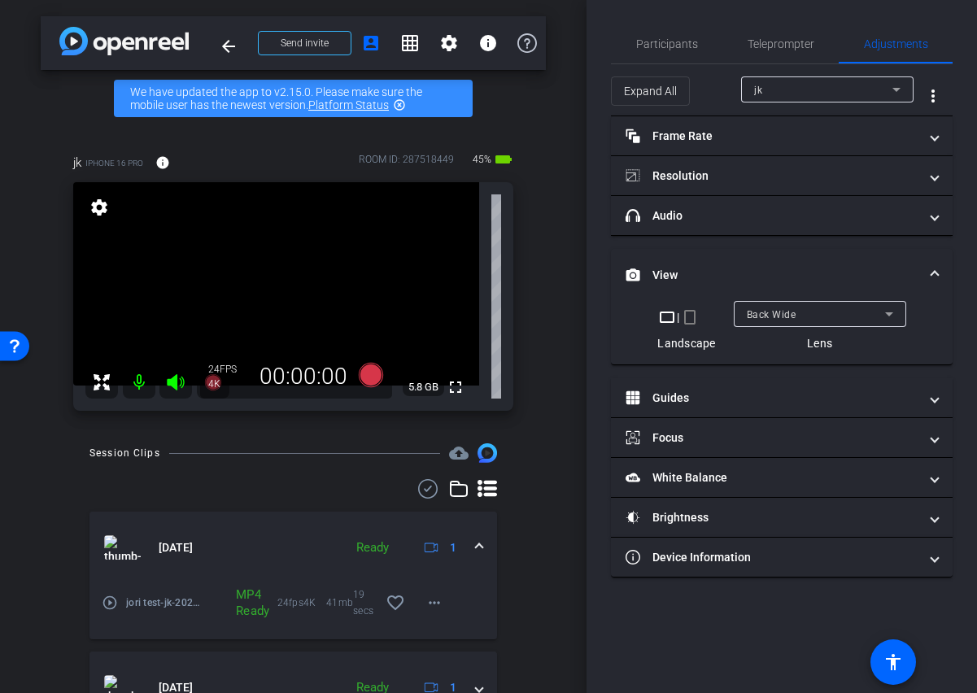
click at [928, 271] on span "View" at bounding box center [778, 275] width 306 height 17
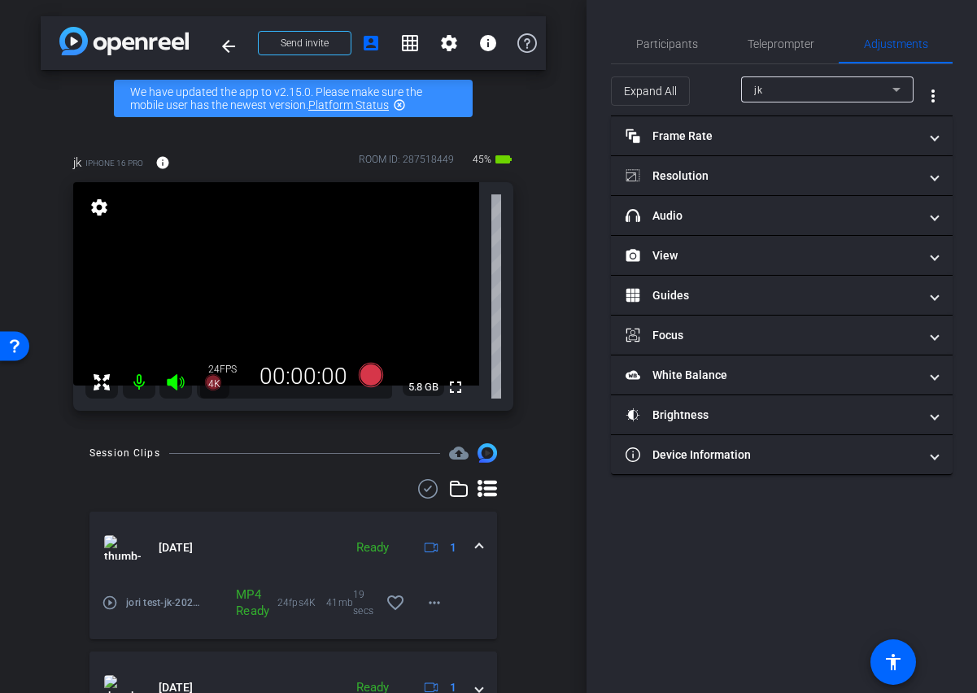
click at [322, 257] on video at bounding box center [276, 283] width 406 height 203
click at [311, 313] on video at bounding box center [276, 283] width 406 height 203
click at [323, 273] on video at bounding box center [276, 283] width 406 height 203
click at [367, 376] on icon at bounding box center [370, 375] width 24 height 24
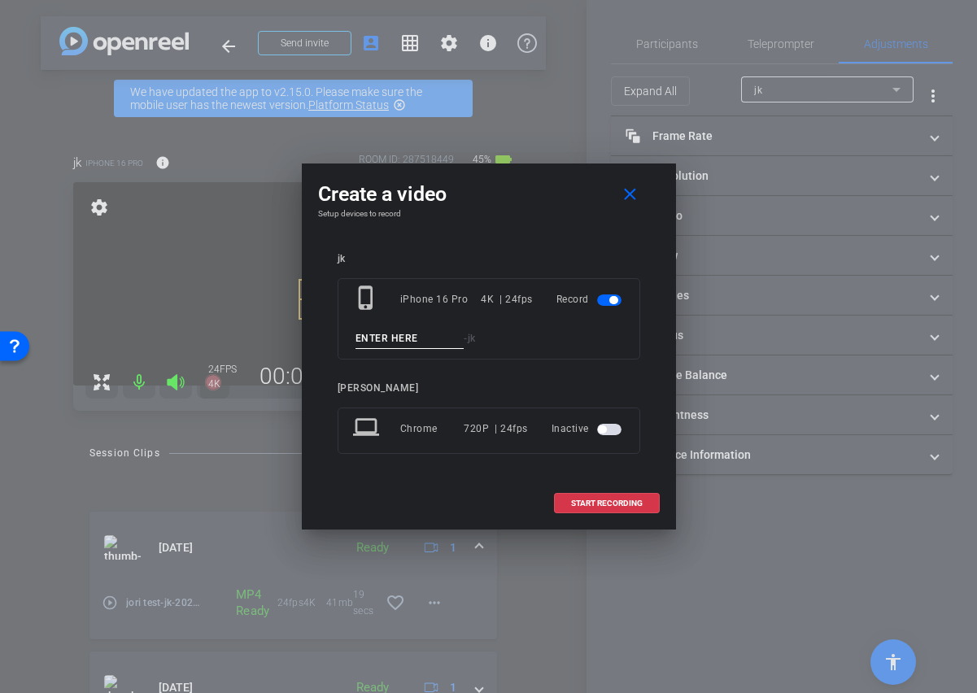
click at [402, 326] on div "phone_iphone iPhone 16 Pro 4K | 24fps Record - jk" at bounding box center [488, 318] width 302 height 81
click at [395, 334] on input at bounding box center [409, 338] width 109 height 20
type input "Jori 1"
click at [581, 500] on span "START RECORDING" at bounding box center [607, 503] width 72 height 8
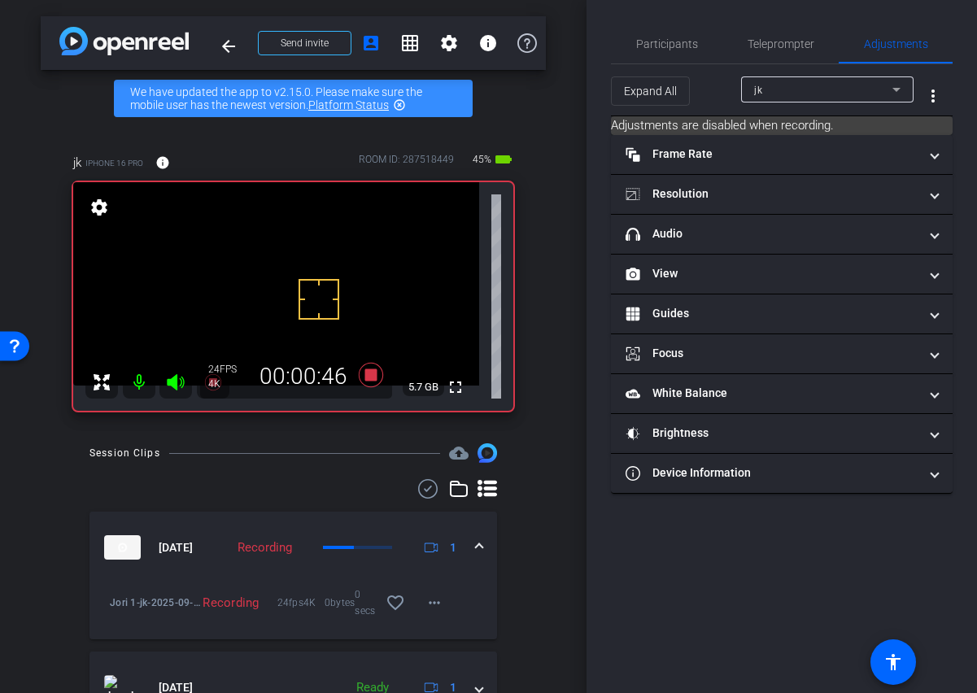
click at [321, 264] on video at bounding box center [276, 283] width 406 height 203
click at [663, 46] on span "Participants" at bounding box center [667, 43] width 62 height 11
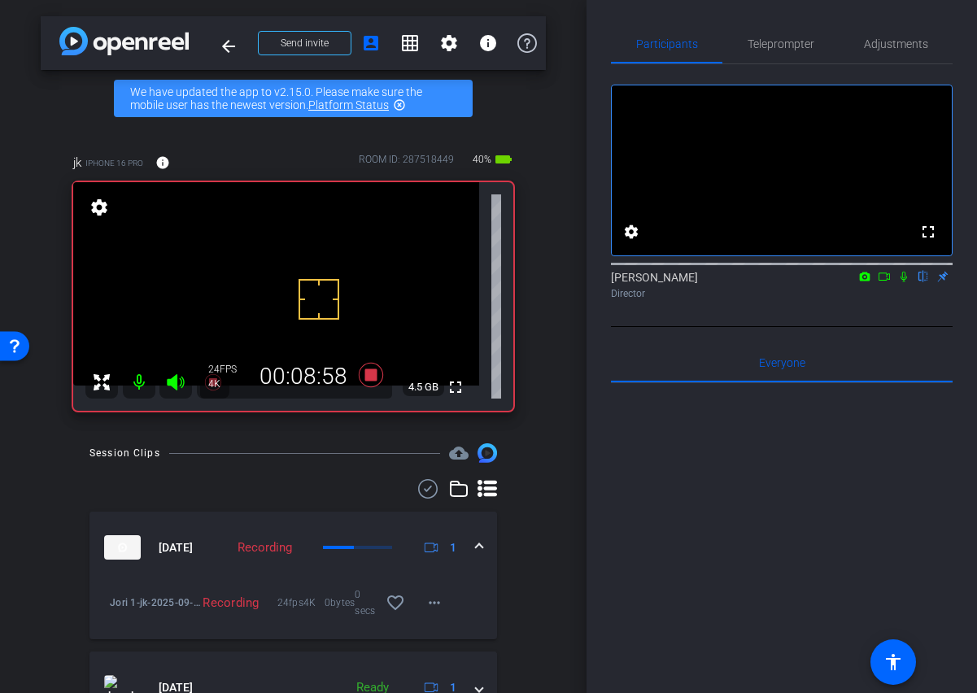
click at [313, 268] on video at bounding box center [276, 283] width 406 height 203
click at [372, 376] on icon at bounding box center [370, 375] width 24 height 24
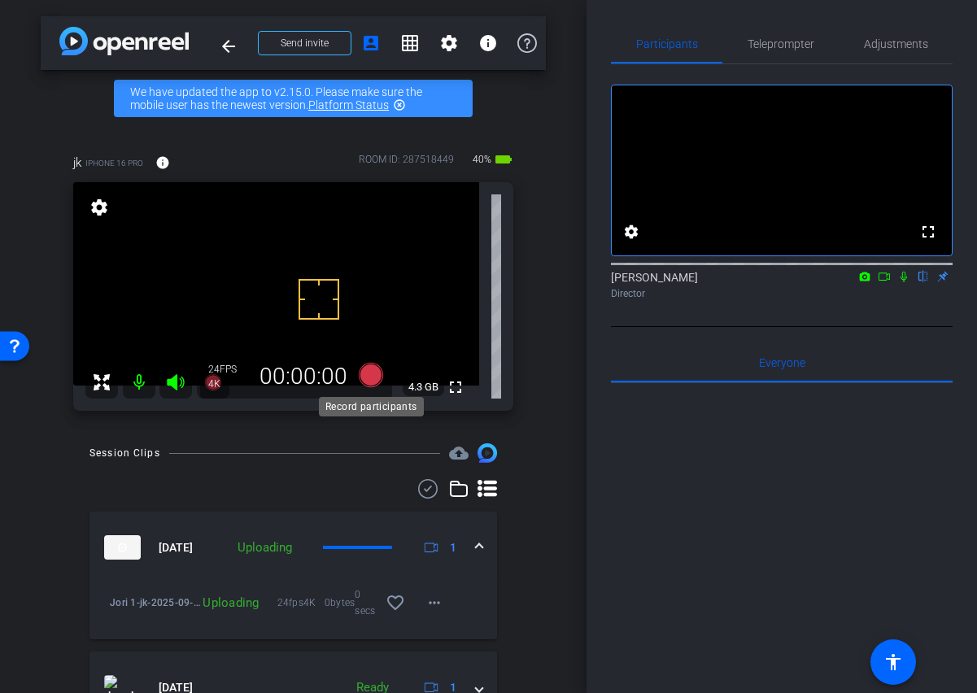
click at [375, 378] on icon at bounding box center [370, 375] width 24 height 24
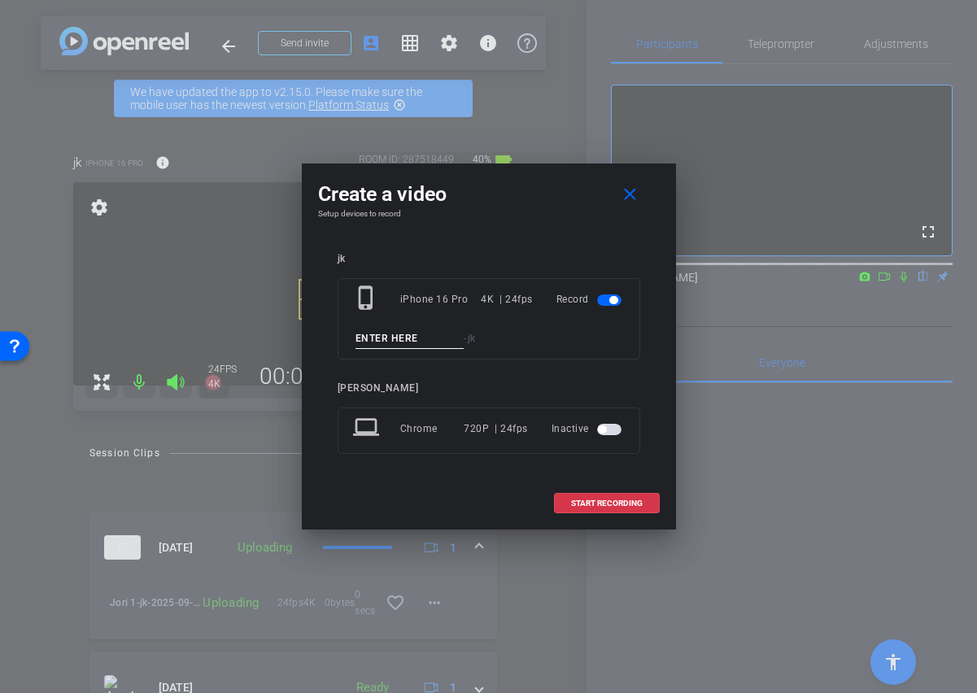
click at [402, 342] on input at bounding box center [409, 338] width 109 height 20
type input "jori 2"
click at [626, 500] on span "START RECORDING" at bounding box center [607, 503] width 72 height 8
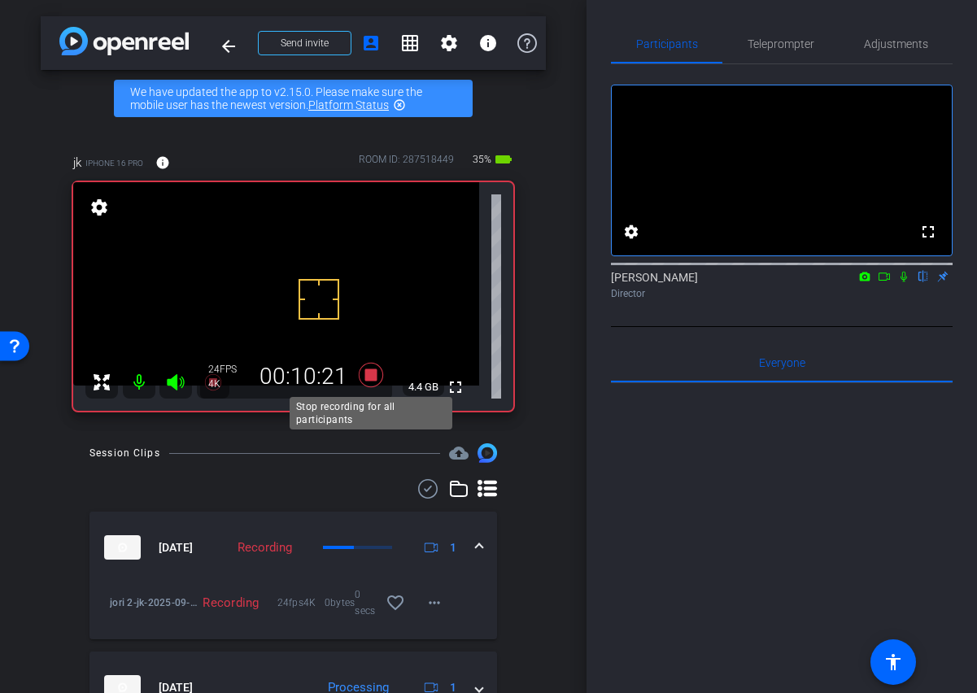
click at [369, 375] on icon at bounding box center [370, 375] width 24 height 24
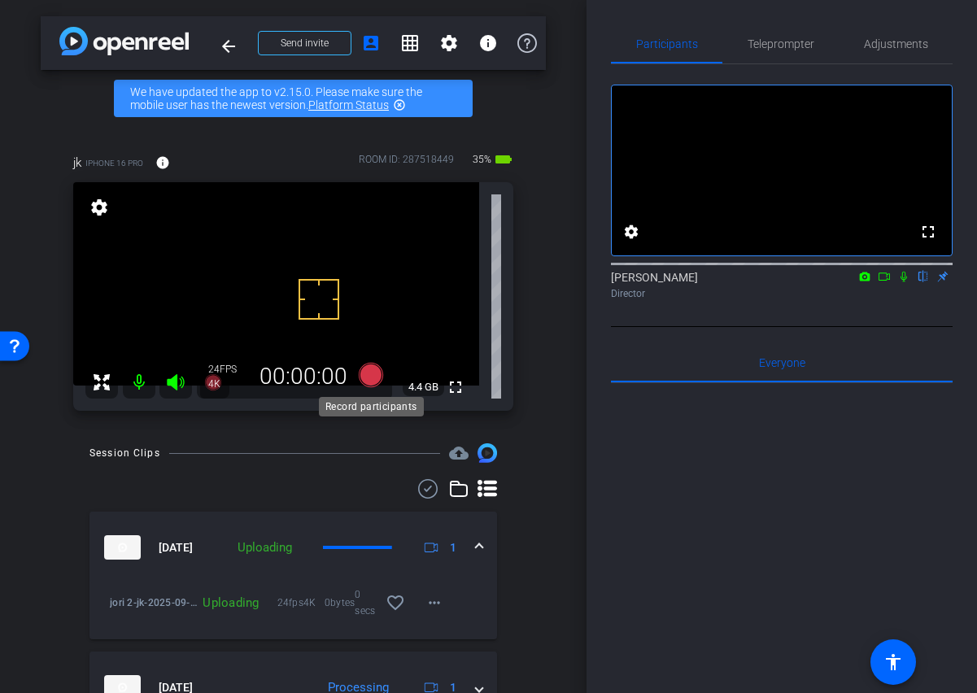
click at [372, 373] on icon at bounding box center [370, 375] width 24 height 24
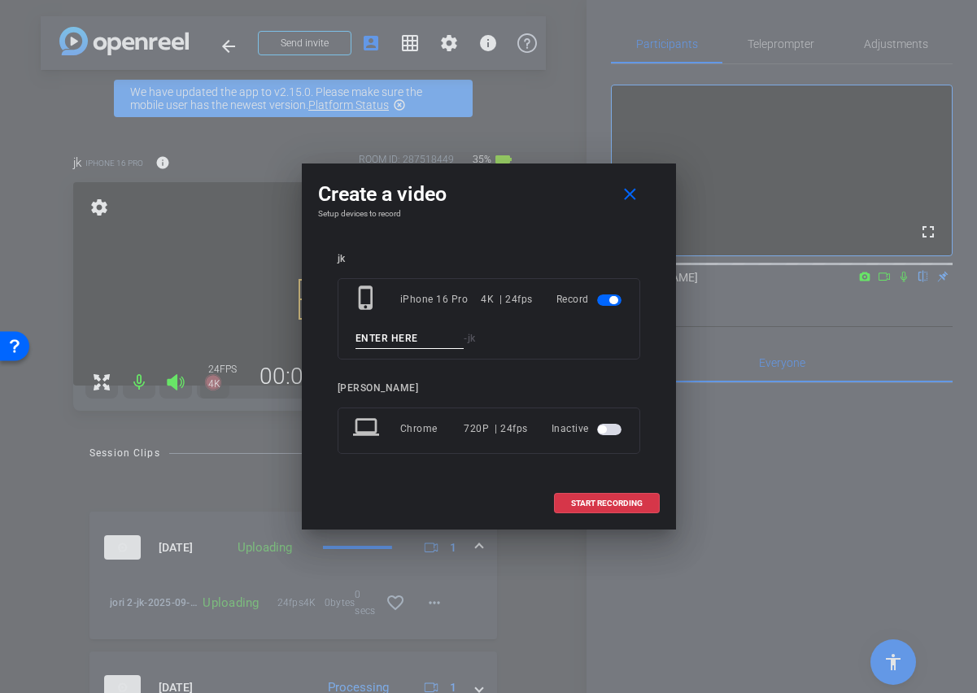
click at [407, 339] on input at bounding box center [409, 338] width 109 height 20
type input "jori 3"
click at [612, 503] on span "START RECORDING" at bounding box center [607, 503] width 72 height 8
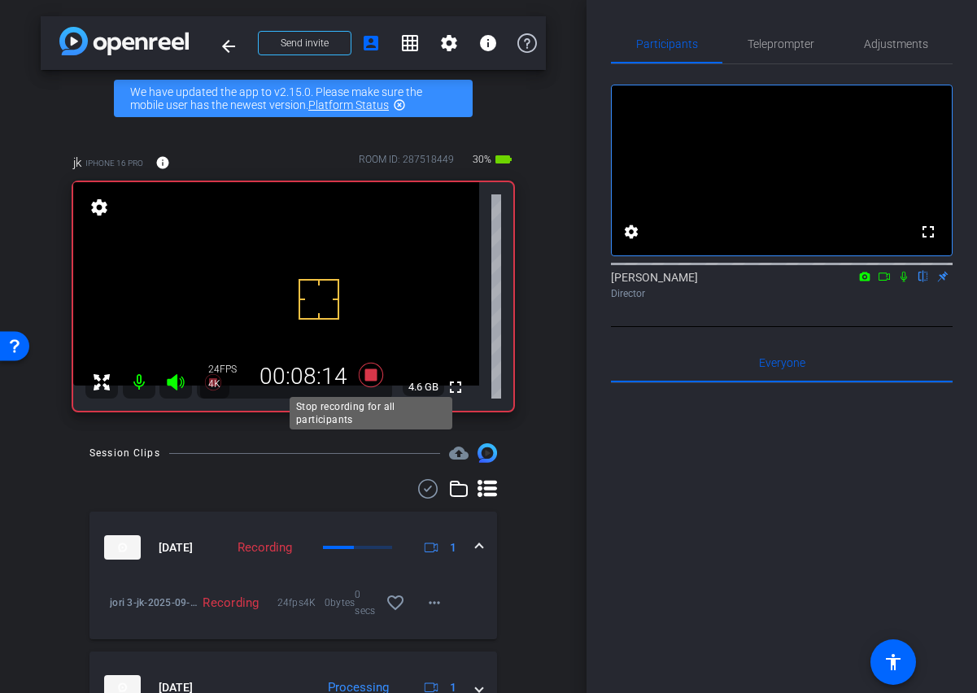
click at [372, 369] on icon at bounding box center [370, 375] width 24 height 24
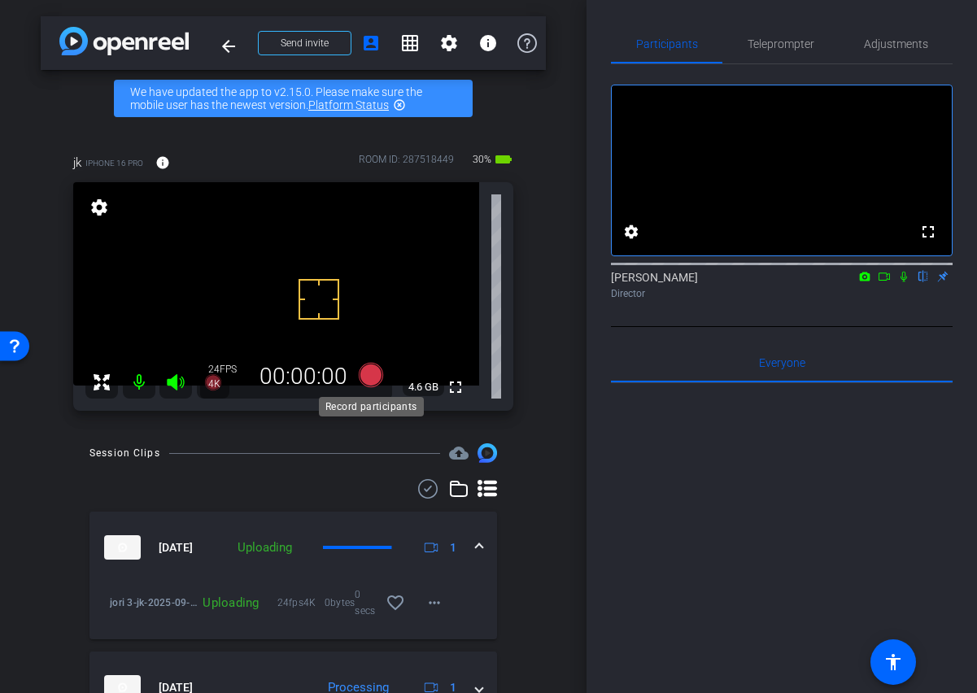
click at [371, 376] on icon at bounding box center [370, 375] width 24 height 24
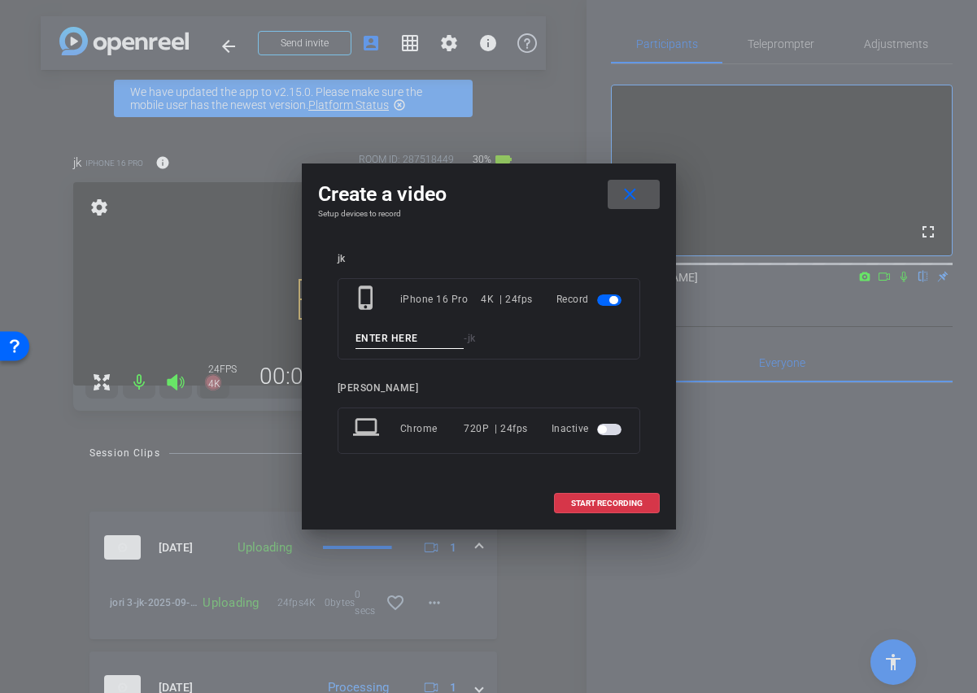
click at [397, 333] on input at bounding box center [409, 338] width 109 height 20
type input "jori 4"
click at [592, 503] on span "START RECORDING" at bounding box center [607, 503] width 72 height 8
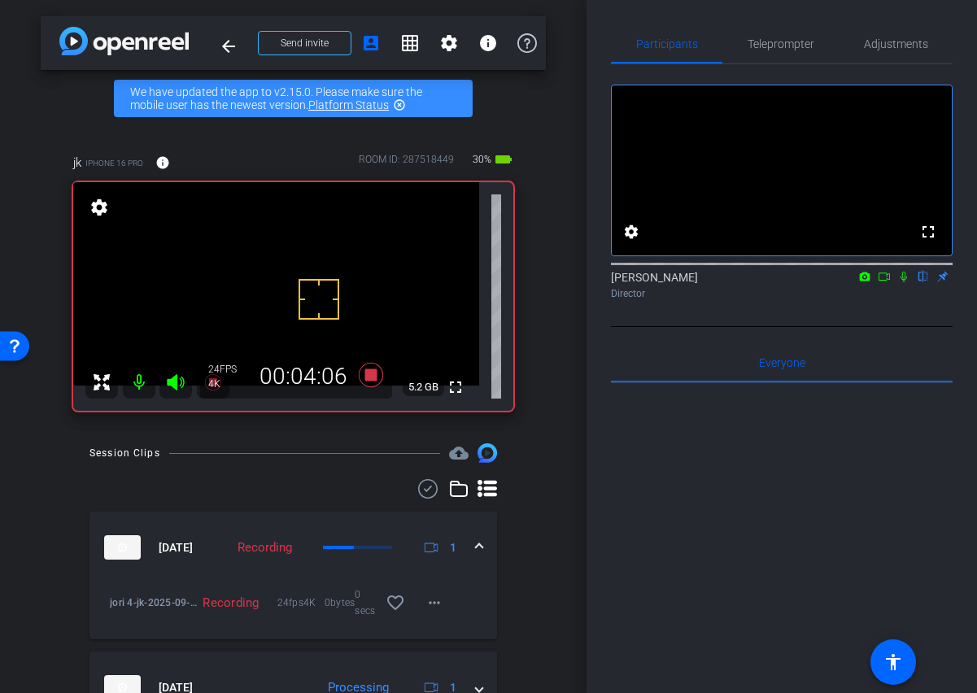
click at [325, 263] on video at bounding box center [276, 283] width 406 height 203
click at [322, 267] on div at bounding box center [325, 263] width 41 height 41
click at [316, 264] on video at bounding box center [276, 283] width 406 height 203
click at [370, 372] on icon at bounding box center [370, 375] width 24 height 24
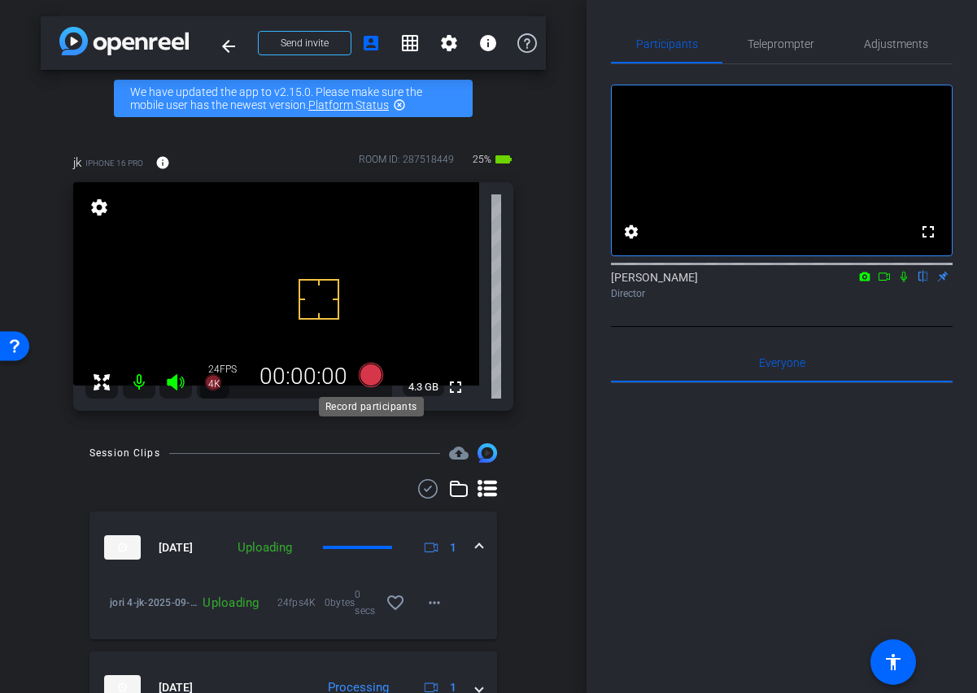
click at [371, 376] on icon at bounding box center [370, 375] width 24 height 24
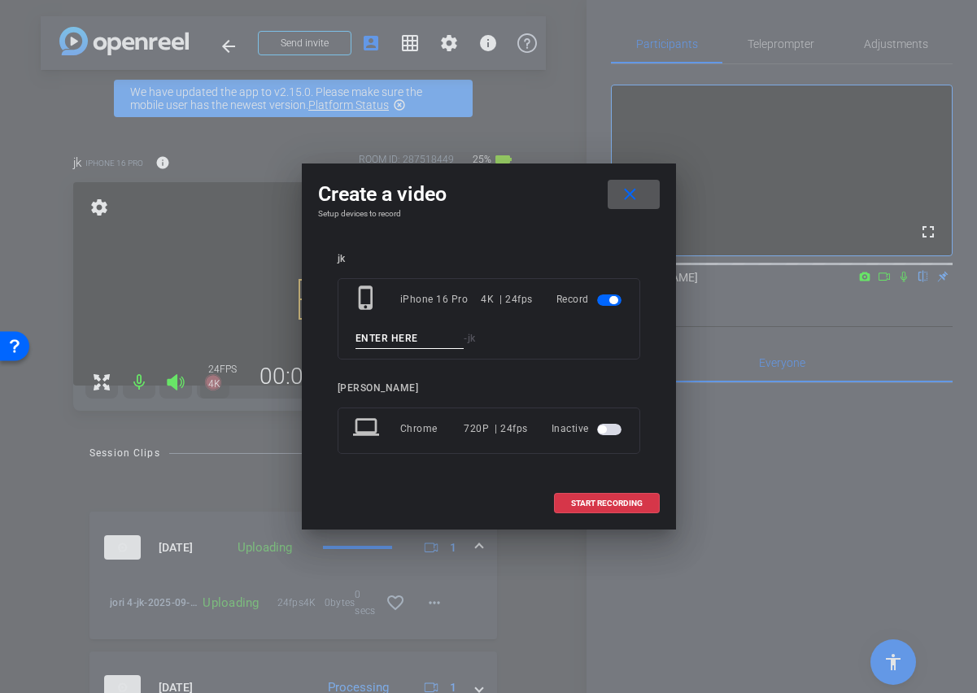
click at [392, 340] on input at bounding box center [409, 338] width 109 height 20
type input "jori 5"
click at [595, 499] on span "START RECORDING" at bounding box center [607, 503] width 72 height 8
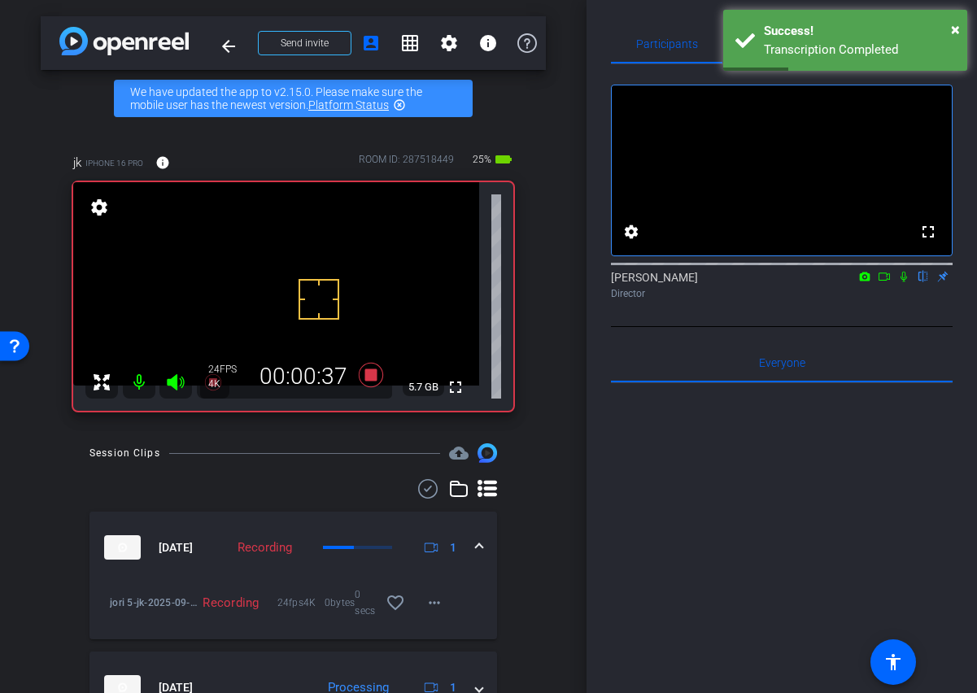
click at [317, 261] on video at bounding box center [276, 283] width 406 height 203
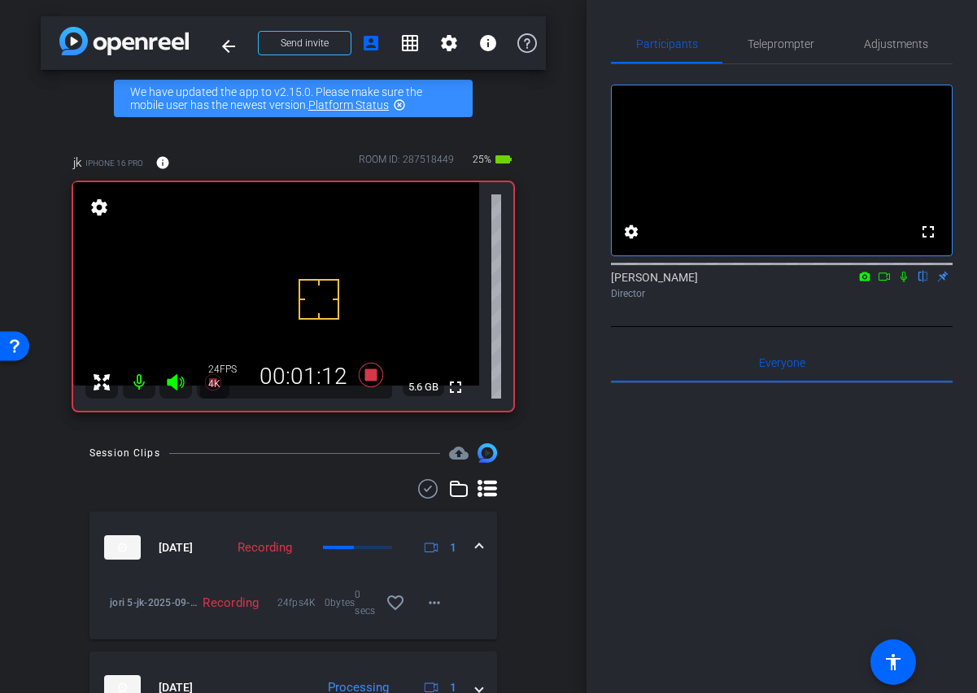
click at [317, 261] on video at bounding box center [276, 283] width 406 height 203
click at [330, 262] on video at bounding box center [276, 283] width 406 height 203
click at [374, 371] on icon at bounding box center [370, 375] width 24 height 24
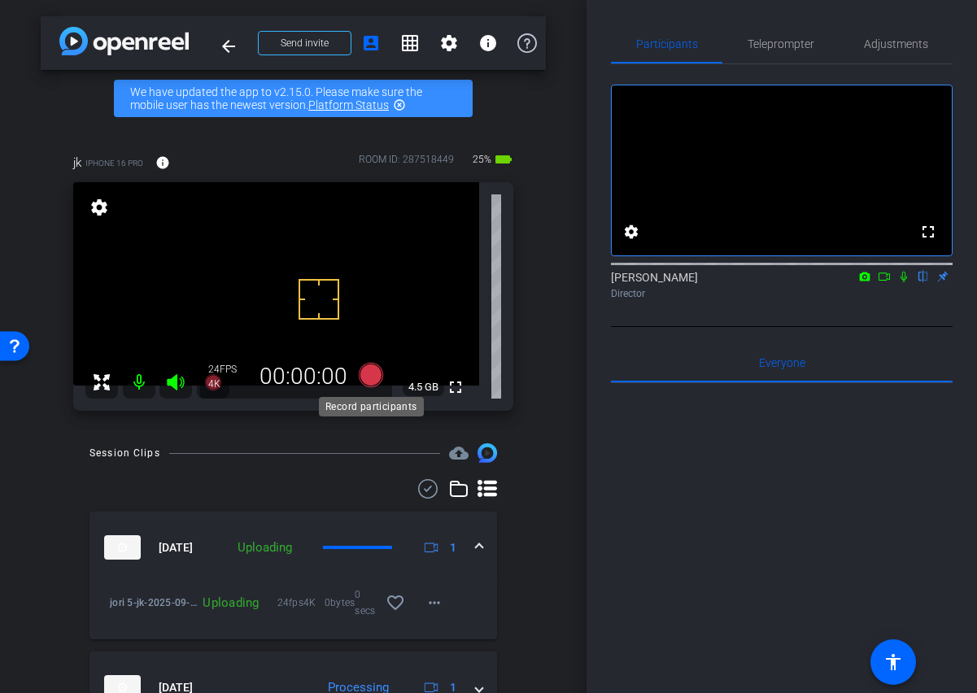
click at [370, 379] on icon at bounding box center [370, 375] width 24 height 24
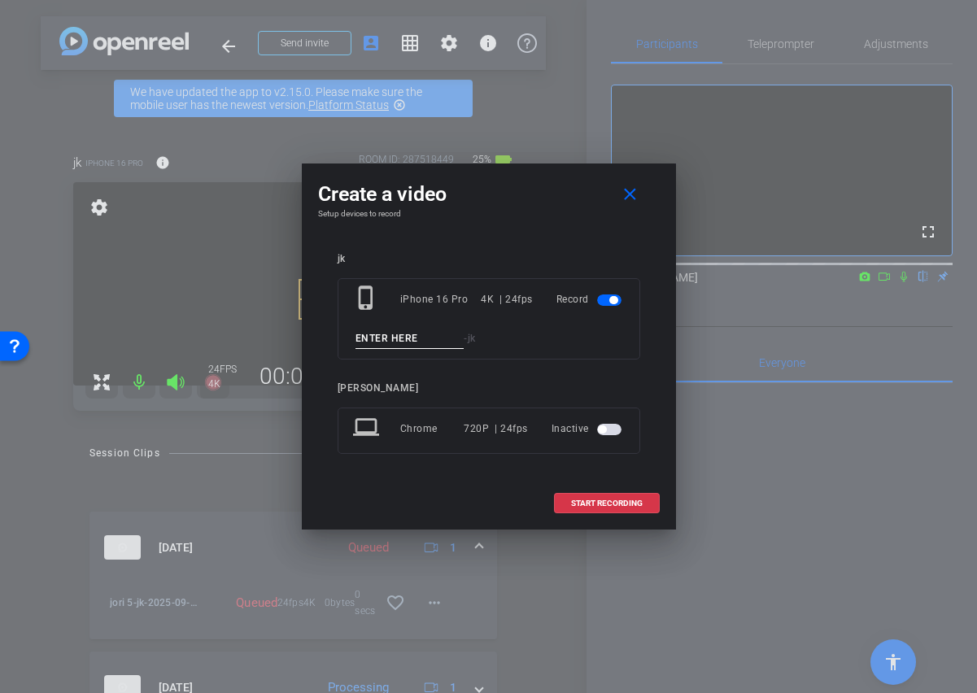
click at [385, 339] on input at bounding box center [409, 338] width 109 height 20
type input "jori 6"
click at [614, 507] on span at bounding box center [607, 503] width 104 height 39
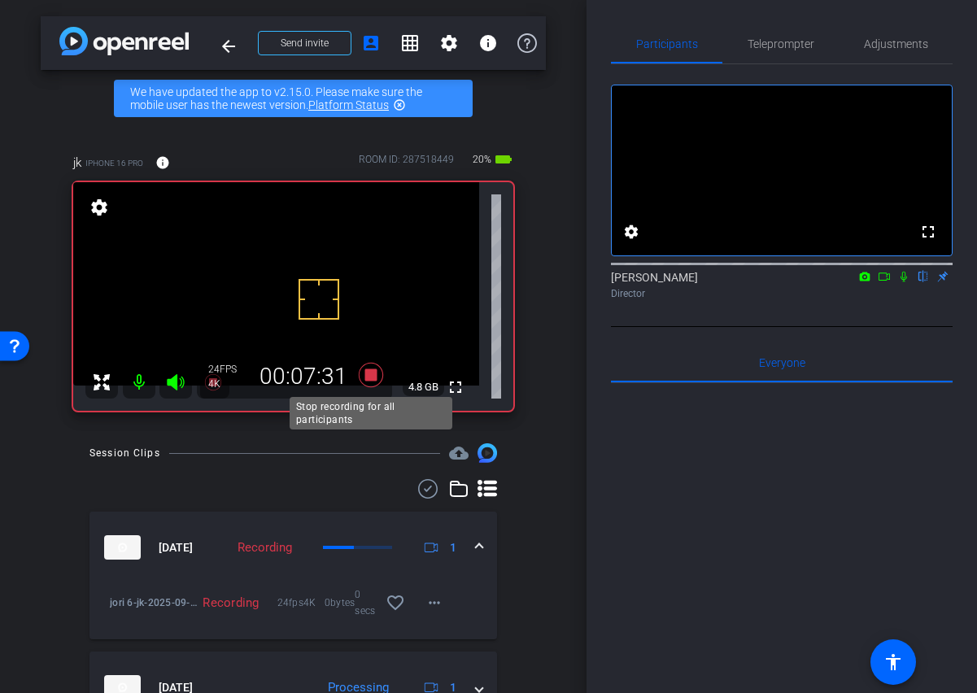
click at [368, 381] on icon at bounding box center [370, 375] width 24 height 24
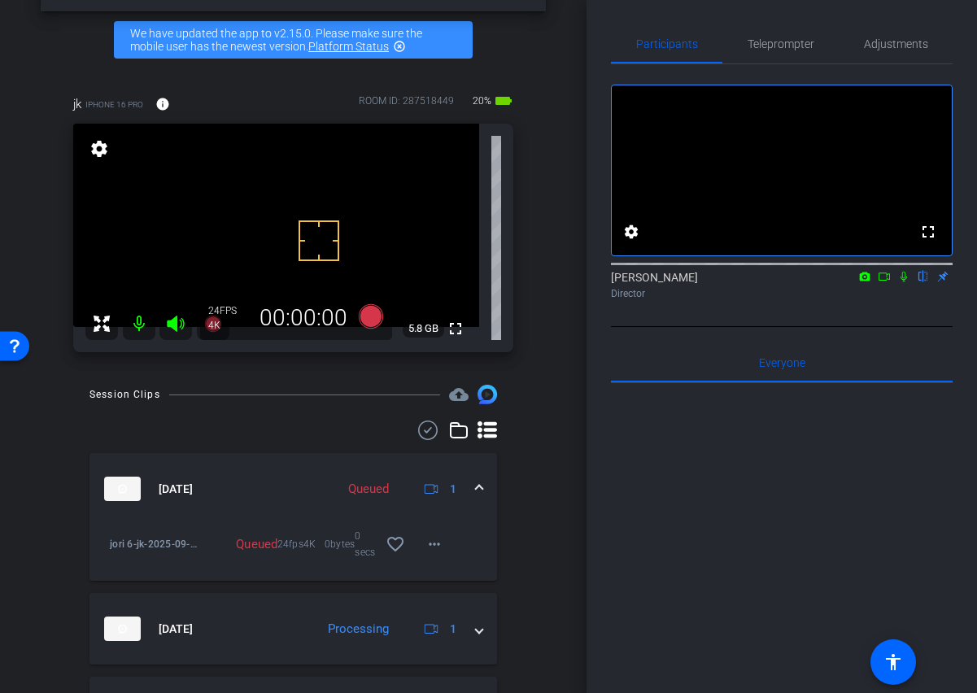
scroll to position [34, 0]
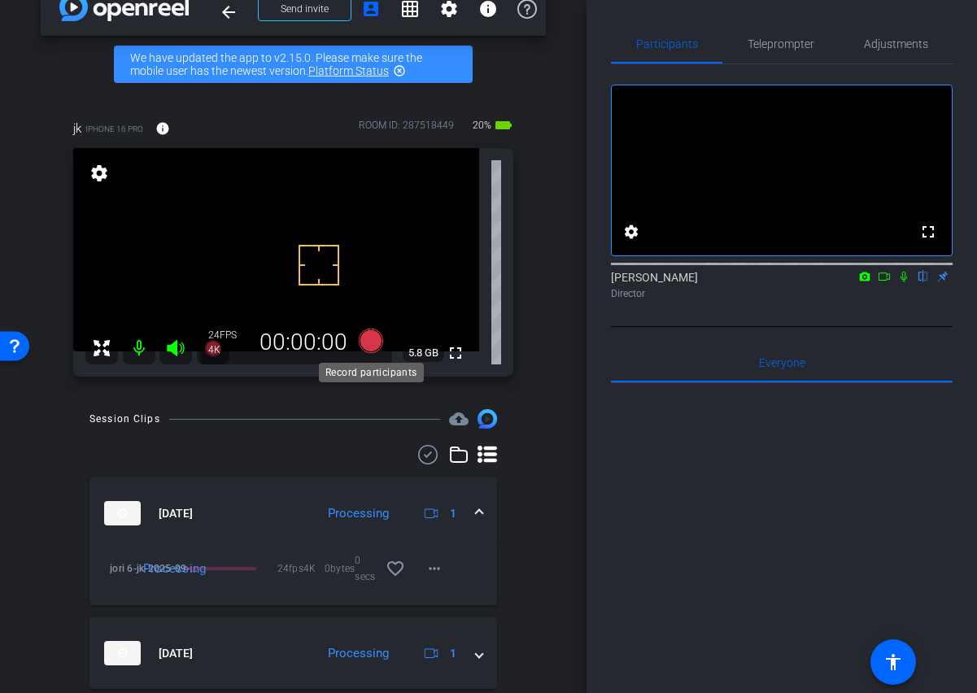
click at [377, 343] on icon at bounding box center [370, 340] width 24 height 24
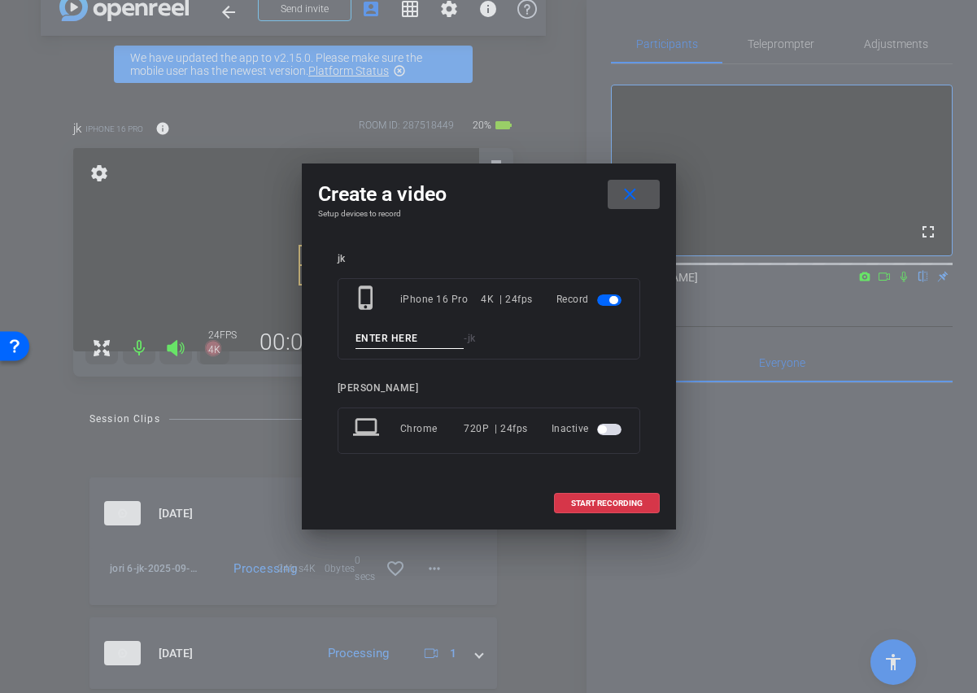
click at [377, 343] on input at bounding box center [409, 338] width 109 height 20
type input "jori 7"
click at [574, 502] on span "START RECORDING" at bounding box center [607, 503] width 72 height 8
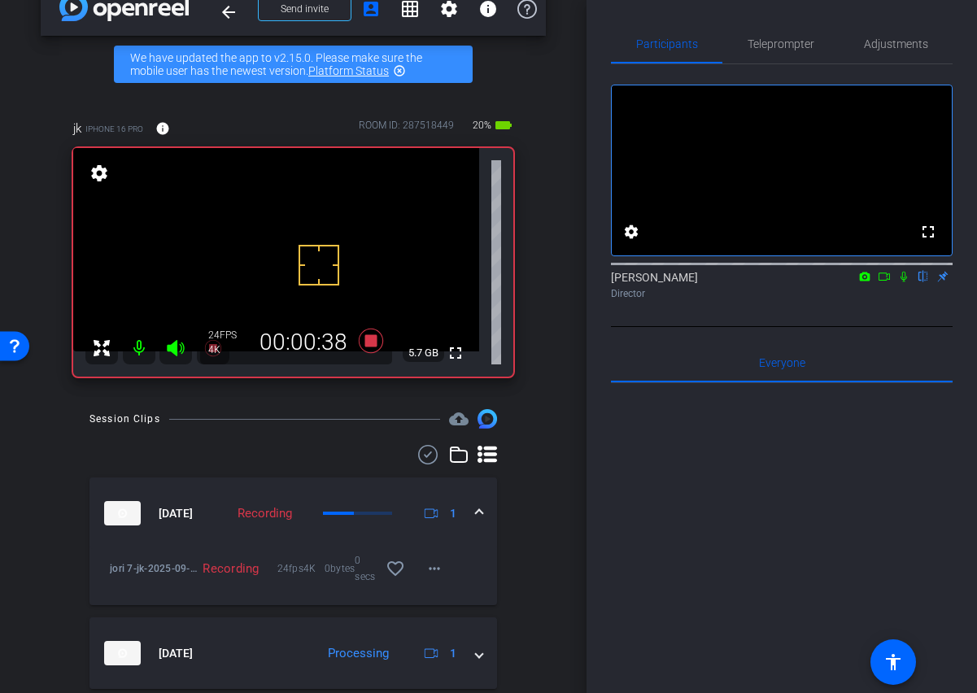
click at [320, 224] on video at bounding box center [276, 249] width 406 height 203
click at [337, 235] on video at bounding box center [276, 249] width 406 height 203
click at [334, 217] on div at bounding box center [337, 235] width 41 height 41
click at [330, 214] on div "fullscreen settings 5.6 GB" at bounding box center [293, 262] width 440 height 228
click at [336, 207] on video at bounding box center [276, 249] width 406 height 203
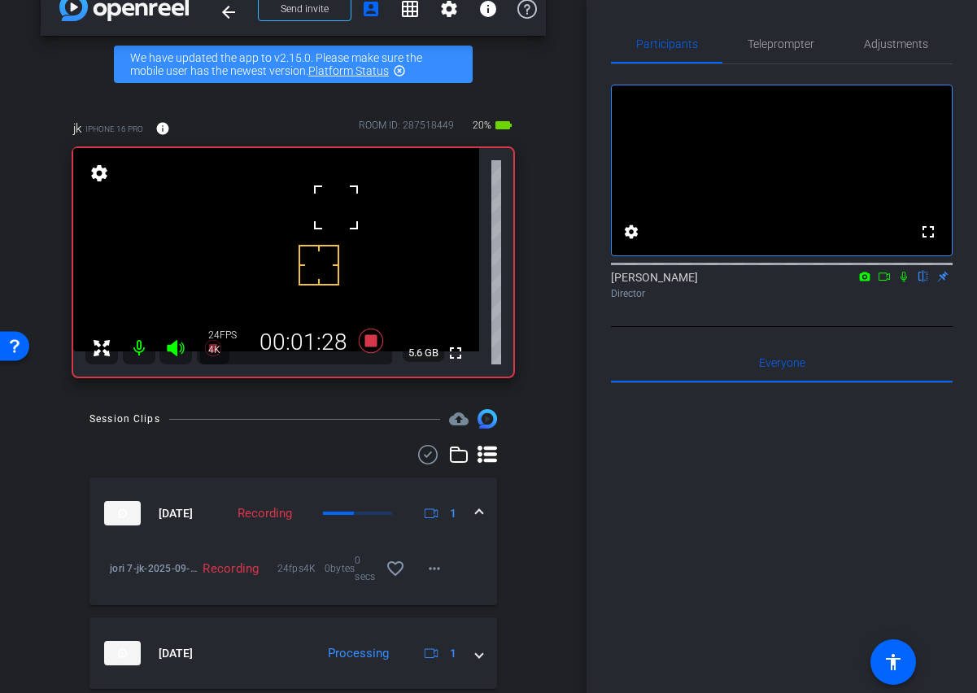
click at [328, 220] on div at bounding box center [335, 207] width 41 height 41
click at [335, 220] on div at bounding box center [335, 207] width 41 height 41
click at [331, 237] on video at bounding box center [276, 249] width 406 height 203
click at [331, 221] on div at bounding box center [331, 237] width 41 height 41
click at [333, 220] on div at bounding box center [331, 237] width 41 height 41
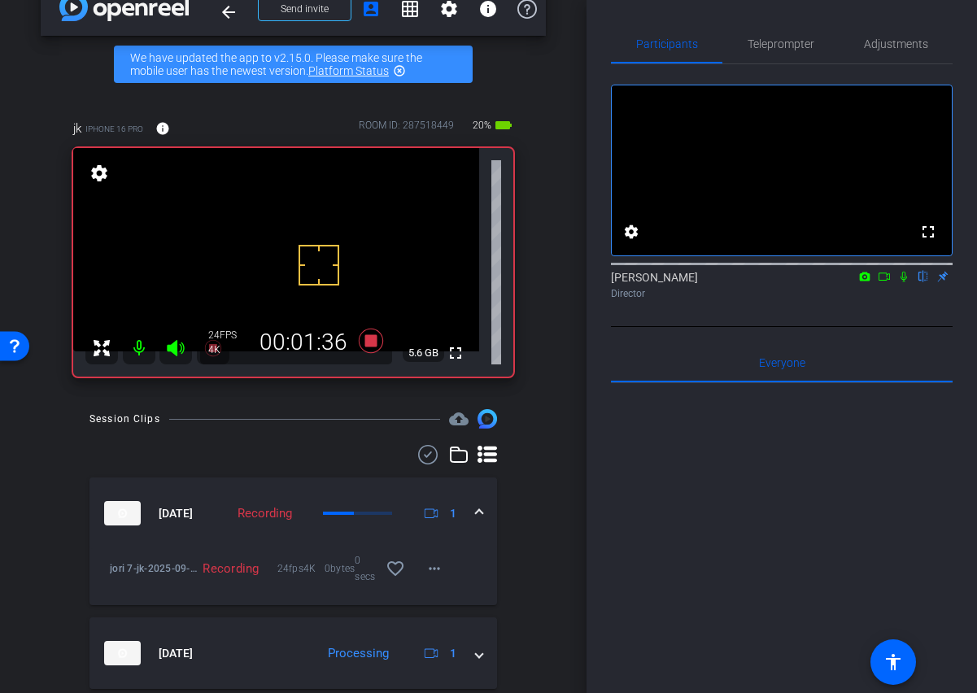
click at [334, 220] on video at bounding box center [276, 249] width 406 height 203
click at [304, 224] on video at bounding box center [276, 249] width 406 height 203
click at [296, 225] on video at bounding box center [276, 249] width 406 height 203
click at [268, 228] on video at bounding box center [276, 249] width 406 height 203
click at [328, 220] on video at bounding box center [276, 249] width 406 height 203
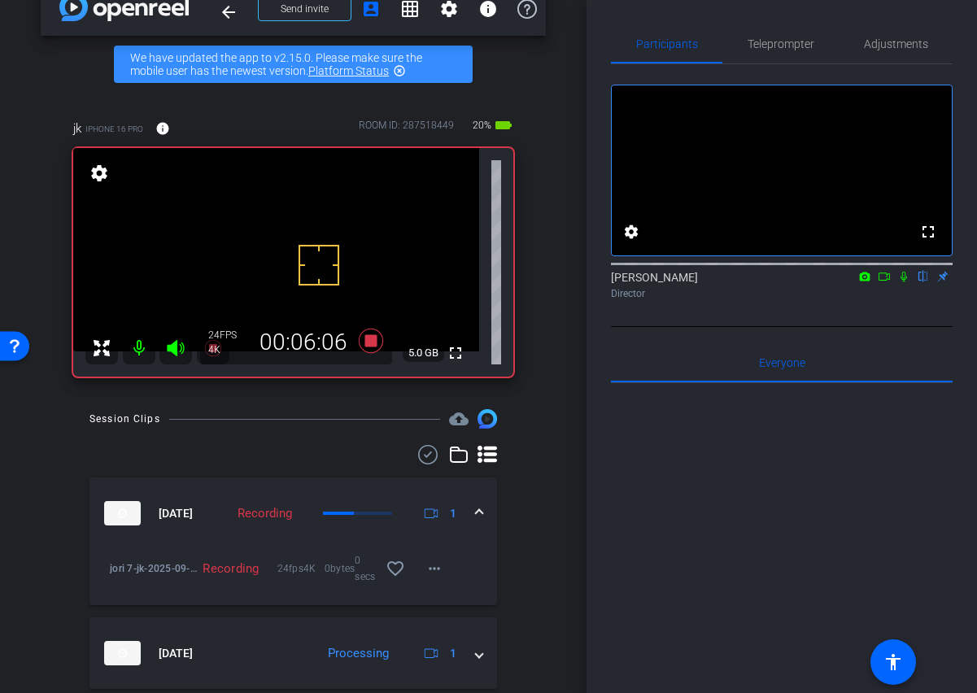
click at [316, 224] on video at bounding box center [276, 249] width 406 height 203
click at [307, 225] on video at bounding box center [276, 249] width 406 height 203
click at [314, 228] on video at bounding box center [276, 249] width 406 height 203
click at [369, 342] on icon at bounding box center [370, 340] width 24 height 24
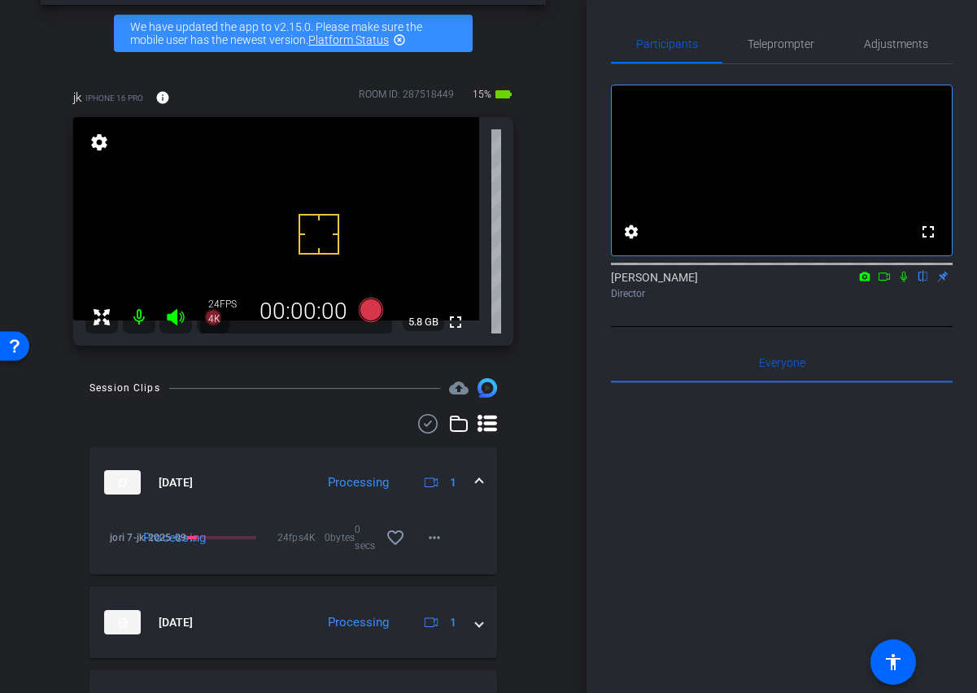
scroll to position [63, 0]
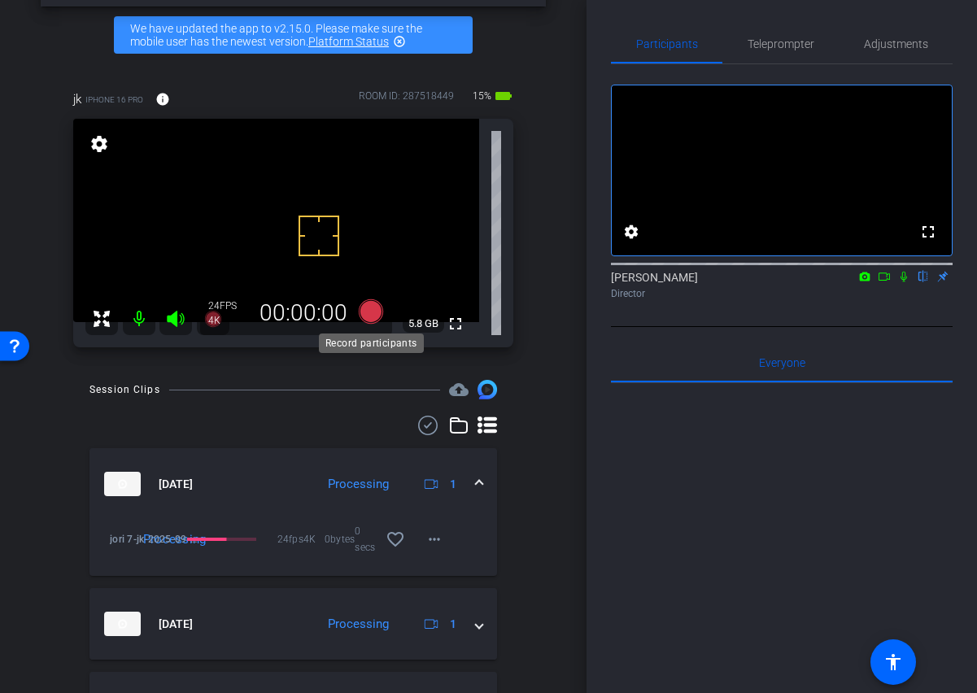
click at [371, 315] on icon at bounding box center [370, 311] width 24 height 24
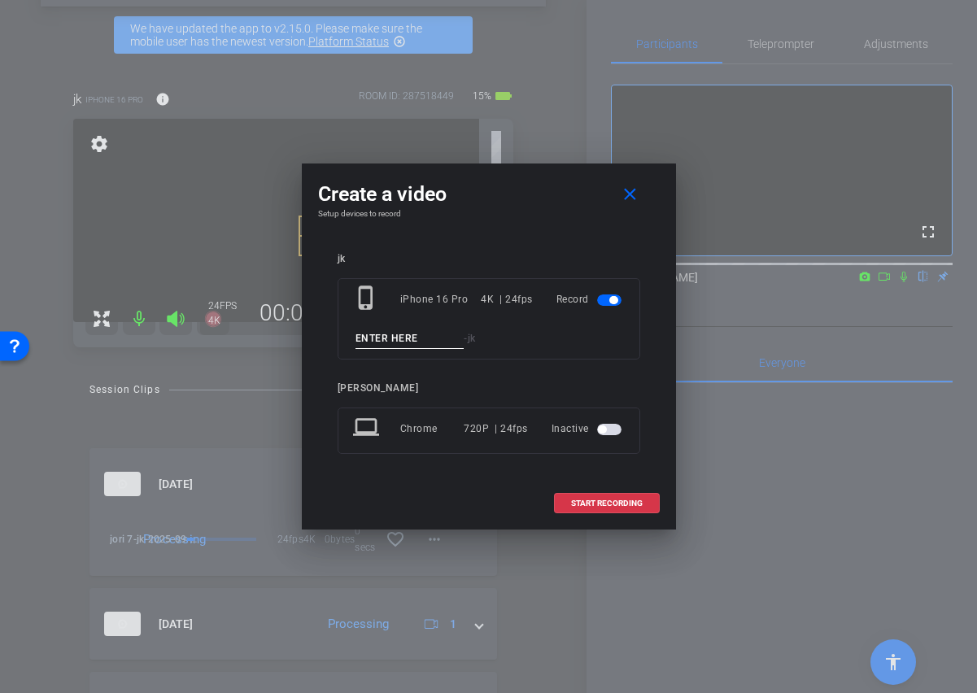
click at [417, 347] on input at bounding box center [409, 338] width 109 height 20
type input "jori 7"
click at [592, 504] on span "START RECORDING" at bounding box center [607, 503] width 72 height 8
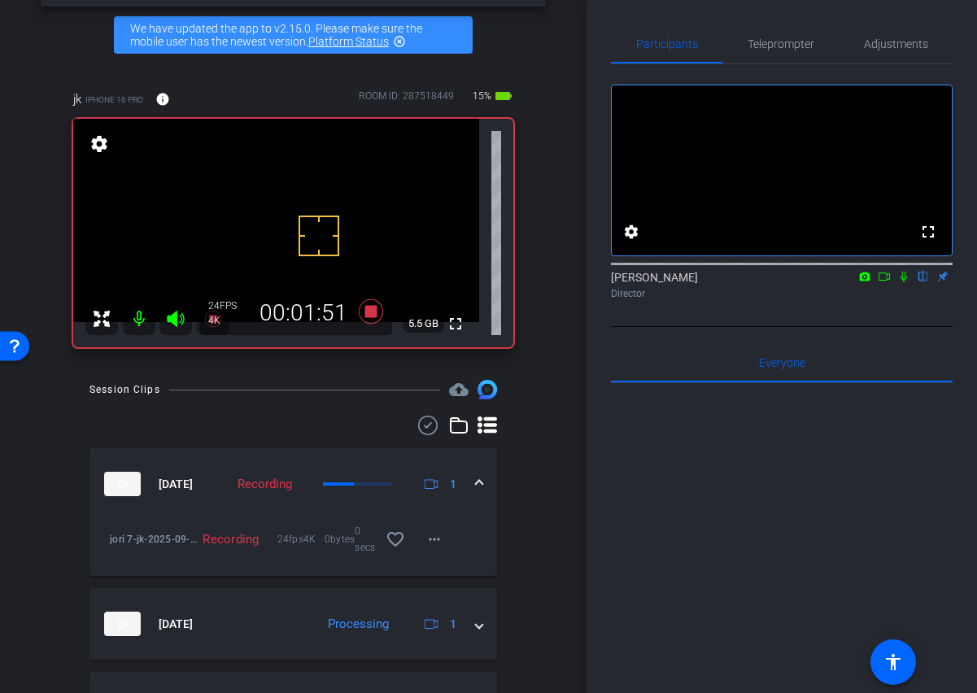
click at [306, 200] on video at bounding box center [276, 220] width 406 height 203
click at [310, 198] on video at bounding box center [276, 220] width 406 height 203
click at [313, 194] on video at bounding box center [276, 220] width 406 height 203
click at [315, 194] on video at bounding box center [276, 220] width 406 height 203
click at [367, 315] on icon at bounding box center [370, 311] width 24 height 24
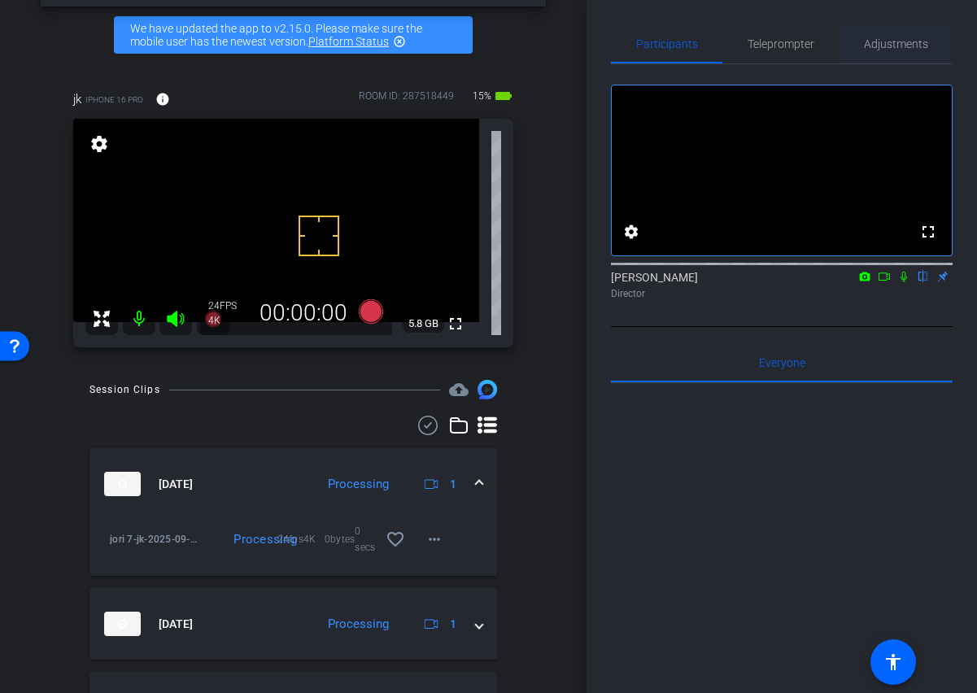
click at [884, 38] on span "Adjustments" at bounding box center [896, 43] width 64 height 11
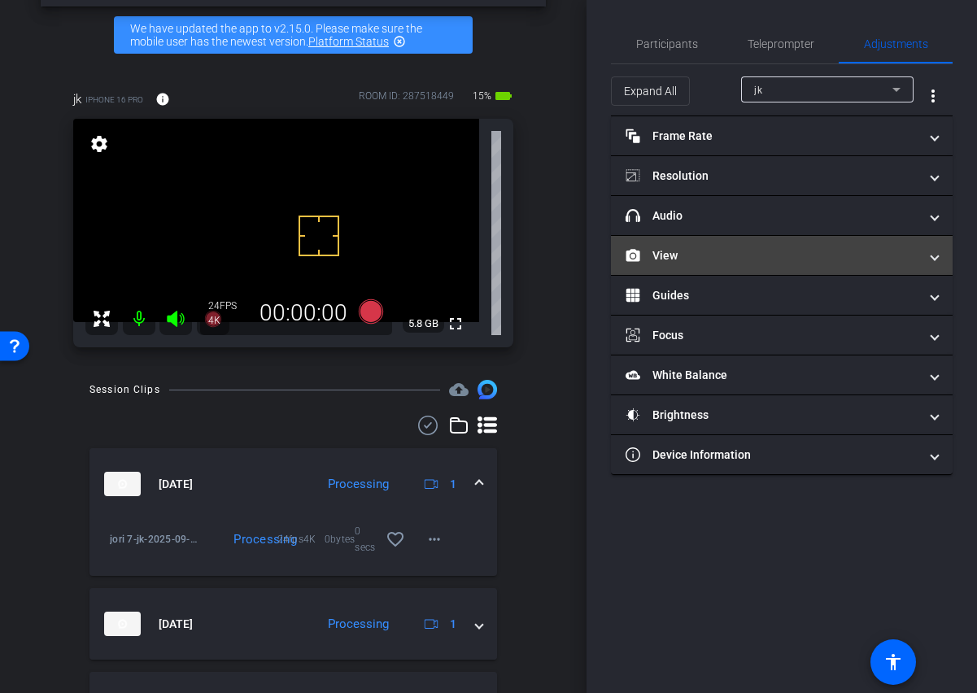
click at [940, 260] on mat-expansion-panel-header "View" at bounding box center [782, 255] width 342 height 39
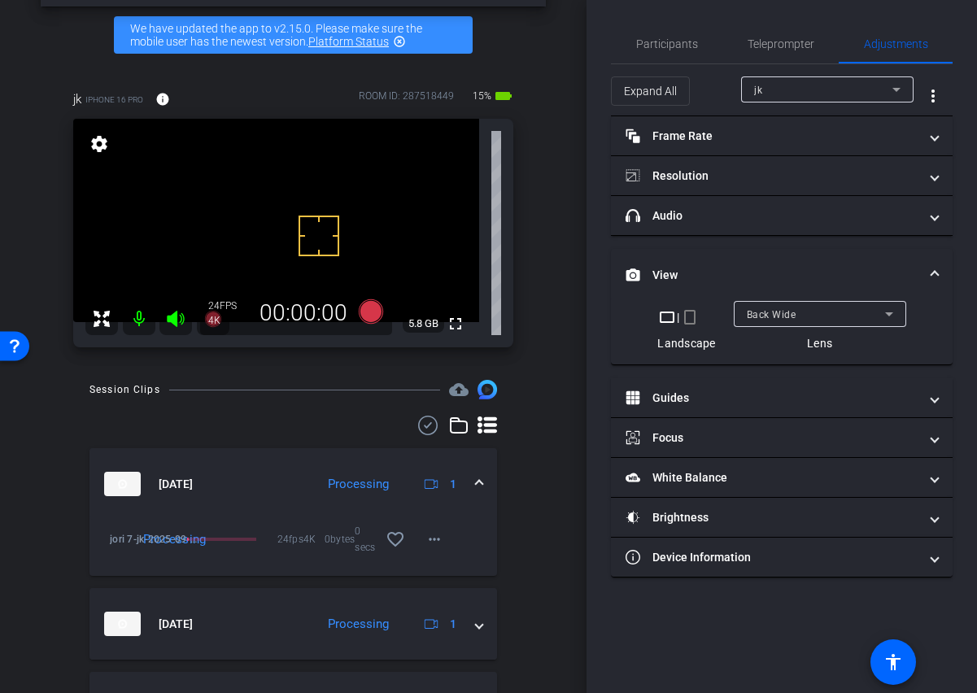
click at [896, 308] on icon at bounding box center [889, 314] width 20 height 20
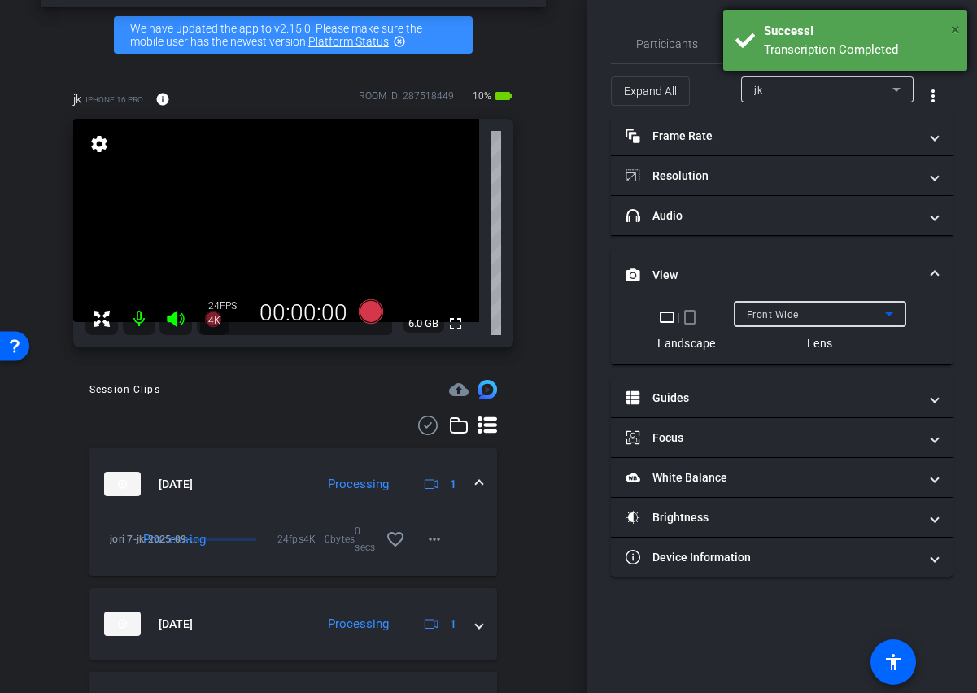
click at [956, 27] on span "×" at bounding box center [955, 30] width 9 height 20
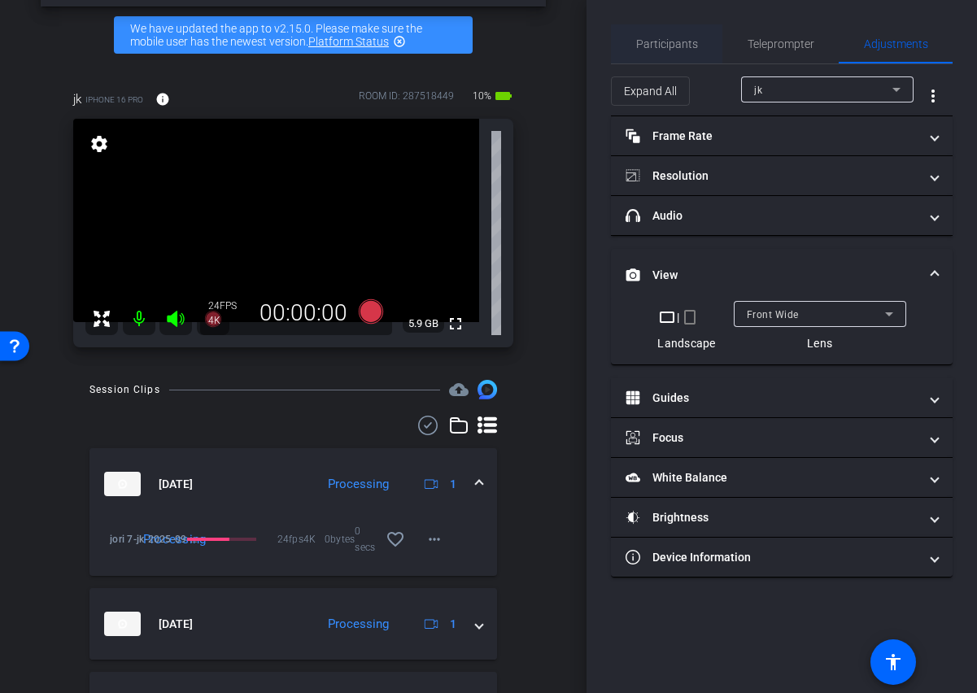
click at [674, 47] on span "Participants" at bounding box center [667, 43] width 62 height 11
